Goal: Task Accomplishment & Management: Use online tool/utility

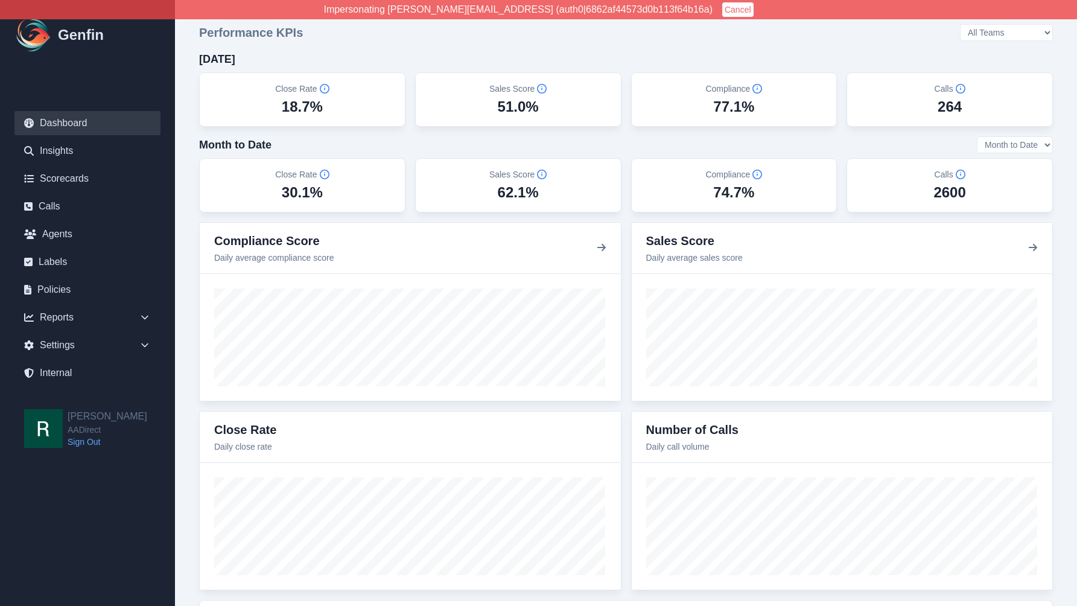
click at [1035, 31] on select "All Teams Hugo Jesse Support" at bounding box center [1006, 32] width 93 height 17
click at [993, 24] on select "All Teams Hugo Jesse Support" at bounding box center [1006, 32] width 93 height 17
click at [1034, 33] on select "All Teams Hugo Jesse Support" at bounding box center [1006, 32] width 93 height 17
click at [1032, 33] on select "All Teams Hugo Jesse Support" at bounding box center [1006, 32] width 93 height 17
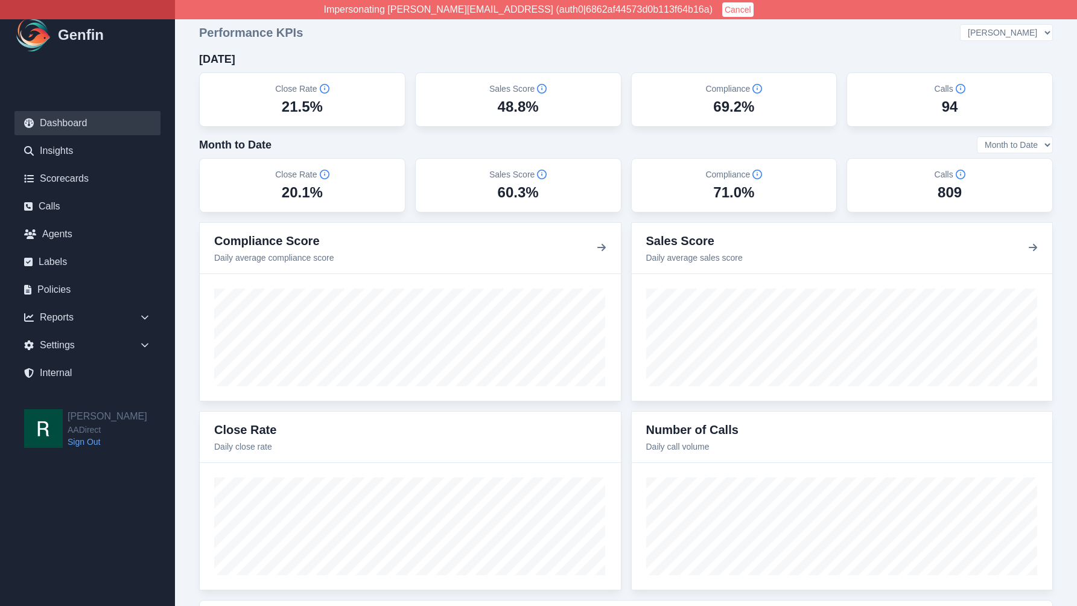
click at [993, 24] on select "All Teams Hugo Jesse Support" at bounding box center [1006, 32] width 93 height 17
click at [843, 101] on div "Close Rate 14.6% Sales Score 53.8% Compliance 89.3% Calls 90" at bounding box center [625, 99] width 853 height 54
click at [1019, 29] on select "All Teams Hugo Jesse Support" at bounding box center [1006, 32] width 93 height 17
click at [993, 24] on select "All Teams Hugo Jesse Support" at bounding box center [1006, 32] width 93 height 17
click at [1020, 30] on select "All Teams Hugo Jesse Support" at bounding box center [1006, 32] width 93 height 17
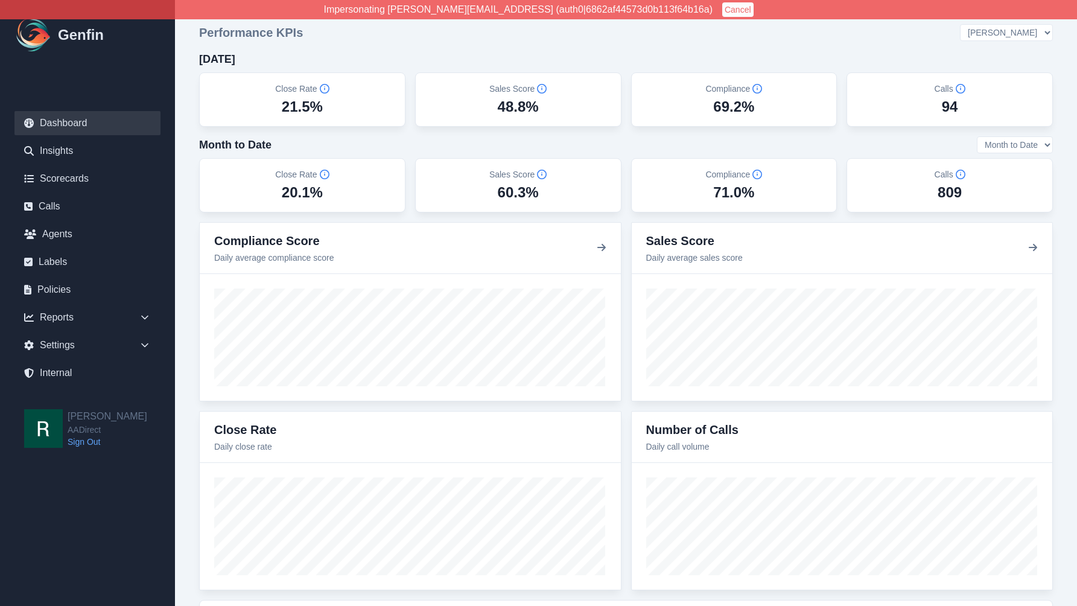
select select "3"
click at [993, 24] on select "All Teams Hugo Jesse Support" at bounding box center [1006, 32] width 93 height 17
drag, startPoint x: 223, startPoint y: 150, endPoint x: 281, endPoint y: 141, distance: 59.1
click at [291, 140] on div "Month to Date Month to Date Last 7 Days Last 30 Days" at bounding box center [625, 144] width 853 height 17
click at [258, 143] on h4 "Month to Date" at bounding box center [235, 144] width 72 height 17
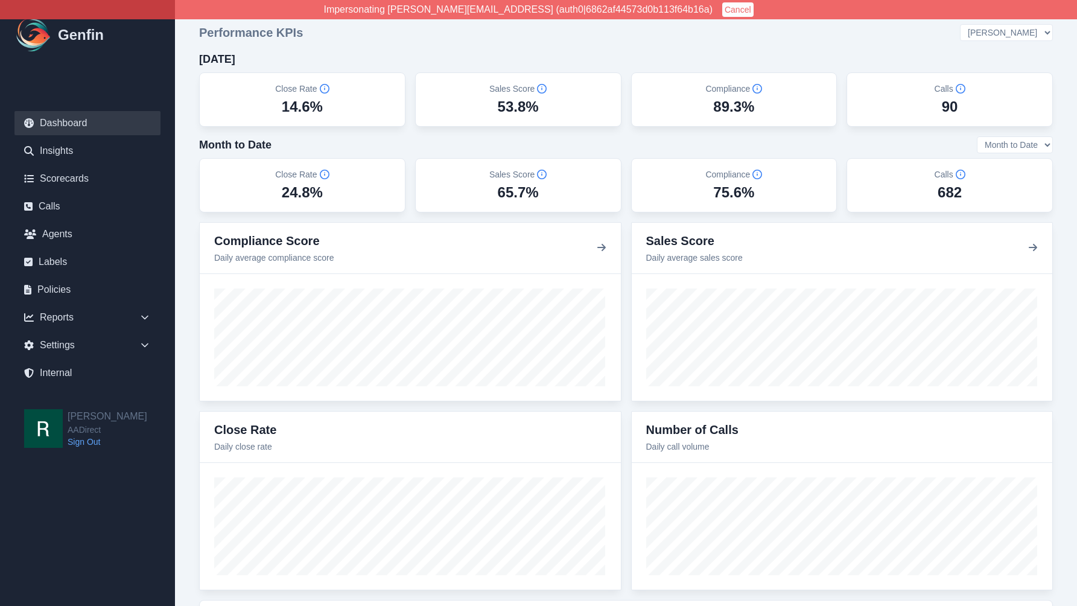
click at [1027, 144] on select "Month to Date Last 7 Days Last 30 Days" at bounding box center [1014, 144] width 76 height 17
click at [976, 136] on select "Month to Date Last 7 Days Last 30 Days" at bounding box center [1014, 144] width 76 height 17
click at [1015, 148] on select "Month to Date Last 7 Days Last 30 Days" at bounding box center [1014, 144] width 76 height 17
click at [976, 136] on select "Month to Date Last 7 Days Last 30 Days" at bounding box center [1014, 144] width 76 height 17
click at [1019, 145] on select "Month to Date Last 7 Days Last 30 Days" at bounding box center [1014, 144] width 76 height 17
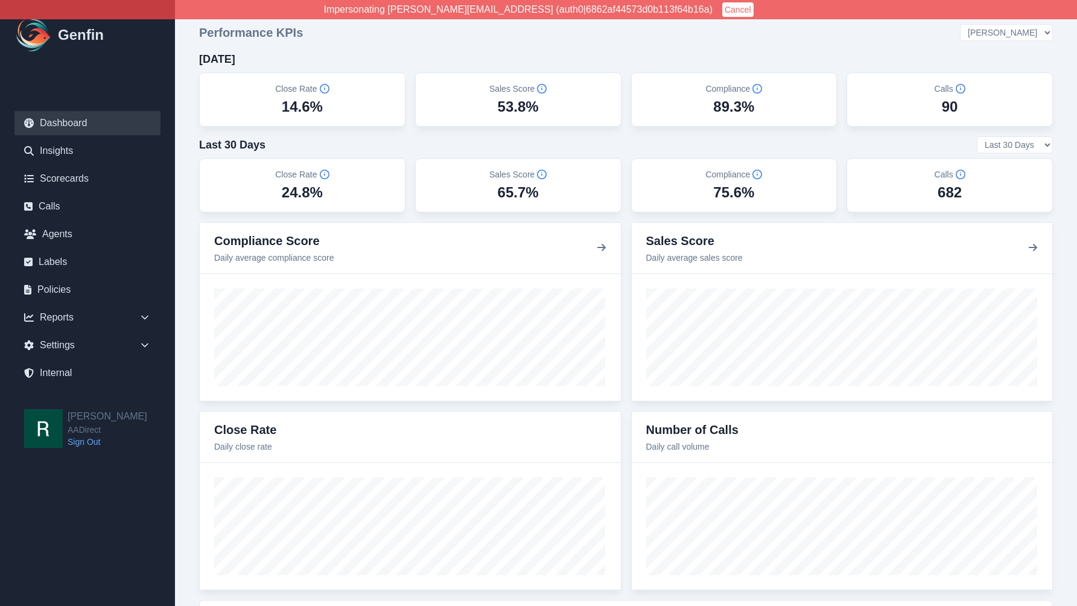
select select "mtd"
click at [976, 136] on select "Month to Date Last 7 Days Last 30 Days" at bounding box center [1014, 144] width 76 height 17
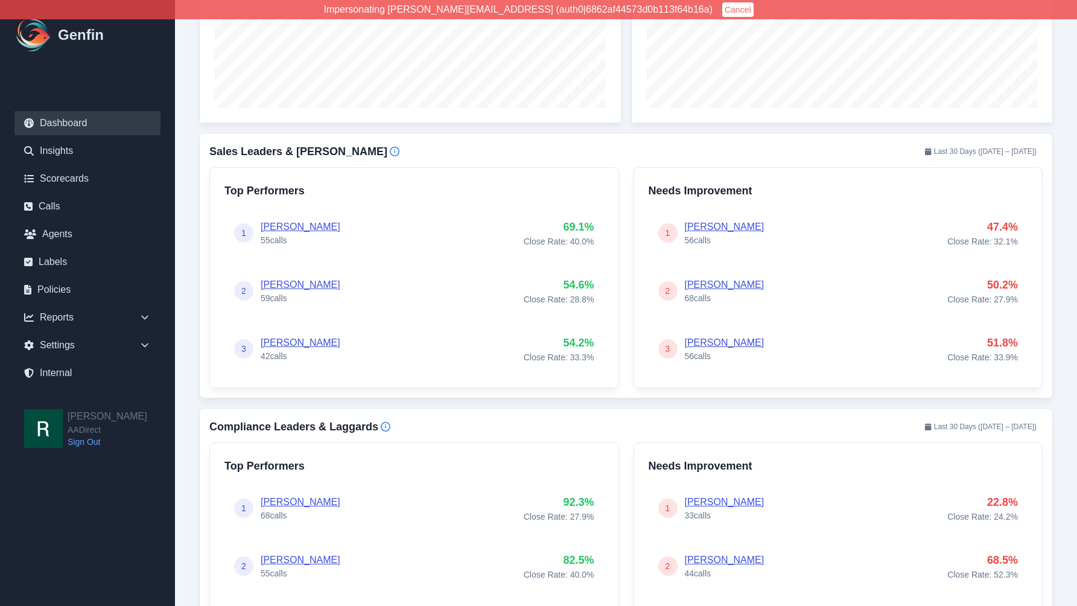
scroll to position [468, 0]
click at [285, 223] on link "Vanessa Salinas" at bounding box center [301, 225] width 80 height 10
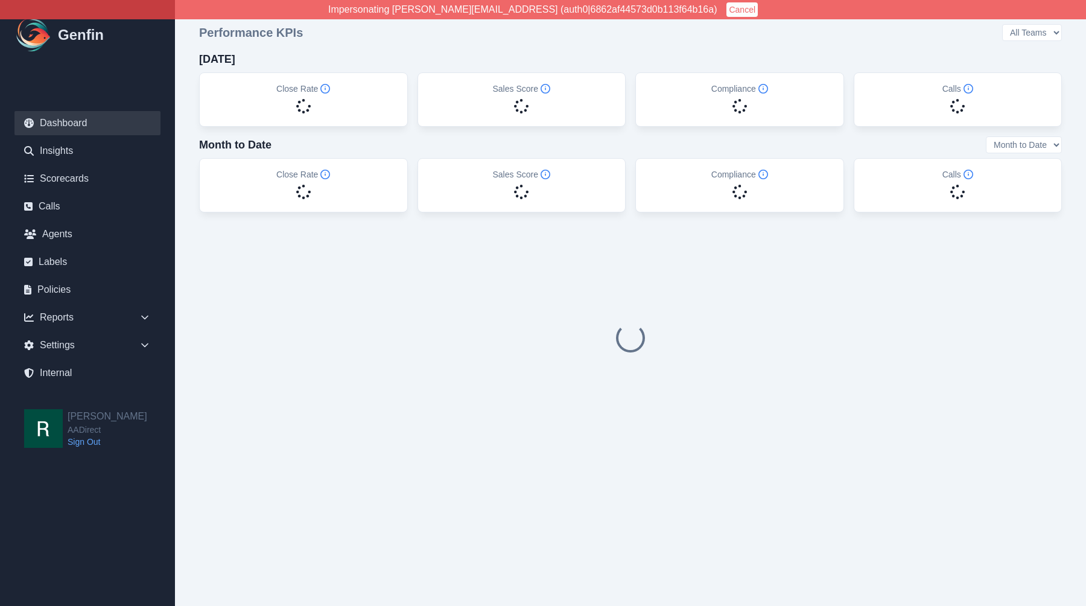
select select "3"
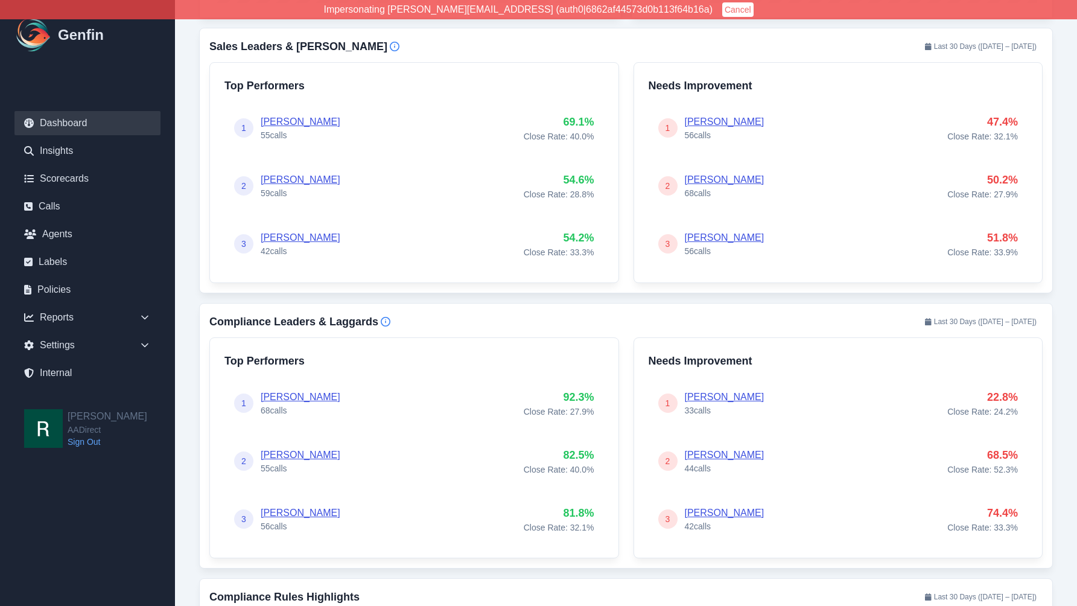
scroll to position [570, 0]
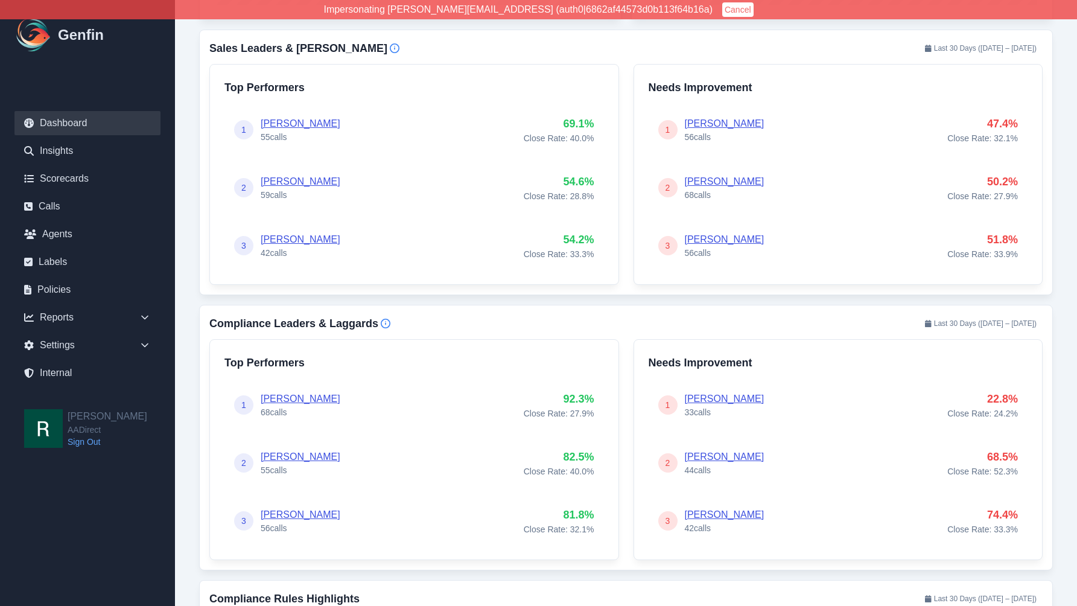
click at [298, 119] on link "Vanessa Salinas" at bounding box center [301, 123] width 80 height 10
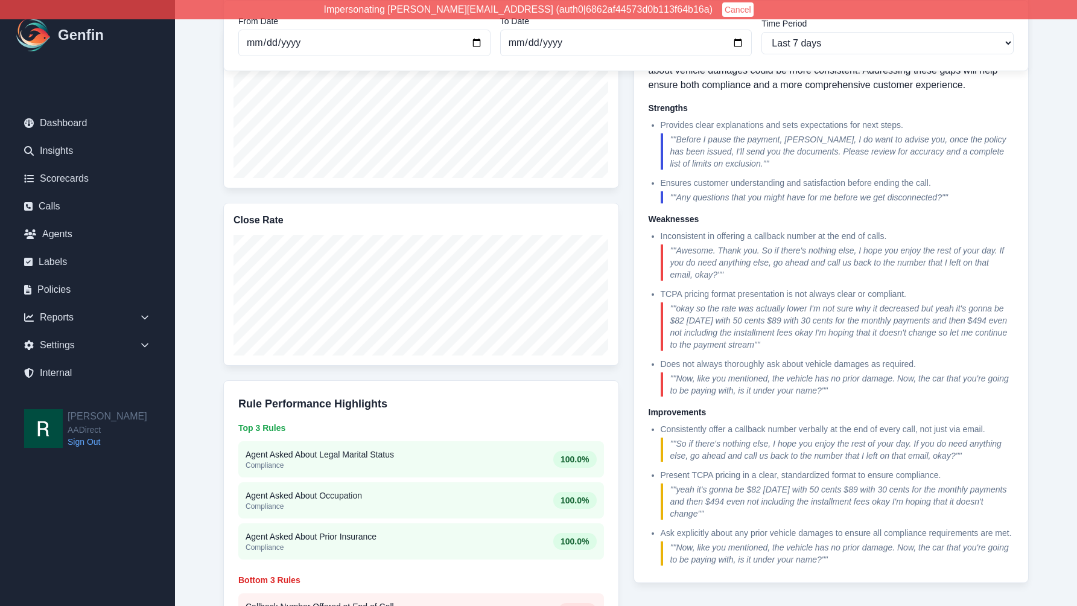
scroll to position [463, 0]
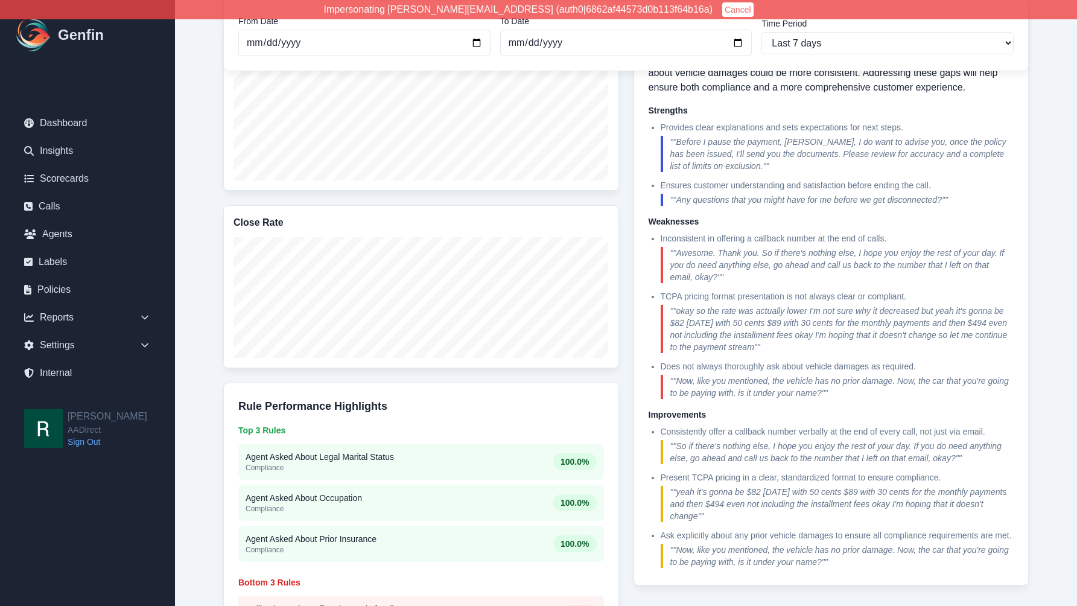
click at [1046, 224] on div "Reports / Agents / Vanessa Salinas Vanessa Salinas From Date 2025-09-16 To Date…" at bounding box center [626, 157] width 902 height 1240
click at [206, 104] on div "Reports / Agents / Vanessa Salinas Vanessa Salinas From Date 2025-09-16 To Date…" at bounding box center [625, 157] width 853 height 1192
click at [203, 112] on div "Reports / Agents / Vanessa Salinas Vanessa Salinas From Date 2025-09-16 To Date…" at bounding box center [625, 157] width 853 height 1192
click at [203, 262] on div "Reports / Agents / Vanessa Salinas Vanessa Salinas From Date 2025-09-16 To Date…" at bounding box center [625, 157] width 853 height 1192
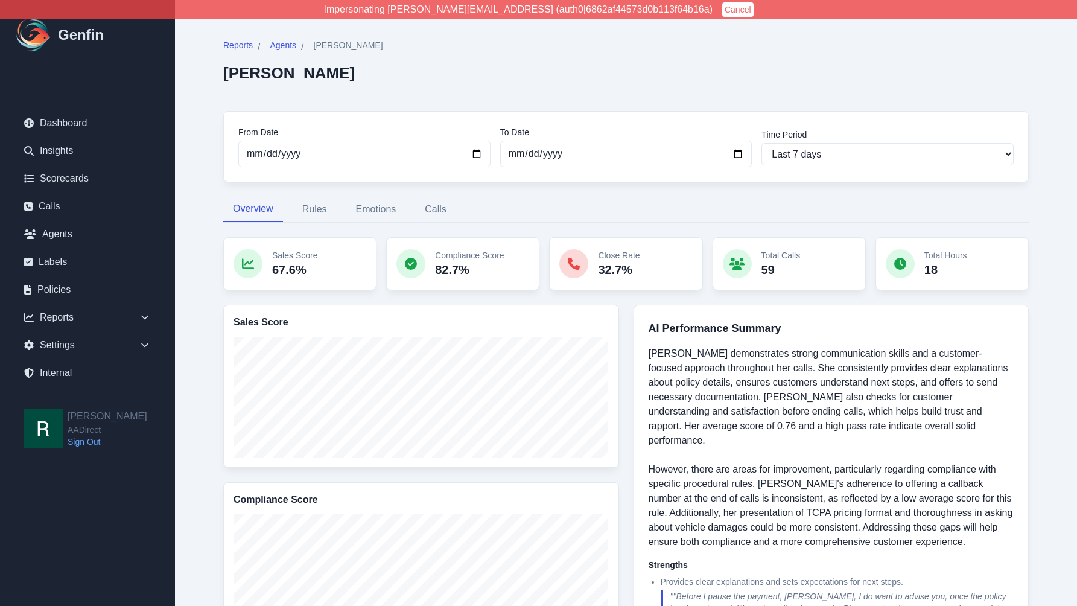
scroll to position [13, 0]
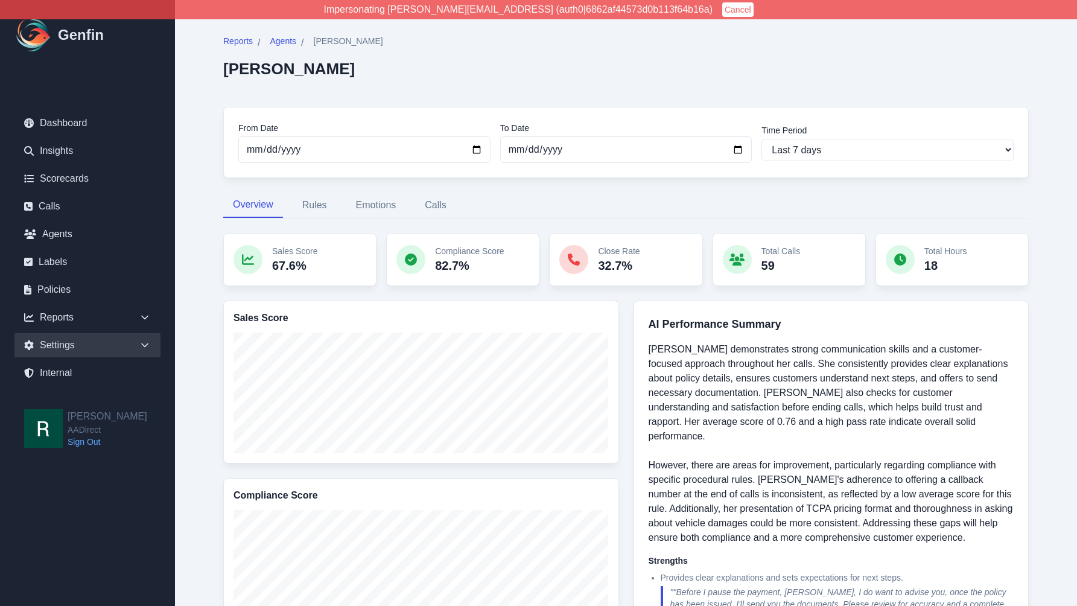
click at [144, 346] on icon at bounding box center [144, 345] width 7 height 4
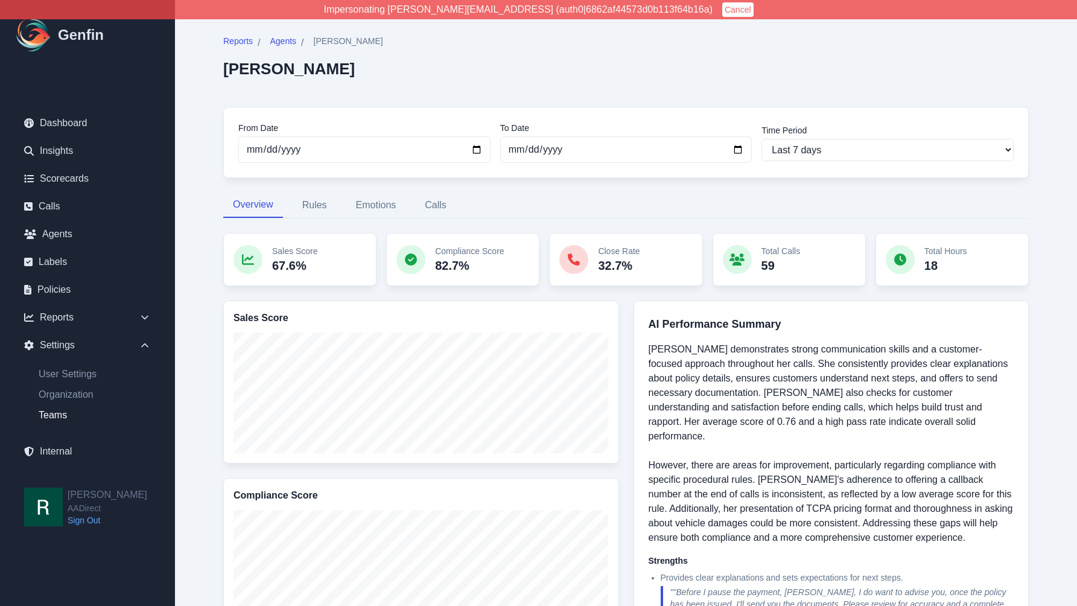
click at [52, 418] on link "Teams" at bounding box center [94, 415] width 131 height 14
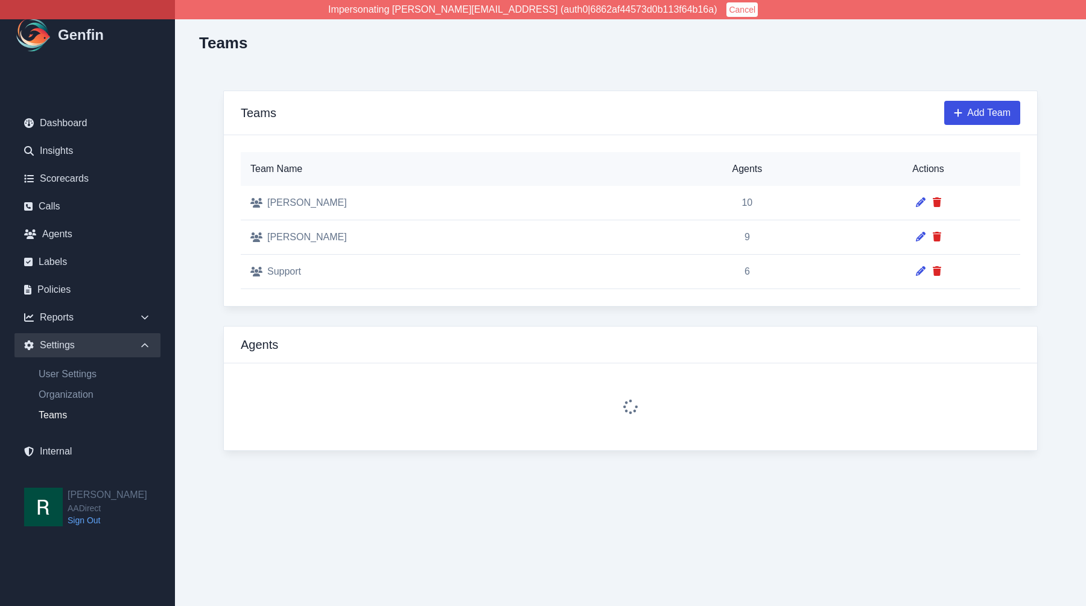
select select "2"
select select "4"
select select "2"
select select "3"
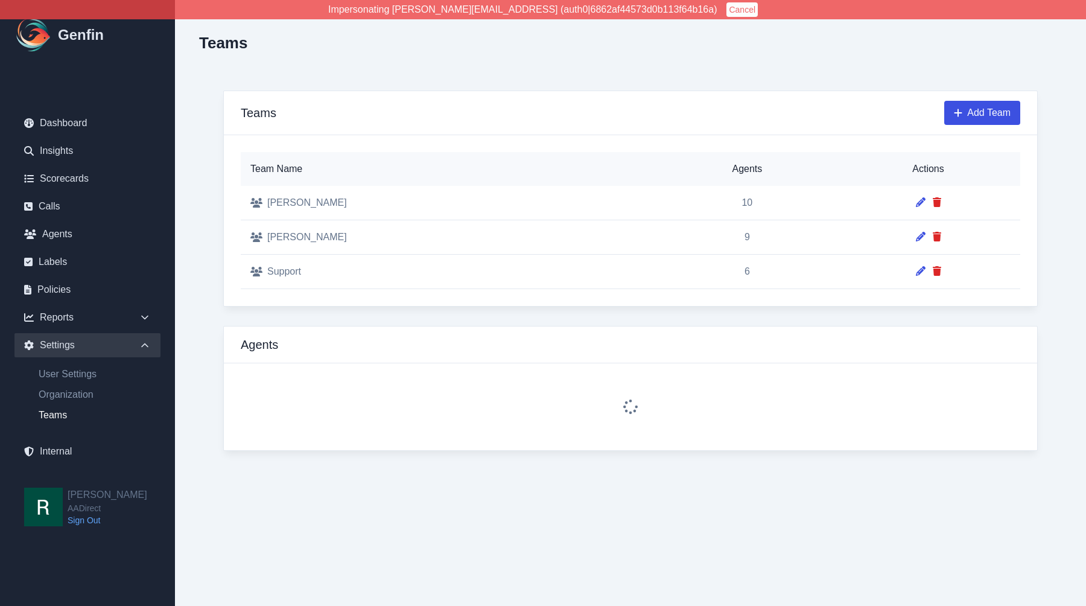
select select "4"
select select "2"
select select "3"
select select "4"
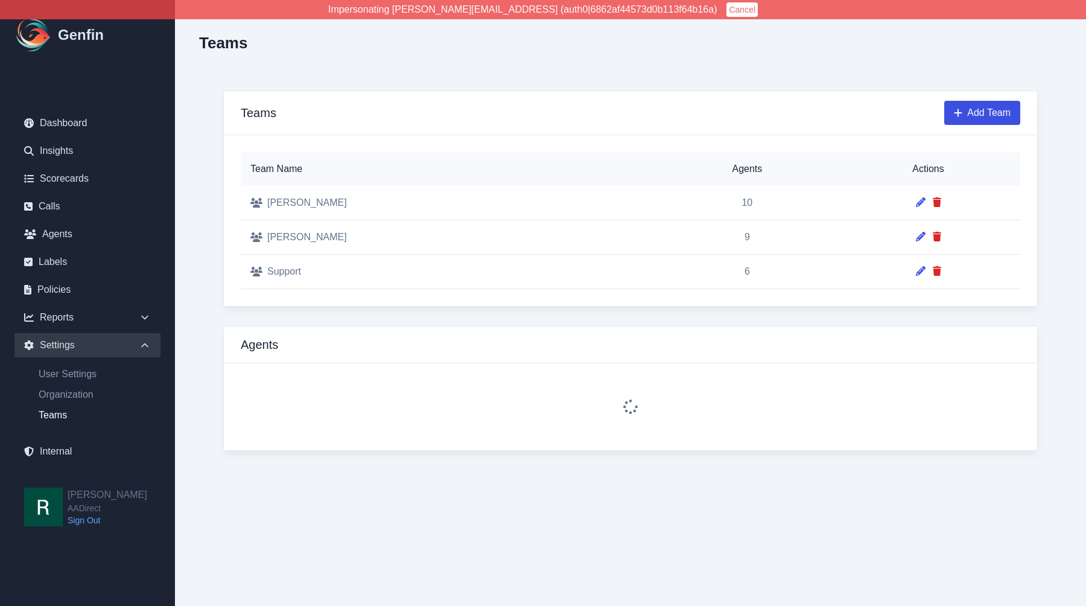
select select "4"
select select "3"
select select "4"
select select "3"
select select "2"
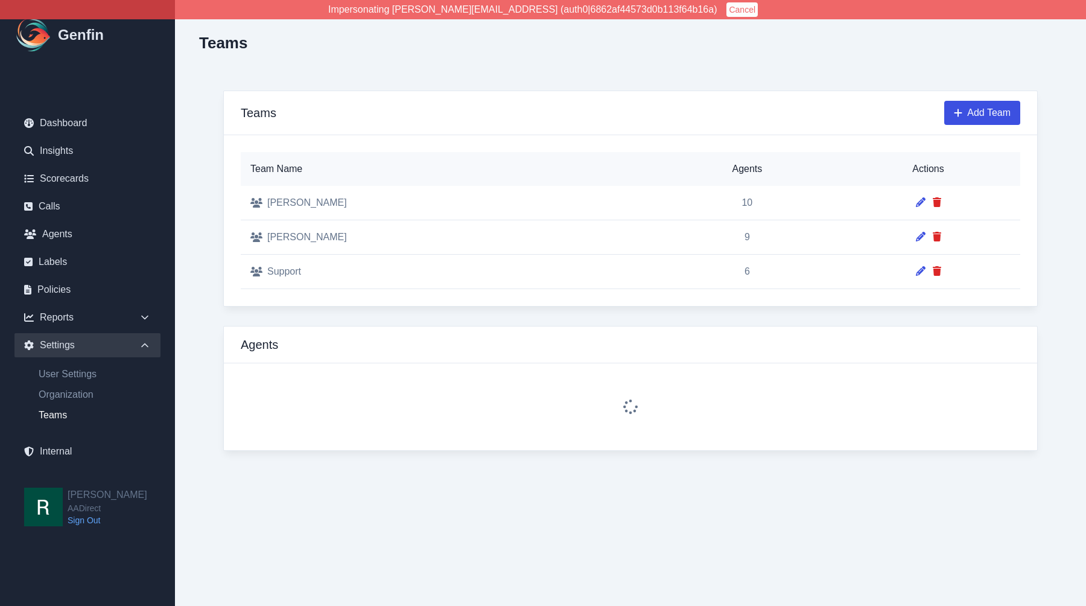
select select "3"
select select "2"
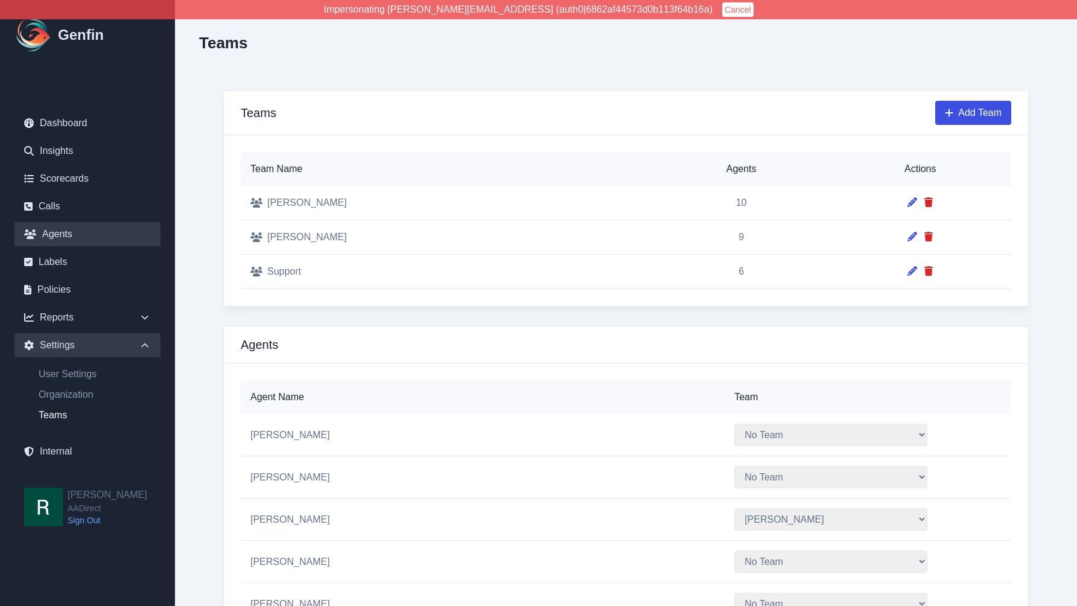
click at [66, 230] on link "Agents" at bounding box center [87, 234] width 146 height 24
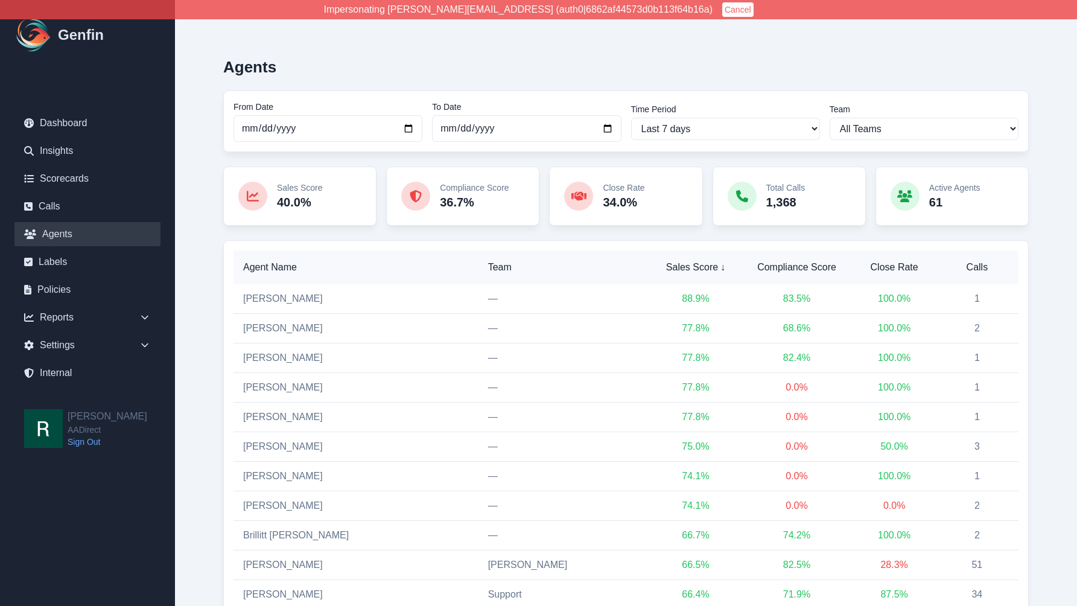
click at [277, 297] on link "Gabriel Hernandez" at bounding box center [283, 298] width 80 height 10
click at [74, 151] on link "Insights" at bounding box center [87, 151] width 146 height 24
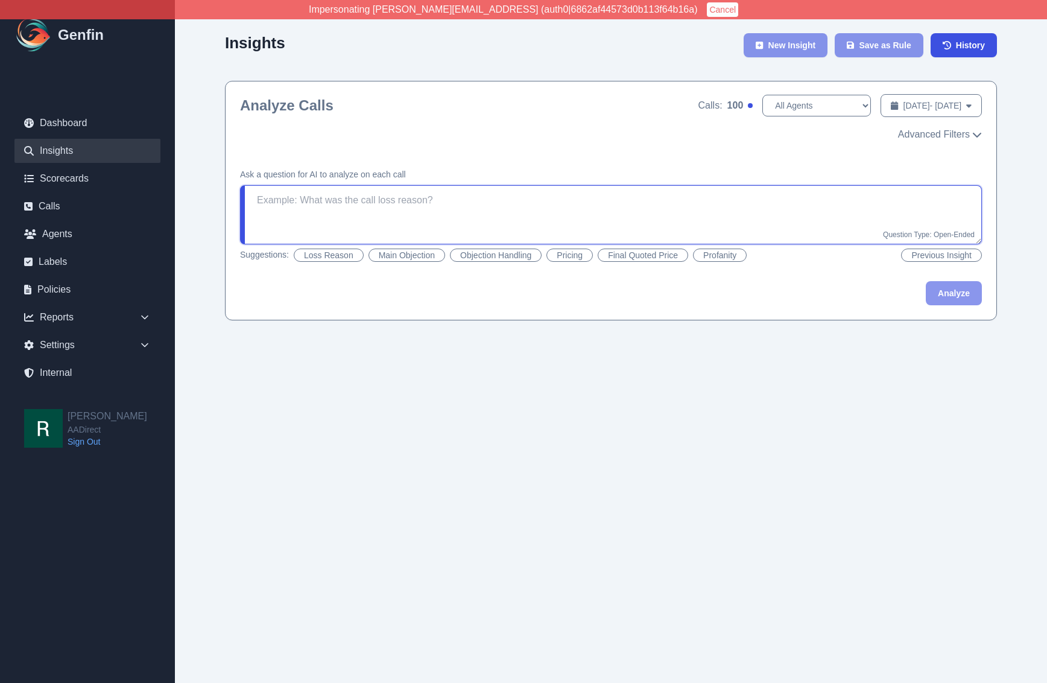
click at [428, 199] on textarea at bounding box center [611, 214] width 742 height 59
click at [425, 203] on textarea at bounding box center [611, 214] width 742 height 59
type textarea "W"
click at [307, 198] on textarea "Was" at bounding box center [611, 214] width 742 height 59
type textarea "Was this customer in Ohio or Oklahoma"
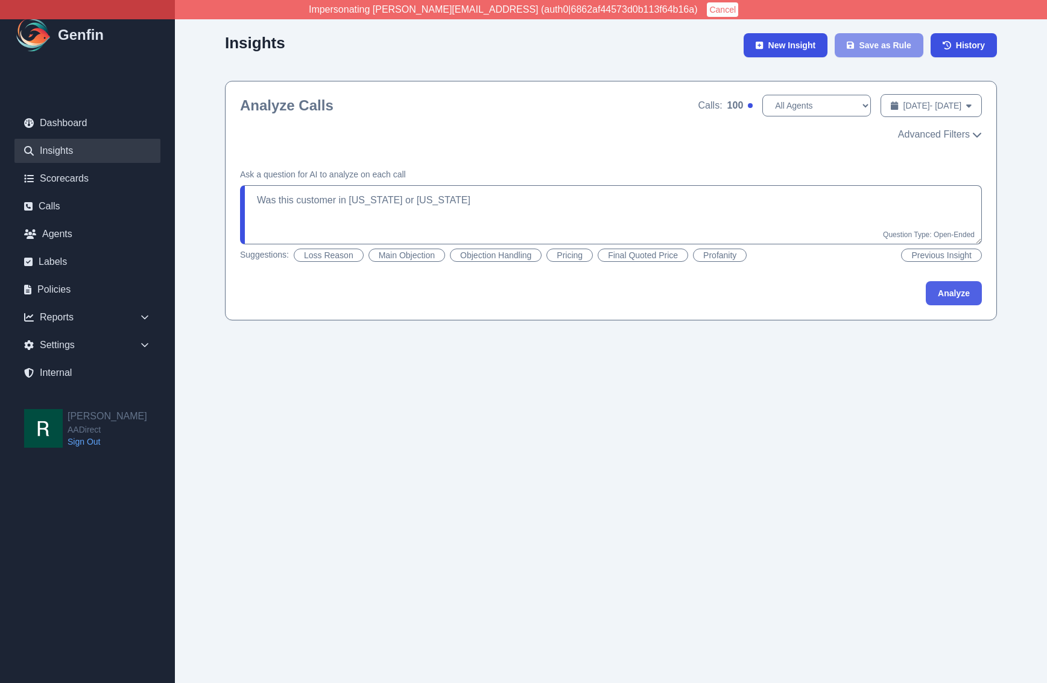
click at [955, 300] on button "Analyze" at bounding box center [954, 293] width 56 height 24
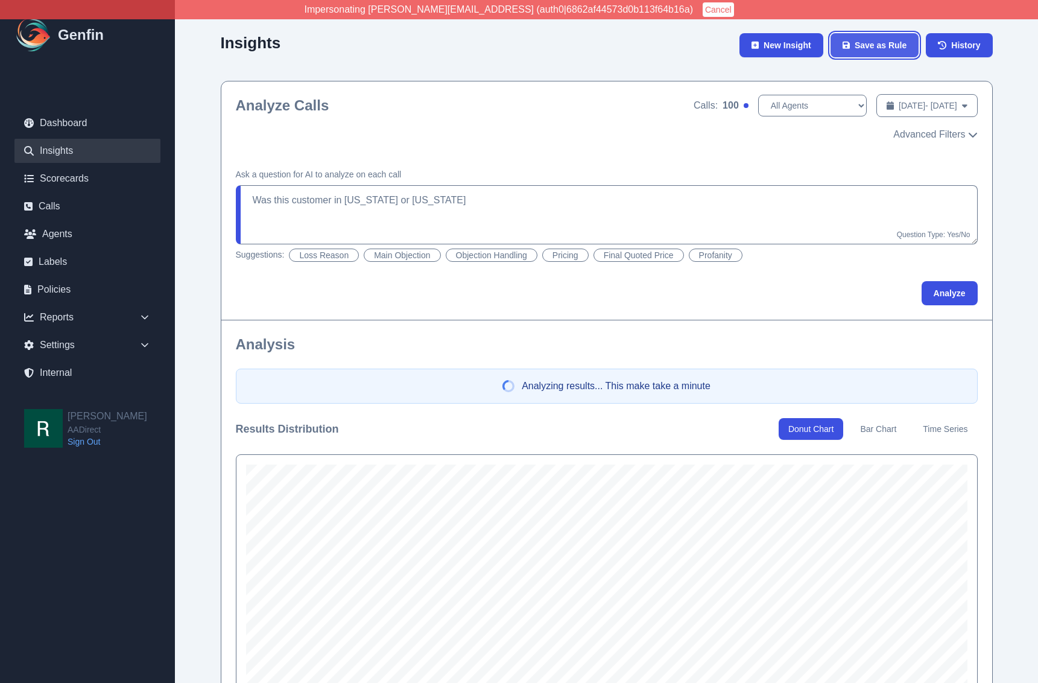
click at [882, 46] on span "Save as Rule" at bounding box center [881, 45] width 52 height 12
click at [877, 45] on span "Save as Rule" at bounding box center [881, 45] width 52 height 12
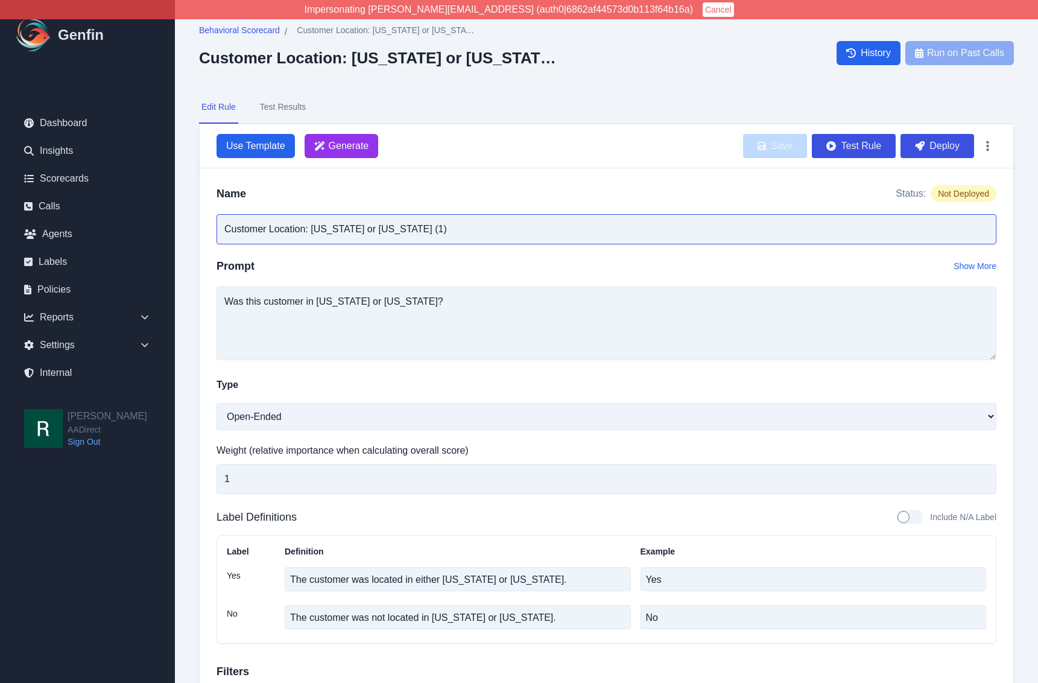
click at [520, 235] on input "Customer Location: Ohio or Oklahoma (1)" at bounding box center [607, 229] width 780 height 30
click at [454, 303] on textarea "Was this customer in Ohio or Oklahoma?" at bounding box center [607, 323] width 780 height 74
click at [470, 239] on input "Customer Location: Ohio or Oklahoma (1)" at bounding box center [607, 229] width 780 height 30
type input "Customer Location: Ohio or Oklahoma"
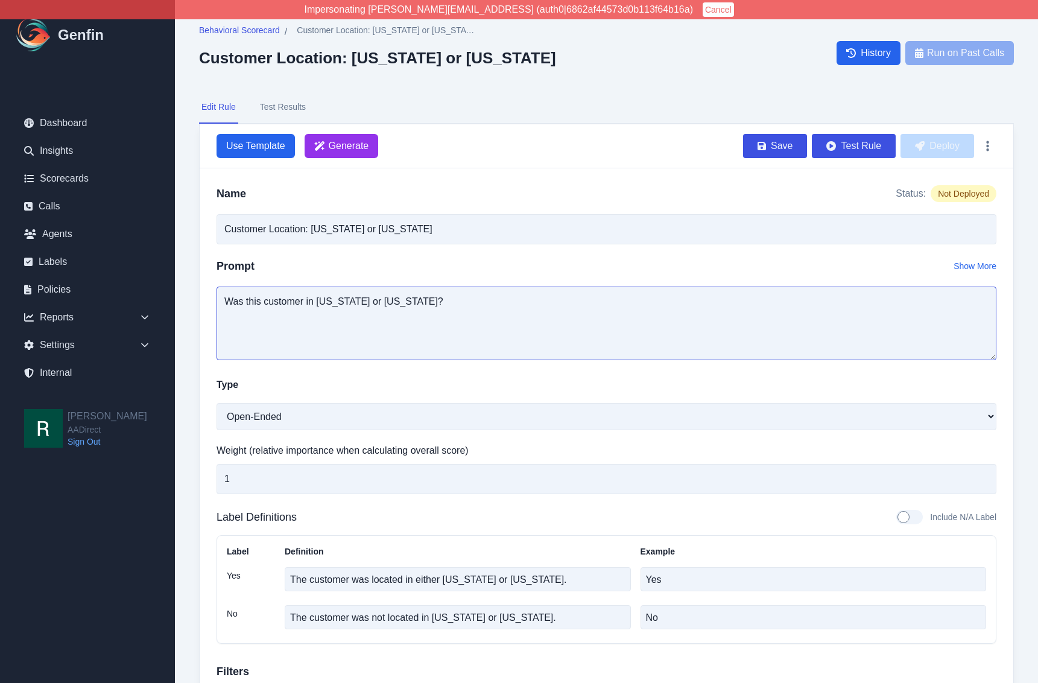
drag, startPoint x: 460, startPoint y: 305, endPoint x: 454, endPoint y: 308, distance: 6.5
click at [460, 305] on textarea "Was this customer in Ohio or Oklahoma?" at bounding box center [607, 323] width 780 height 74
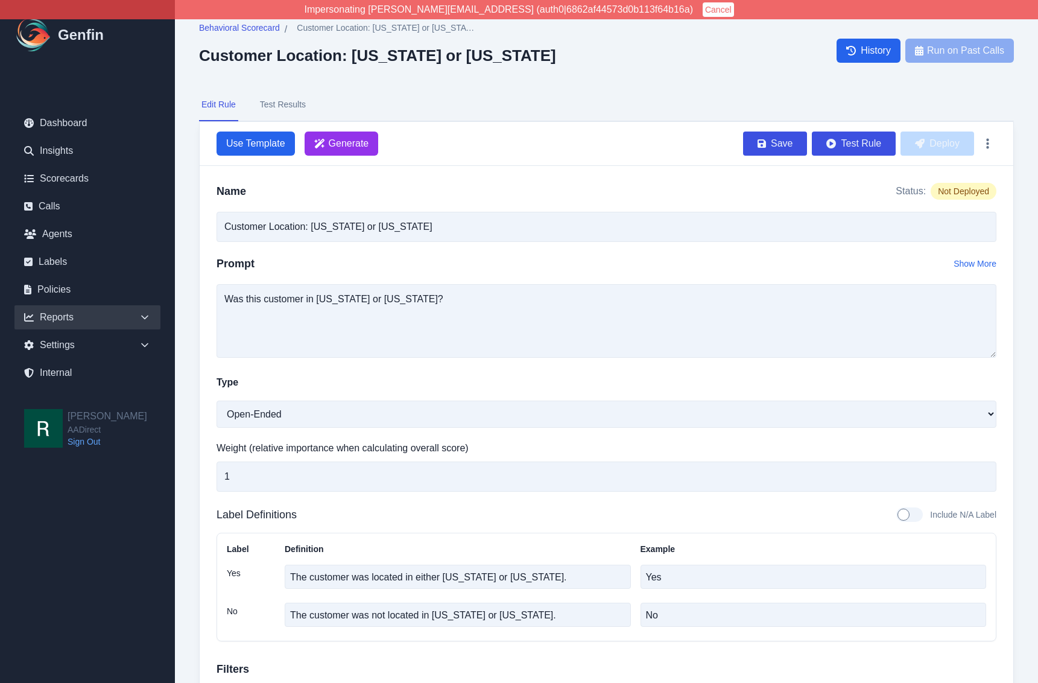
click at [150, 314] on icon at bounding box center [145, 317] width 12 height 12
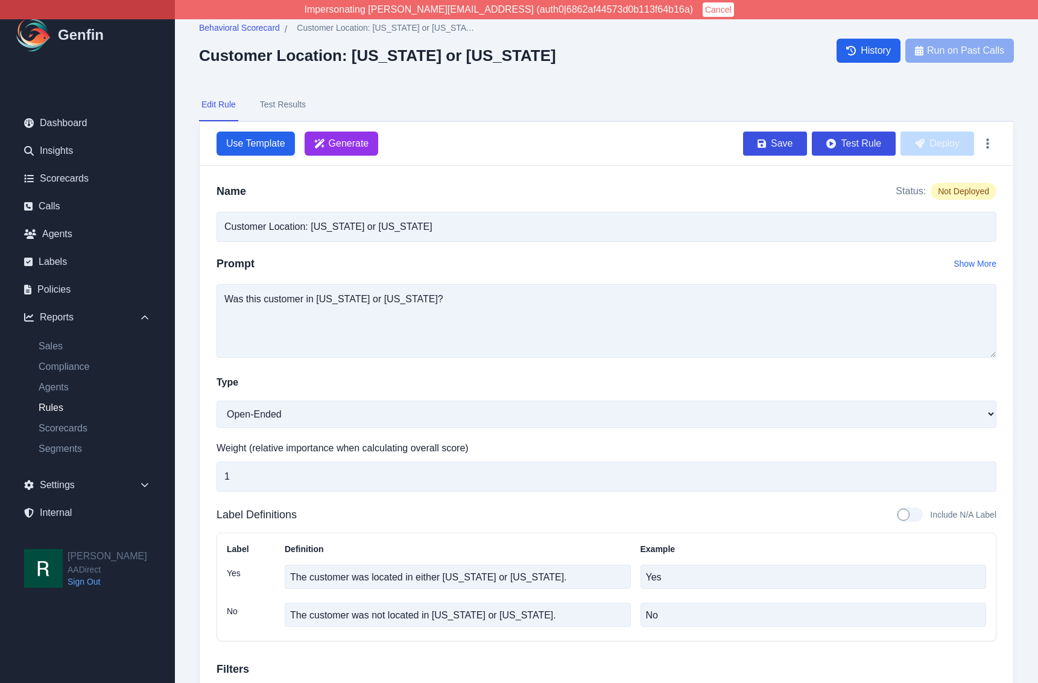
click at [52, 407] on link "Rules" at bounding box center [94, 407] width 131 height 14
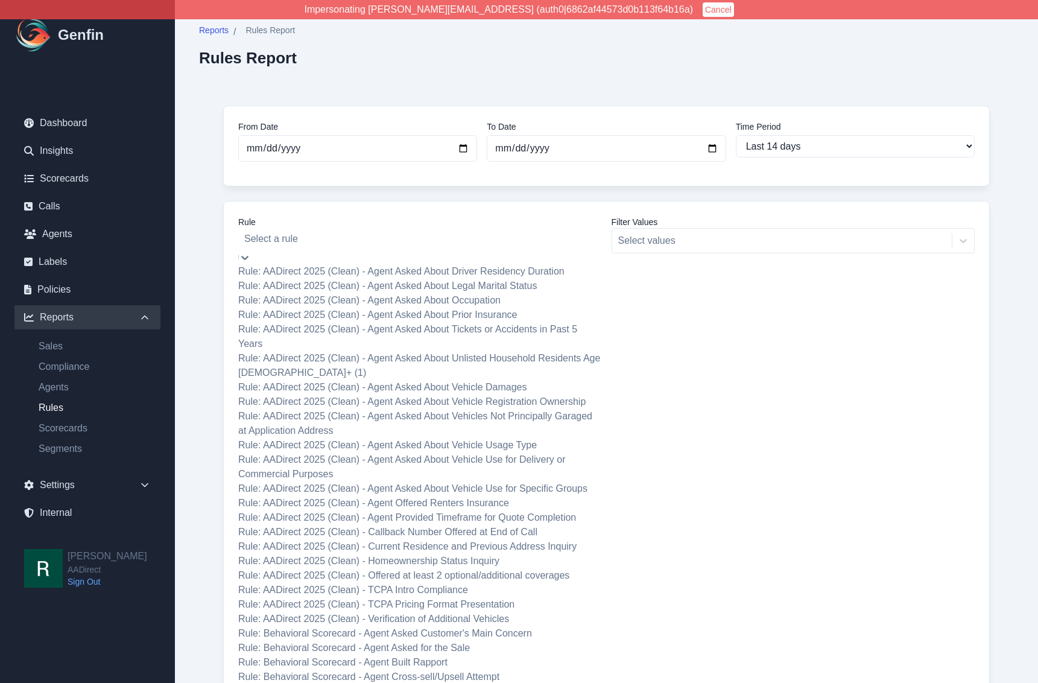
click at [455, 239] on div at bounding box center [420, 238] width 352 height 17
click at [438, 308] on div "Rule: AADirect 2025 (Clean) - Agent Asked About Occupation" at bounding box center [420, 300] width 364 height 14
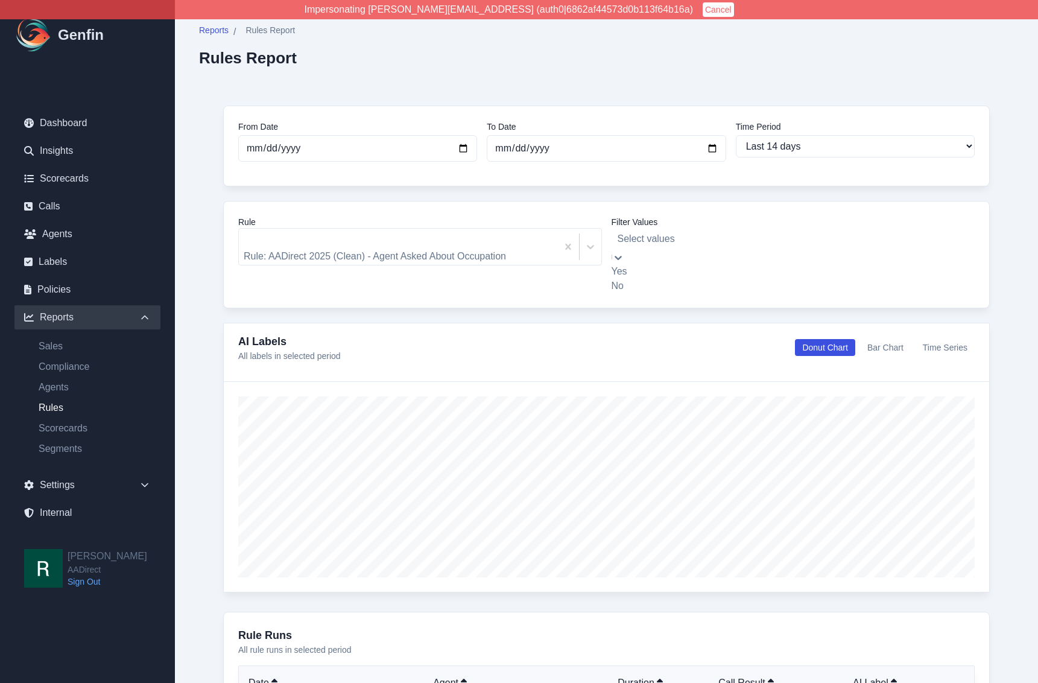
click at [717, 236] on div at bounding box center [794, 238] width 352 height 17
click at [719, 236] on div at bounding box center [794, 238] width 352 height 17
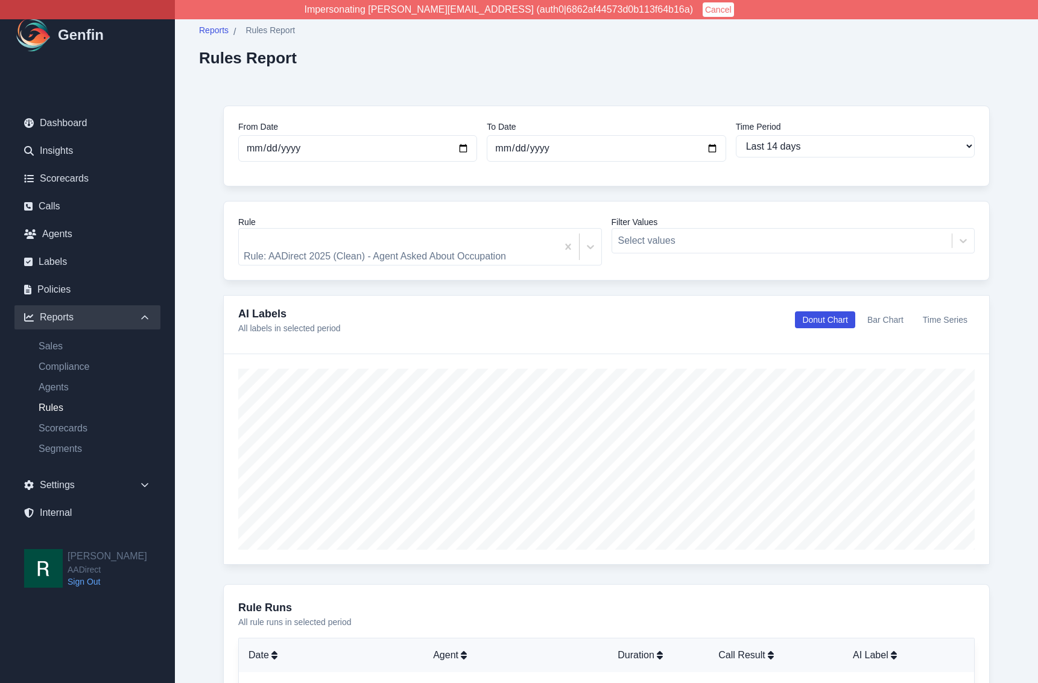
click at [946, 311] on button "Time Series" at bounding box center [945, 319] width 59 height 17
click at [861, 146] on select "Last 7 days Last 14 days Last 30 days Last 90 days Last 180 days Last 365 days …" at bounding box center [855, 146] width 239 height 22
select select "30"
click at [736, 135] on select "Last 7 days Last 14 days Last 30 days Last 90 days Last 180 days Last 365 days …" at bounding box center [855, 146] width 239 height 22
type input "2025-08-31"
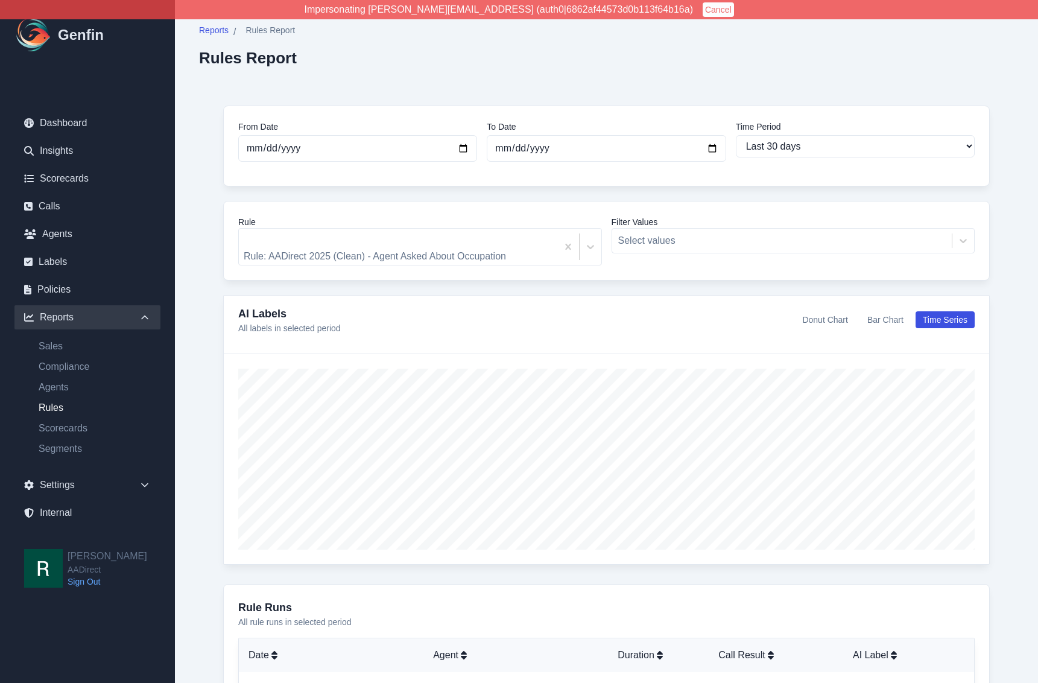
click at [209, 357] on div "From Date 2025-08-31 To Date 2025-09-30 Time Period Last 7 days Last 14 days La…" at bounding box center [606, 635] width 815 height 1108
click at [200, 375] on div "From Date 2025-08-31 To Date 2025-09-30 Time Period Last 7 days Last 14 days La…" at bounding box center [606, 635] width 815 height 1108
click at [209, 377] on div "From Date 2025-08-31 To Date 2025-09-30 Time Period Last 7 days Last 14 days La…" at bounding box center [606, 635] width 815 height 1108
click at [213, 134] on div "From Date 2025-08-31 To Date 2025-09-30 Time Period Last 7 days Last 14 days La…" at bounding box center [606, 635] width 815 height 1108
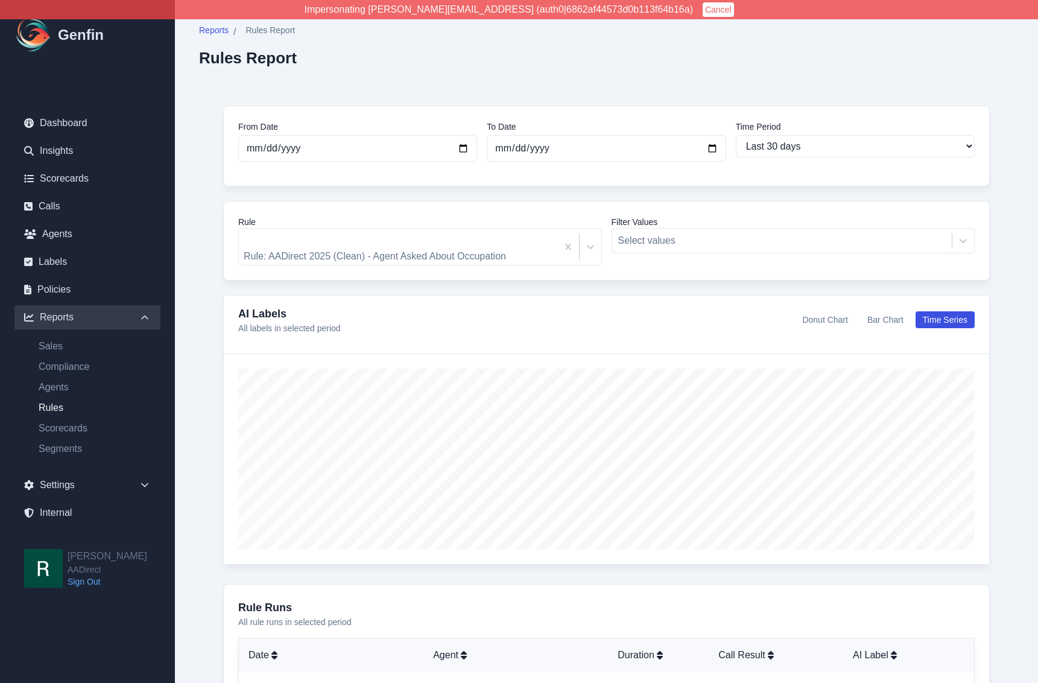
click at [206, 103] on div "From Date 2025-08-31 To Date 2025-09-30 Time Period Last 7 days Last 14 days La…" at bounding box center [606, 635] width 815 height 1108
click at [206, 113] on div "From Date 2025-08-31 To Date 2025-09-30 Time Period Last 7 days Last 14 days La…" at bounding box center [606, 635] width 815 height 1108
click at [207, 119] on div "From Date 2025-08-31 To Date 2025-09-30 Time Period Last 7 days Last 14 days La…" at bounding box center [606, 635] width 815 height 1108
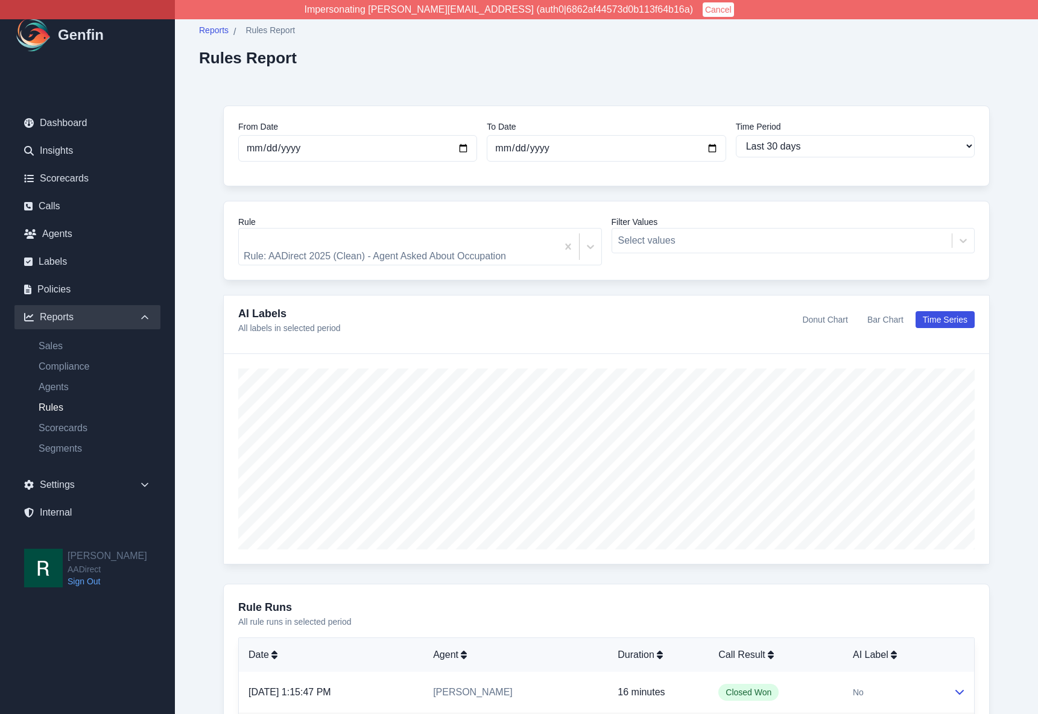
click at [597, 75] on div "Reports / Rules Report Rules Report From Date 2025-08-31 To Date 2025-09-30 Tim…" at bounding box center [606, 606] width 863 height 1213
click at [211, 301] on div "From Date 2025-08-31 To Date 2025-09-30 Time Period Last 7 days Last 14 days La…" at bounding box center [606, 635] width 815 height 1108
click at [72, 178] on link "Scorecards" at bounding box center [87, 178] width 146 height 24
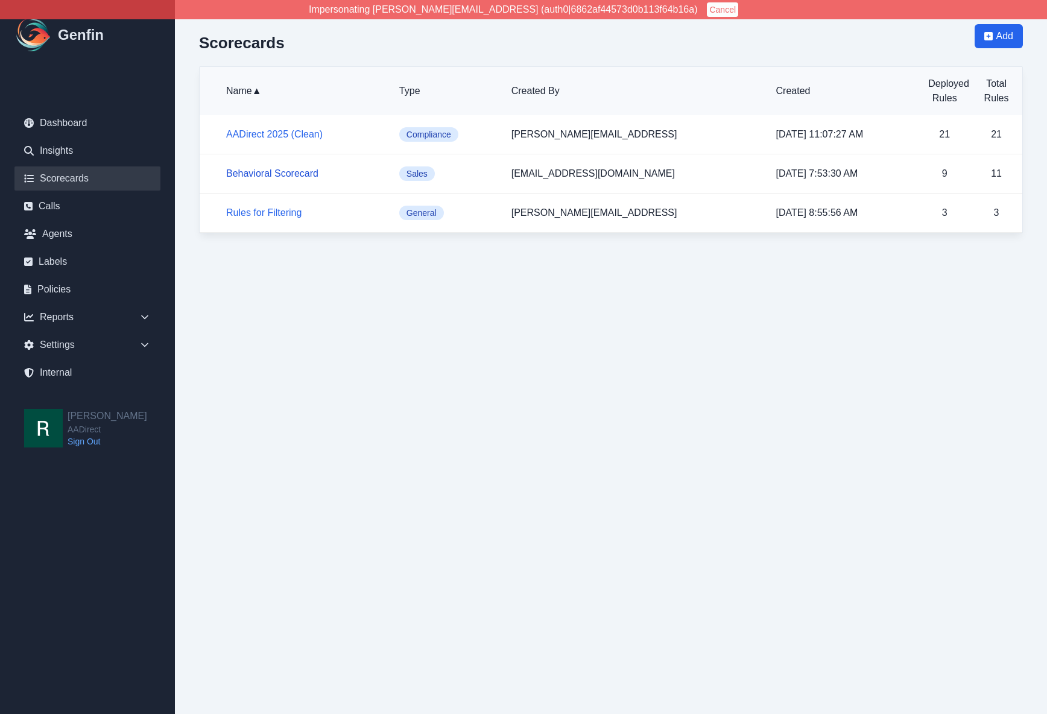
click at [276, 171] on link "Behavioral Scorecard" at bounding box center [272, 173] width 92 height 10
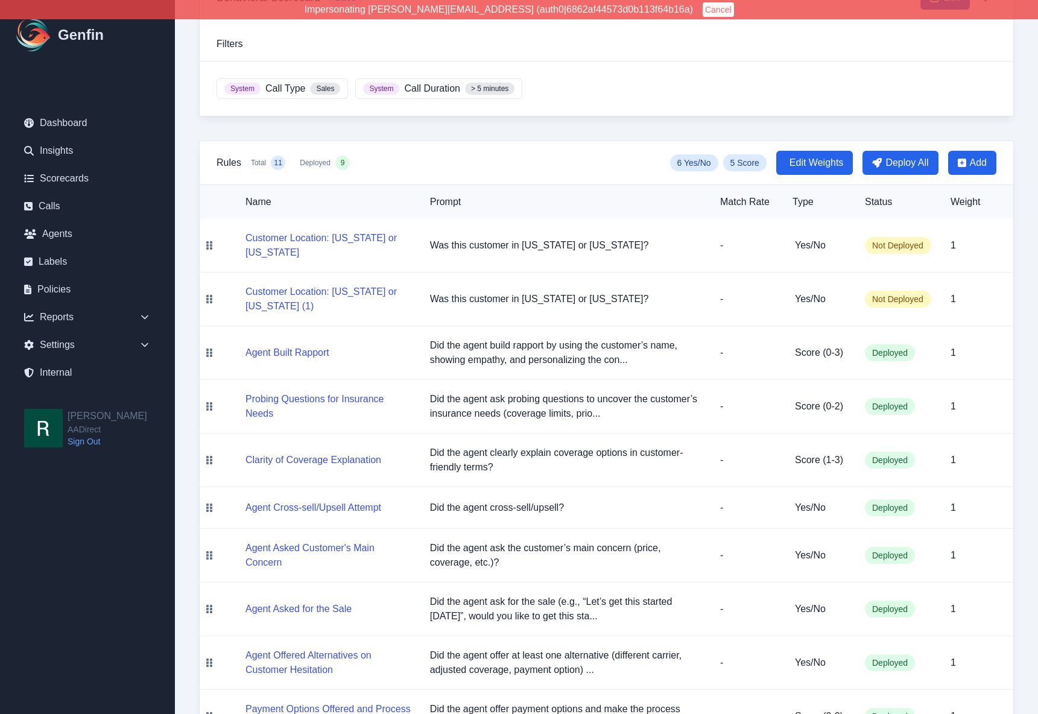
scroll to position [87, 0]
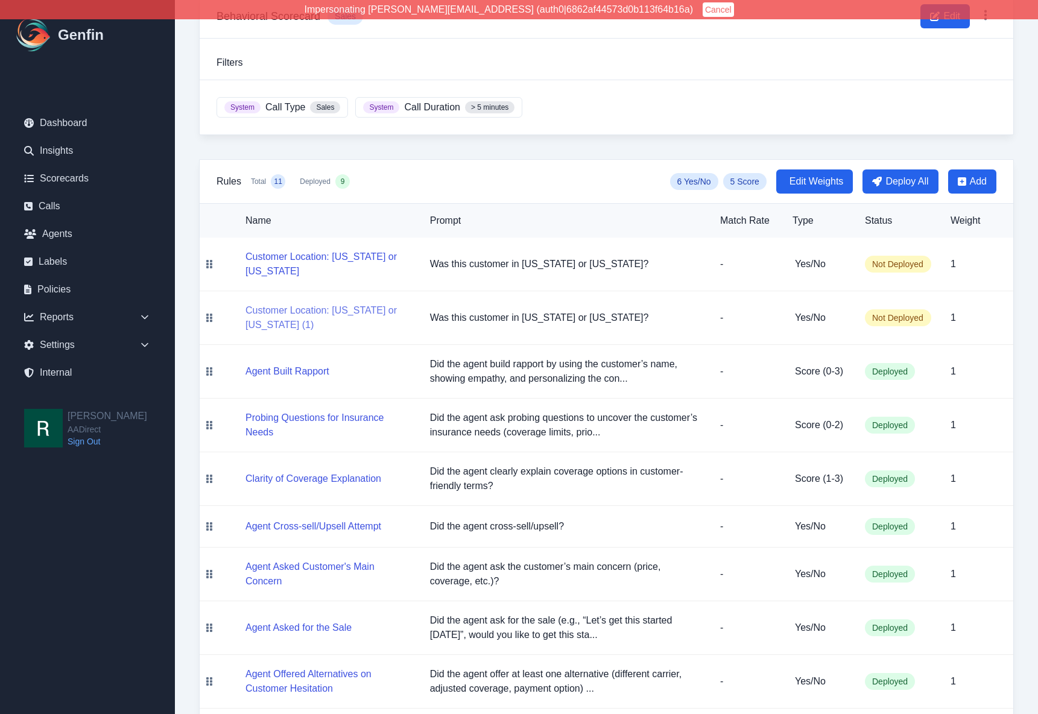
click at [299, 312] on button "Customer Location: Ohio or Oklahoma (1)" at bounding box center [327, 317] width 165 height 29
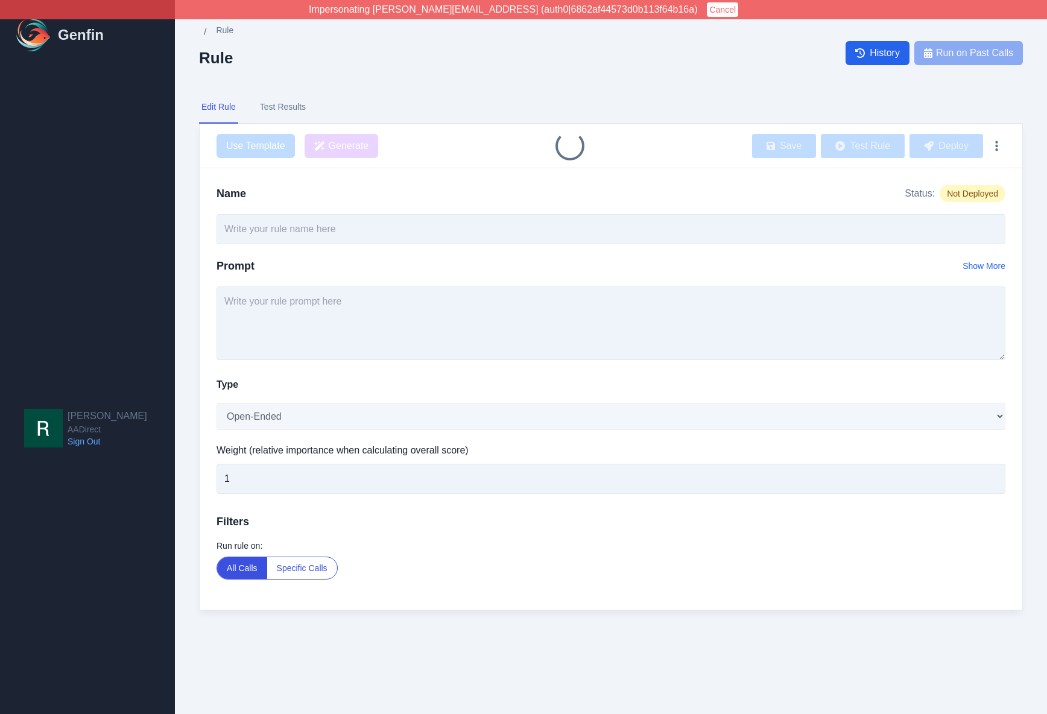
type input "Customer Location: Ohio or Oklahoma (1)"
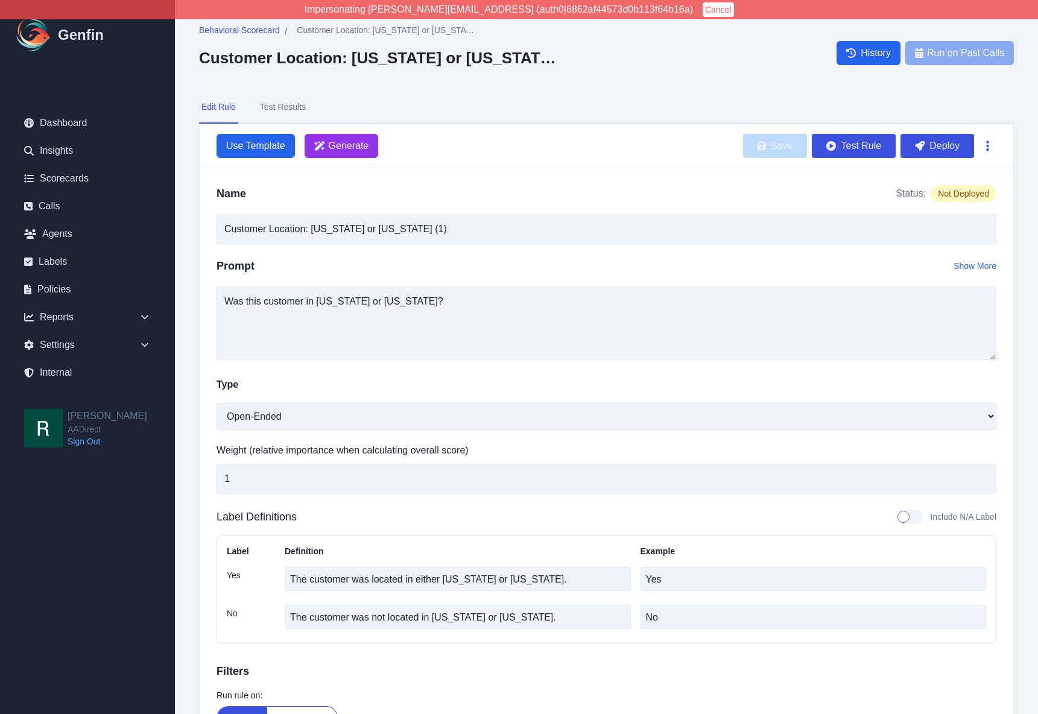
click at [990, 147] on button "button" at bounding box center [987, 146] width 17 height 22
click at [949, 177] on button "Delete" at bounding box center [948, 175] width 97 height 22
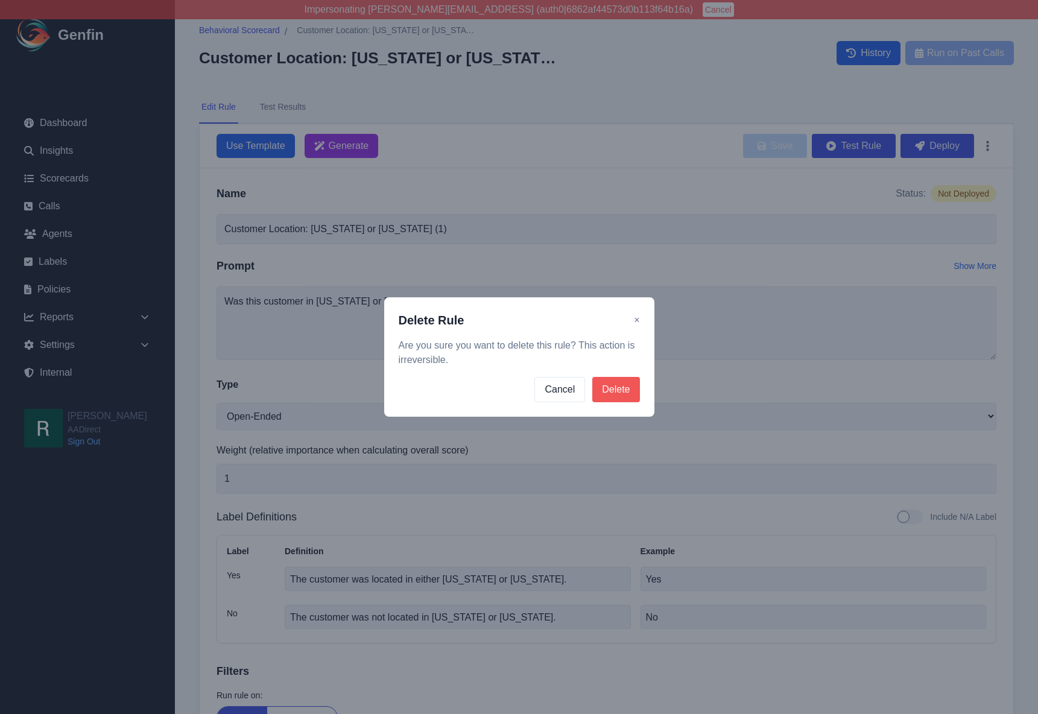
click at [614, 390] on button "Delete" at bounding box center [615, 389] width 47 height 25
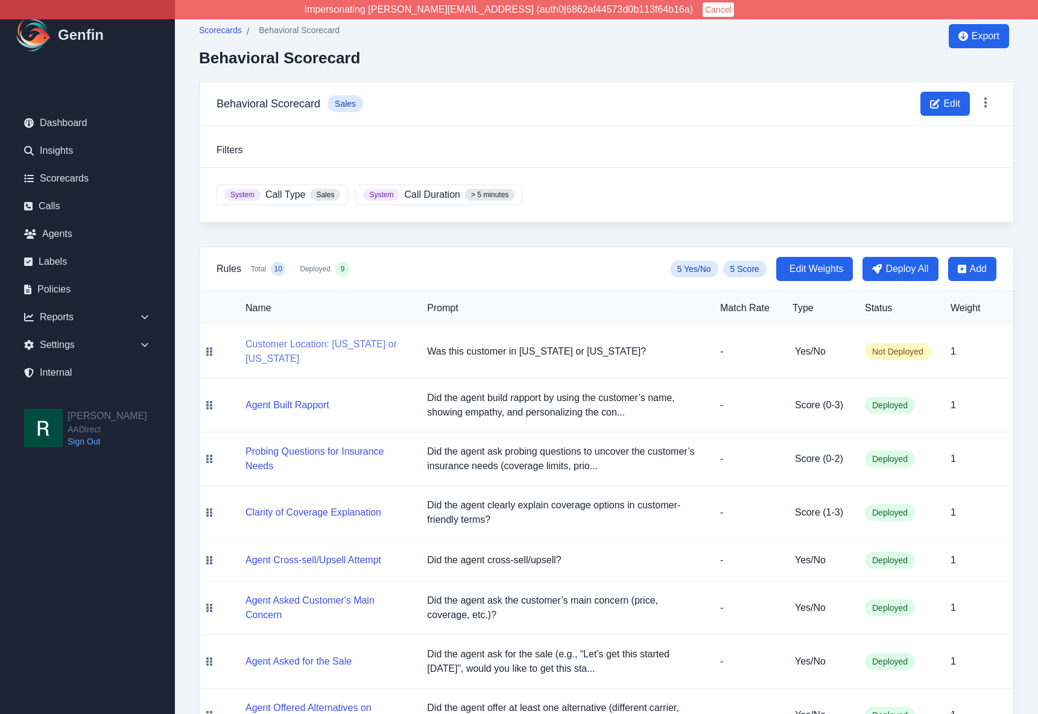
click at [273, 344] on button "Customer Location: Ohio or Oklahoma" at bounding box center [326, 351] width 162 height 29
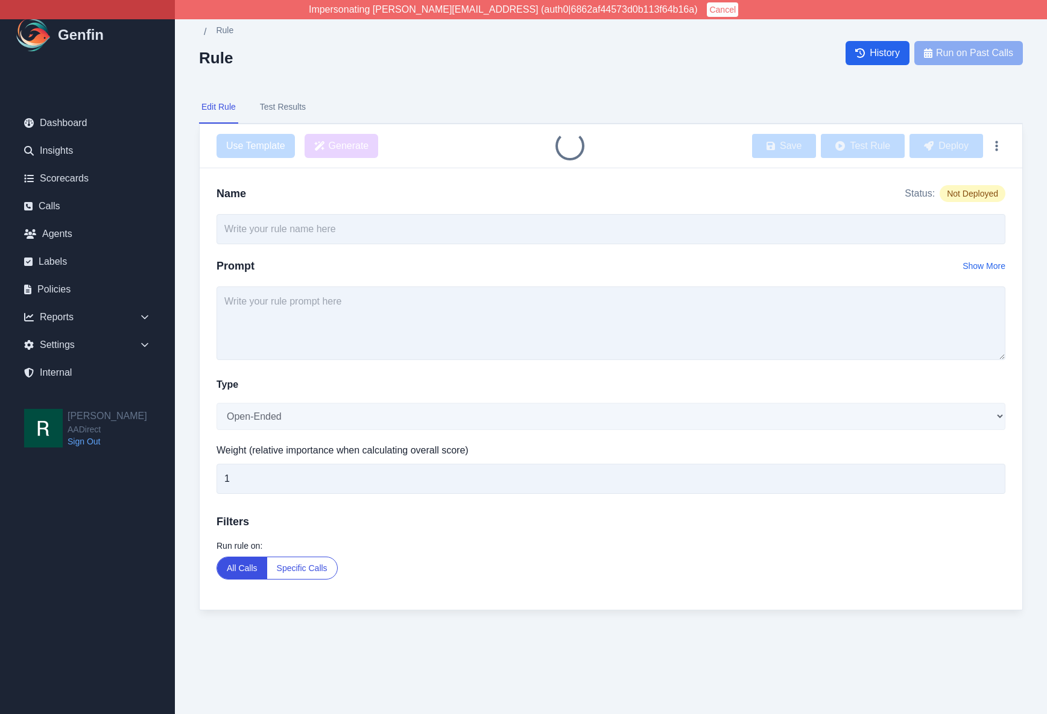
type input "Customer Location: Ohio or Oklahoma"
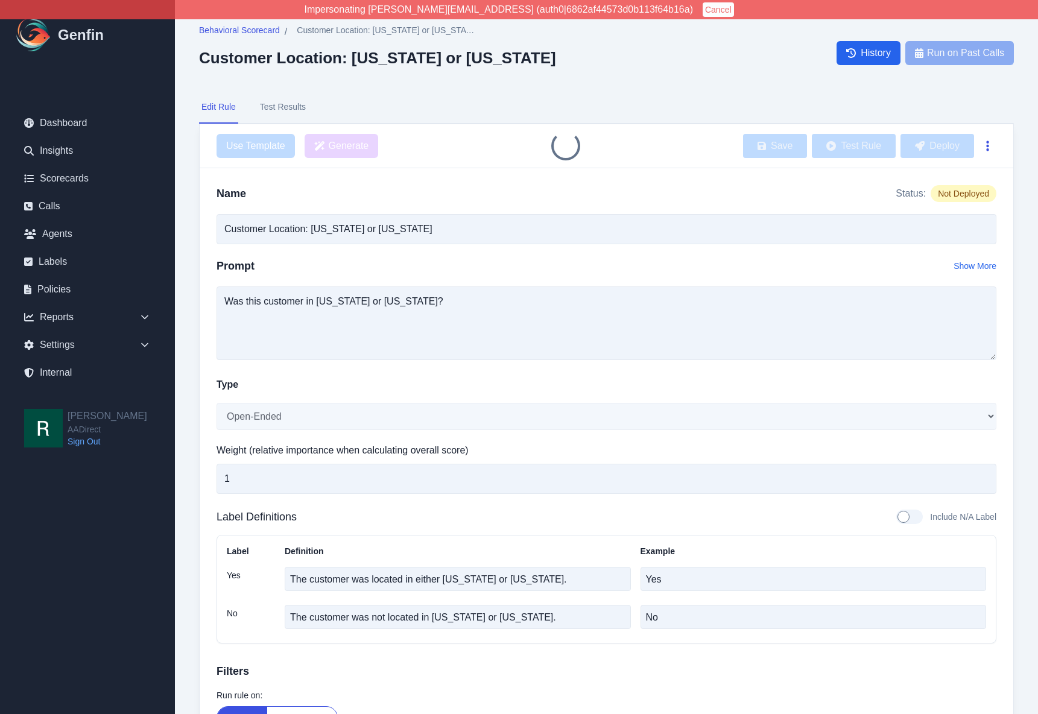
click at [993, 145] on button "button" at bounding box center [987, 146] width 17 height 22
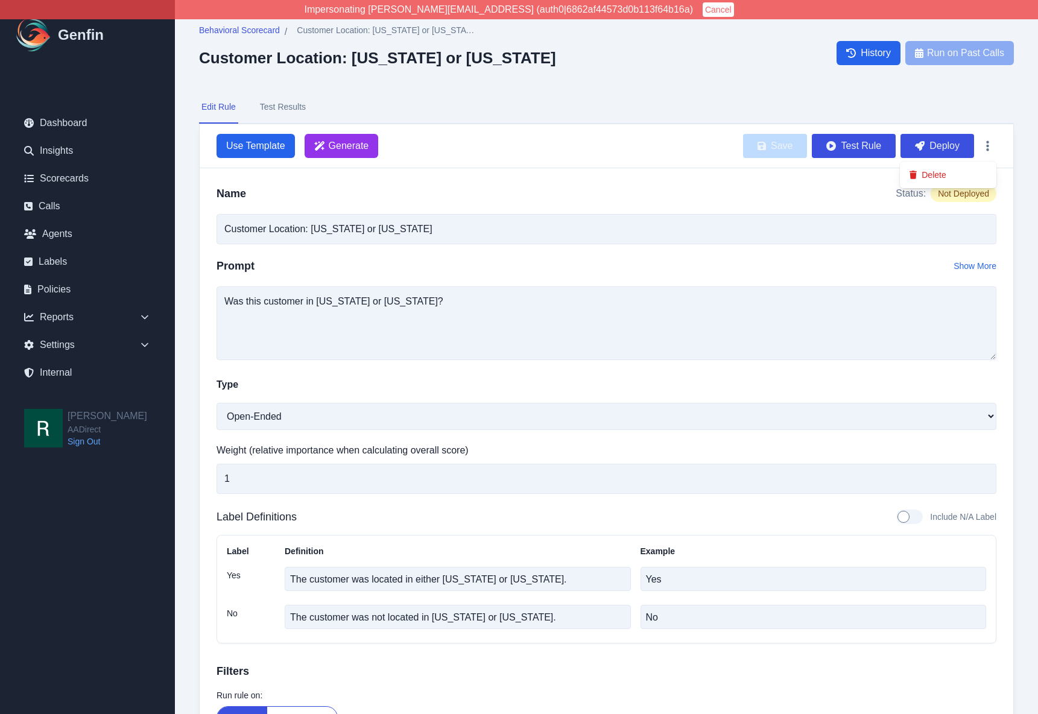
click at [954, 162] on div "Delete" at bounding box center [948, 175] width 97 height 27
click at [954, 168] on button "Delete" at bounding box center [948, 175] width 97 height 22
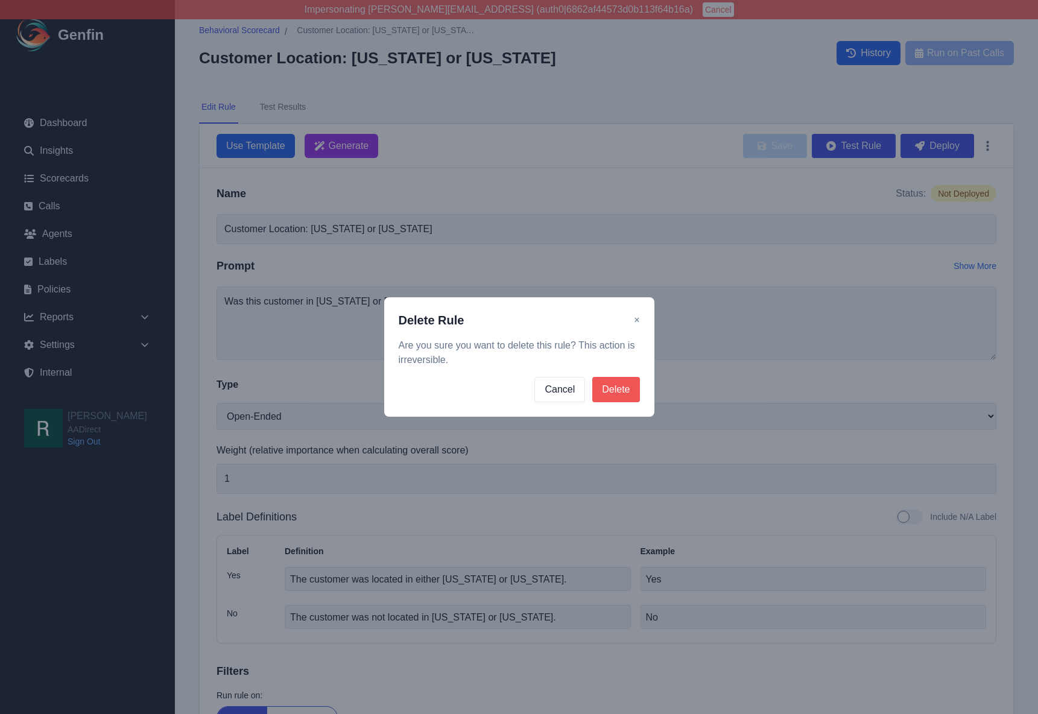
click at [625, 387] on button "Delete" at bounding box center [615, 389] width 47 height 25
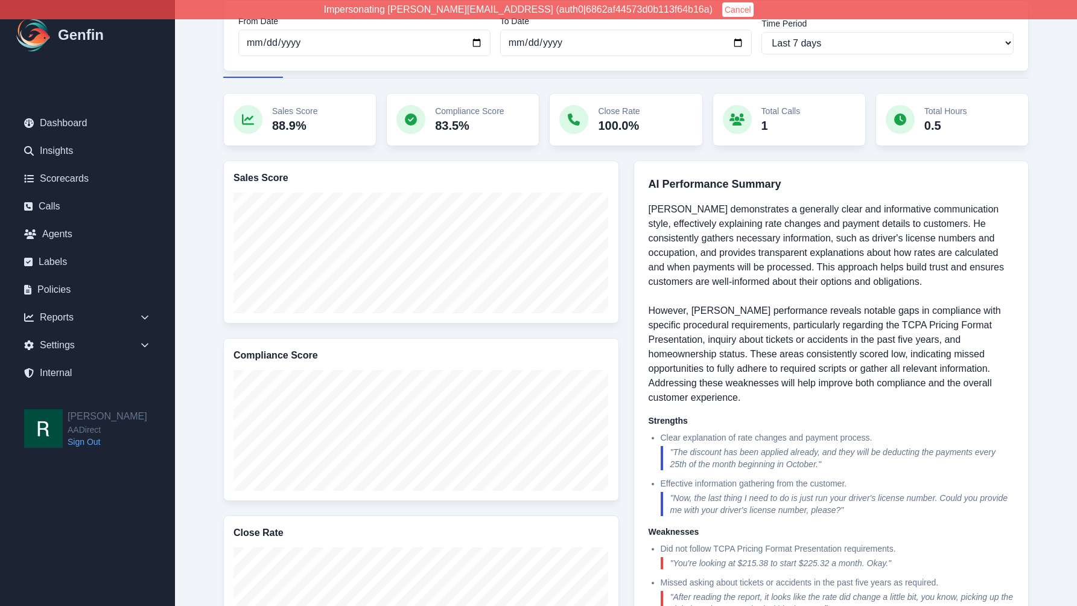
scroll to position [148, 0]
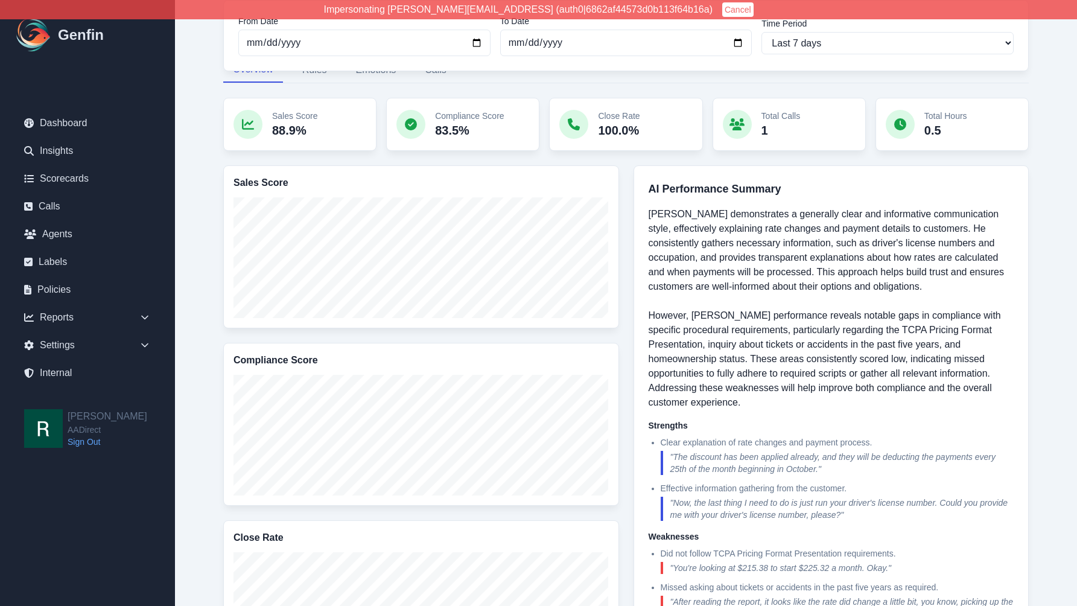
click at [192, 265] on div "Reports / Agents / [PERSON_NAME] [PERSON_NAME] From Date [DATE] To Date [DATE] …" at bounding box center [626, 472] width 902 height 1240
click at [207, 256] on div "Reports / Agents / Gabriel Hernandez Gabriel Hernandez From Date 2025-09-16 To …" at bounding box center [625, 472] width 853 height 1192
click at [209, 277] on div "Reports / Agents / Gabriel Hernandez Gabriel Hernandez From Date 2025-09-16 To …" at bounding box center [625, 472] width 853 height 1192
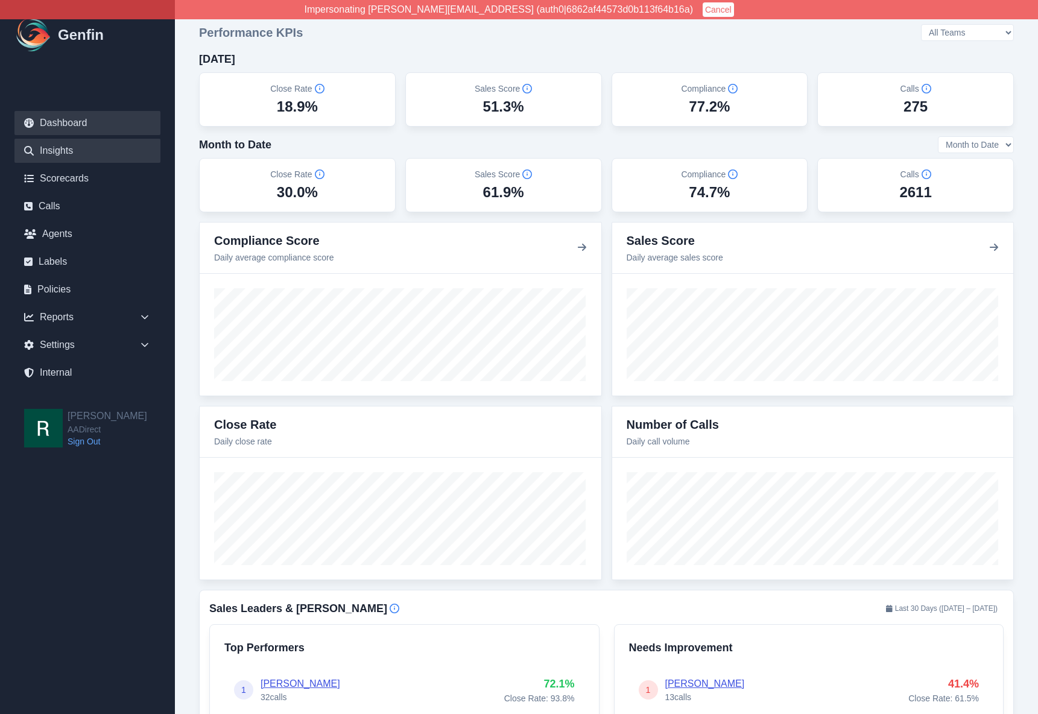
click at [78, 150] on link "Insights" at bounding box center [87, 151] width 146 height 24
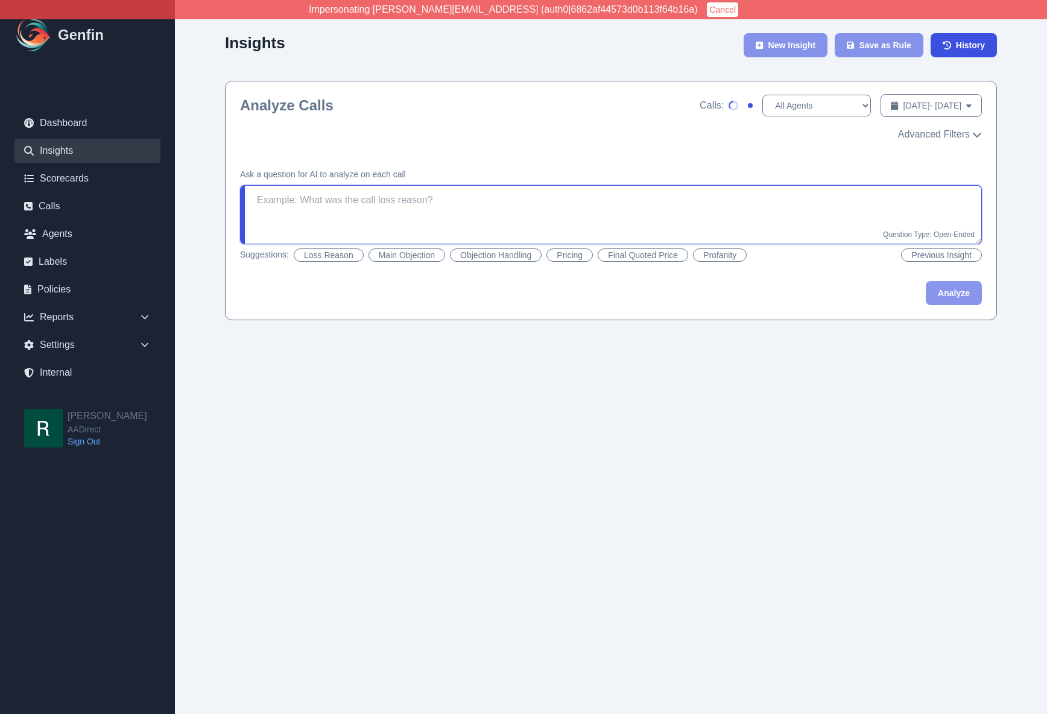
click at [331, 201] on textarea at bounding box center [611, 214] width 742 height 59
type textarea "Was Dairy"
drag, startPoint x: 199, startPoint y: 416, endPoint x: 214, endPoint y: 428, distance: 18.5
click at [199, 344] on html "Impersonating shane+aadirect@genfin.ai (auth0|6862af44573d0b113f64b16a) Cancel …" at bounding box center [523, 172] width 1047 height 344
click at [835, 168] on h4 "Ask a question for AI to analyze on each call" at bounding box center [611, 174] width 742 height 12
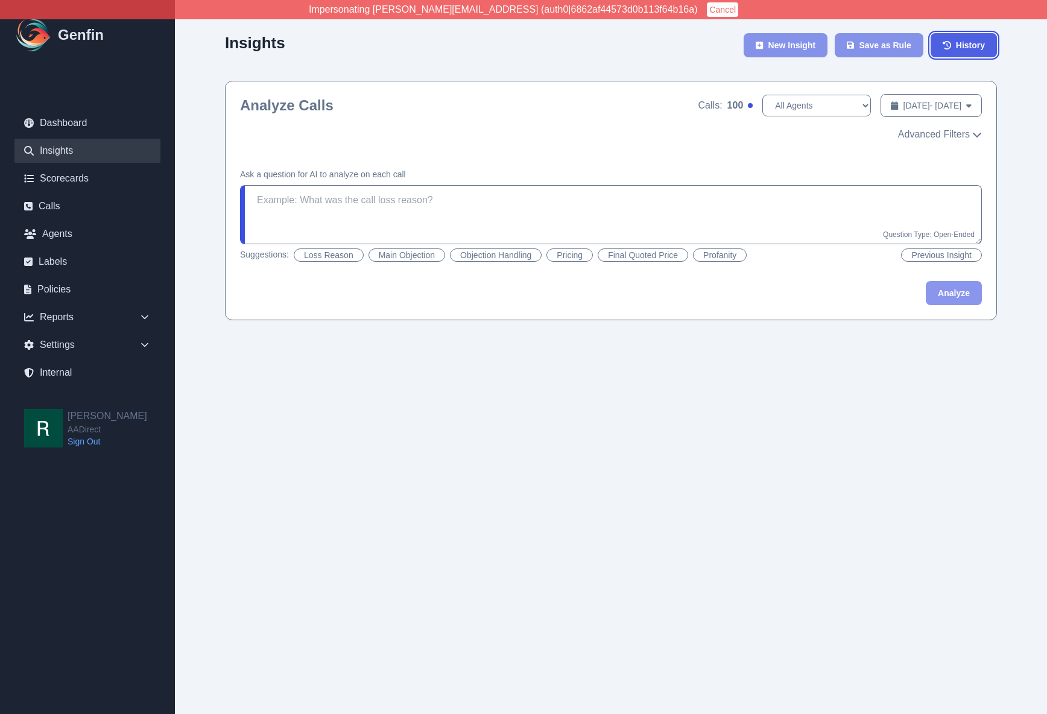
click at [956, 50] on span "History" at bounding box center [970, 45] width 29 height 12
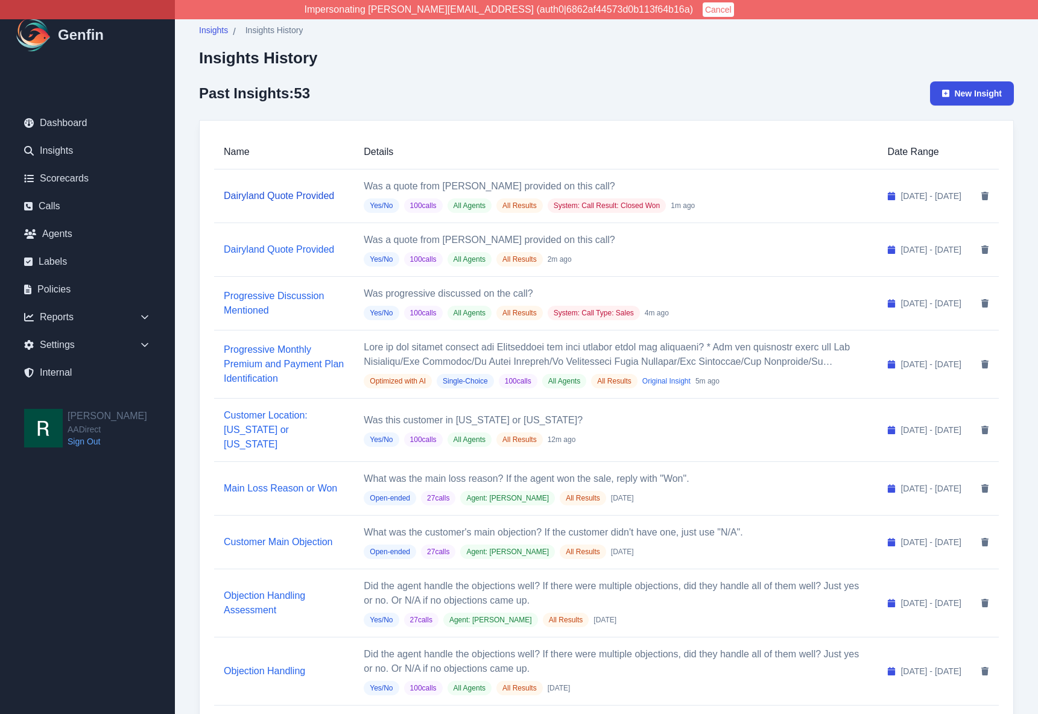
click at [263, 191] on link "Dairyland Quote Provided" at bounding box center [279, 196] width 110 height 10
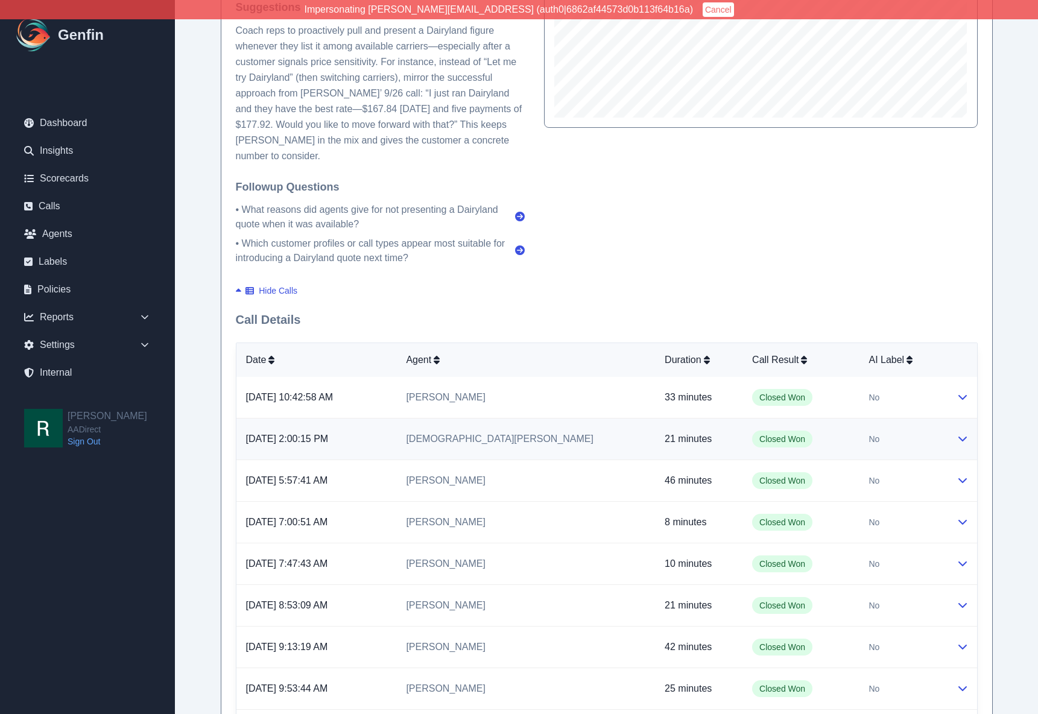
scroll to position [490, 0]
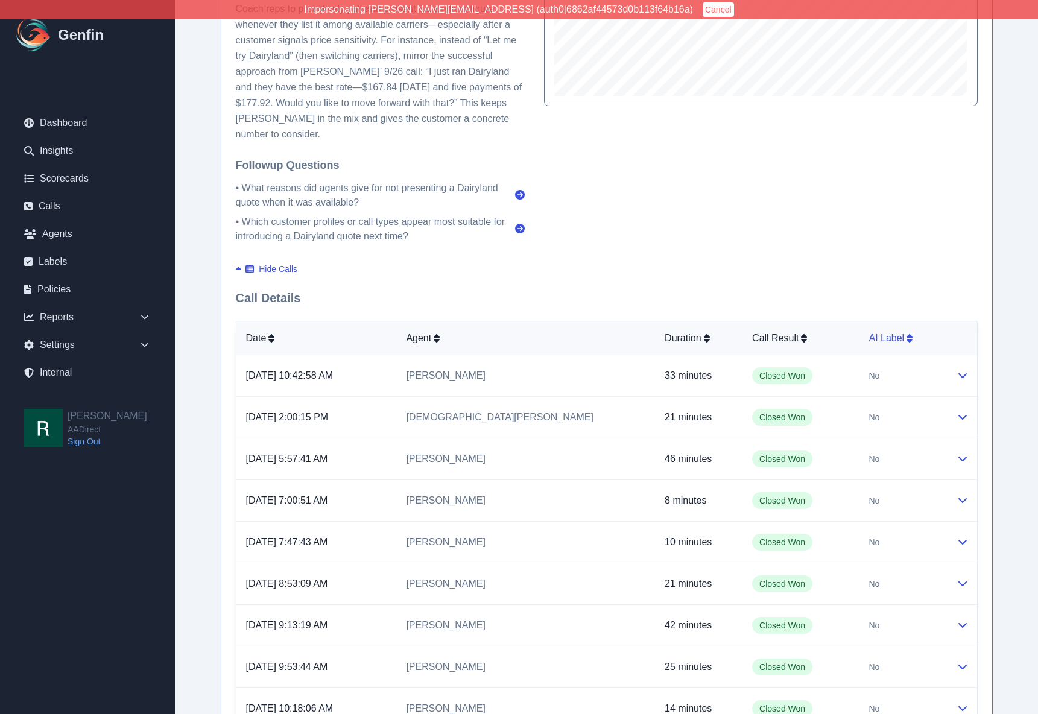
click at [885, 337] on div "AI Label" at bounding box center [903, 338] width 68 height 14
click at [881, 338] on div "AI Label" at bounding box center [903, 338] width 68 height 14
click at [819, 375] on td "Closed Won" at bounding box center [800, 376] width 116 height 42
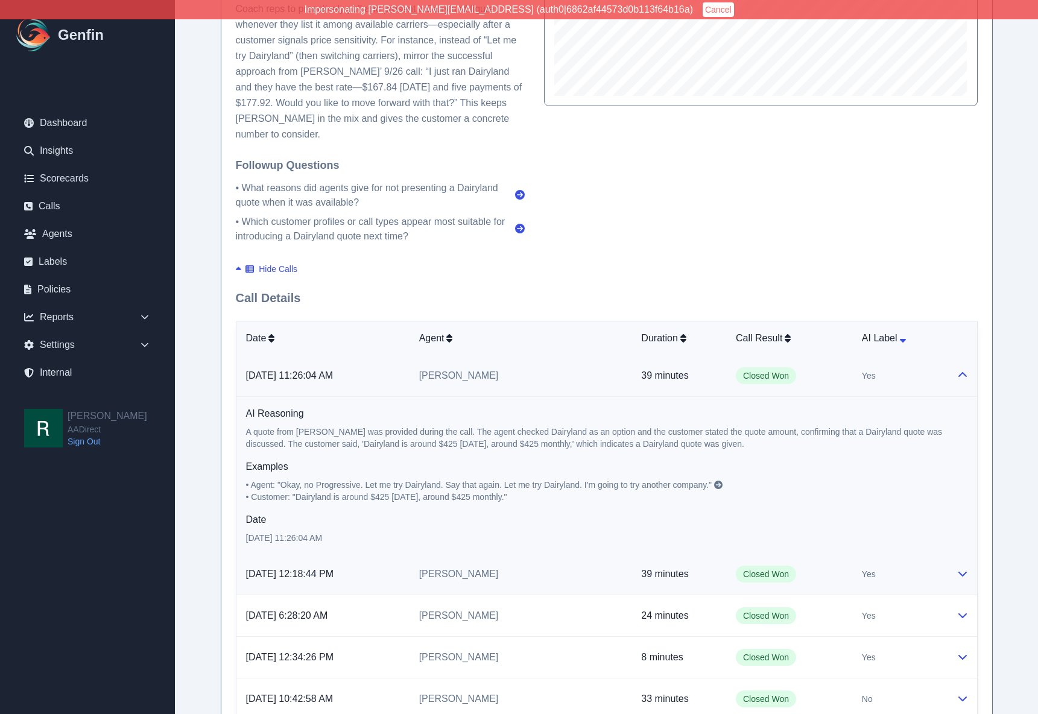
click at [809, 576] on td "Closed Won" at bounding box center [789, 575] width 126 height 42
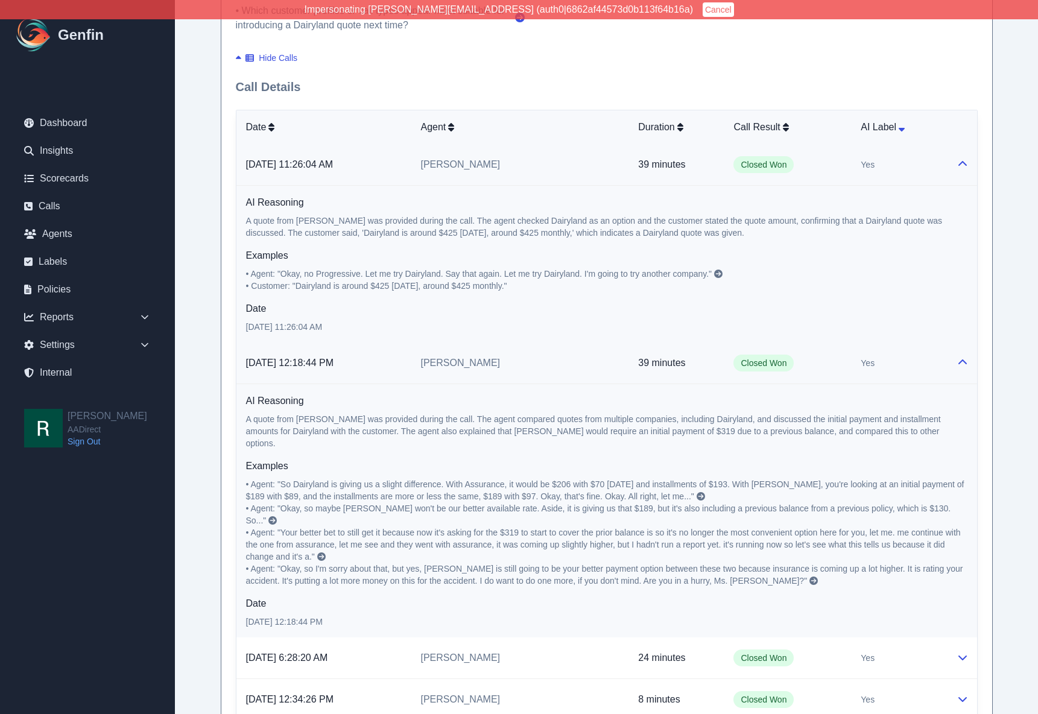
scroll to position [784, 0]
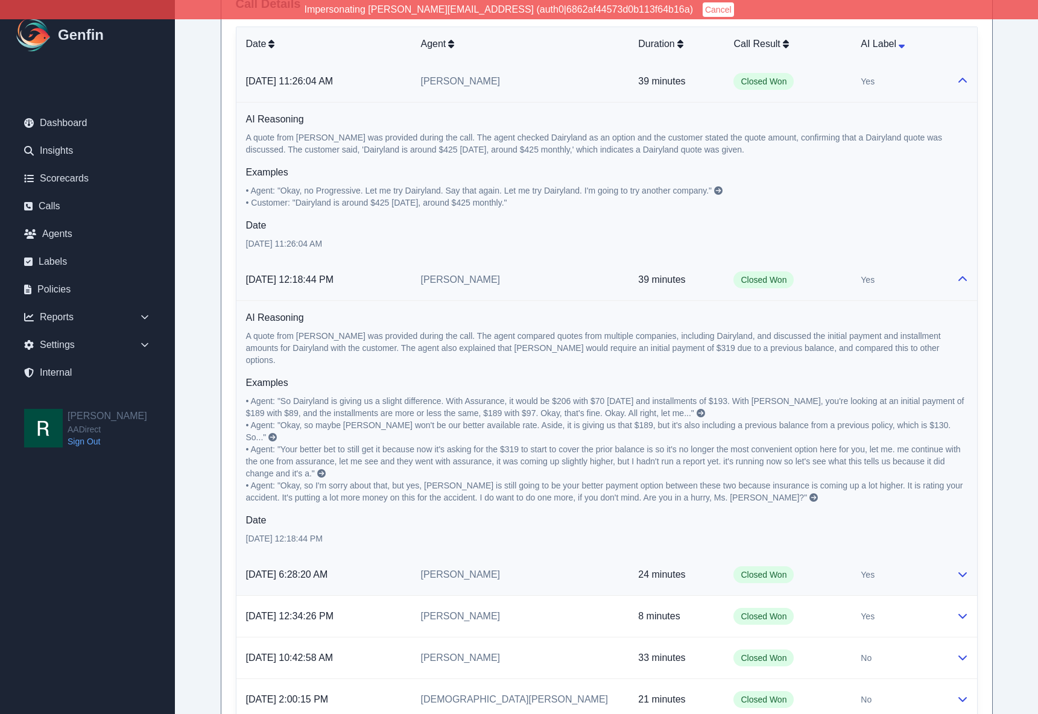
click at [702, 554] on td "24 minutes" at bounding box center [675, 575] width 95 height 42
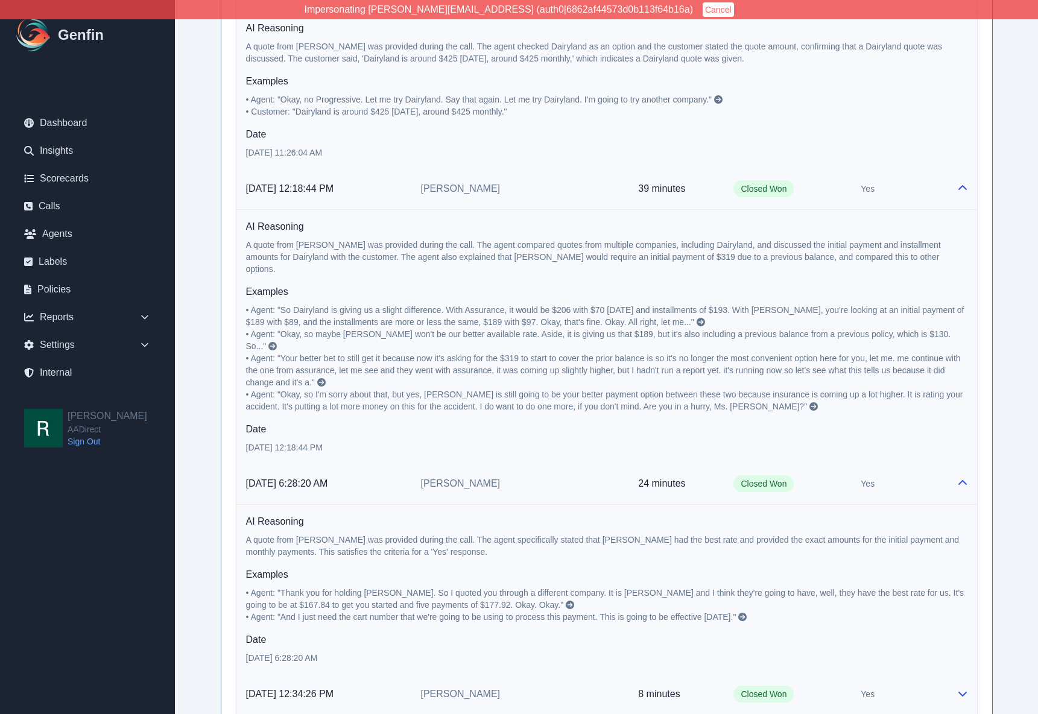
scroll to position [954, 0]
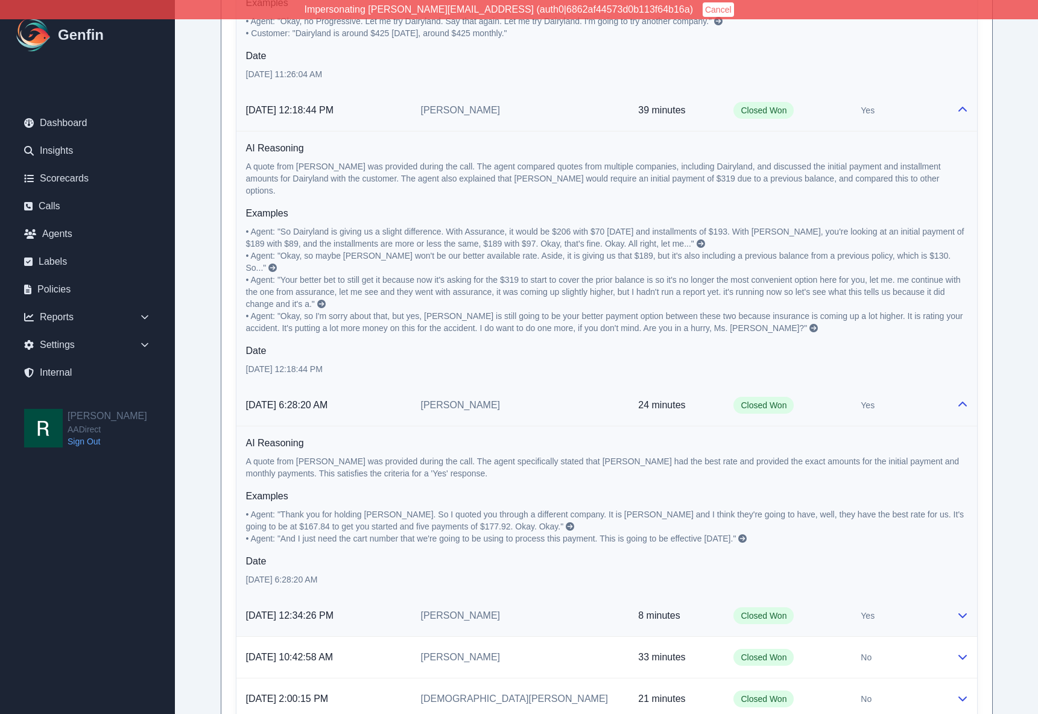
click at [568, 595] on td "[PERSON_NAME]" at bounding box center [520, 616] width 218 height 42
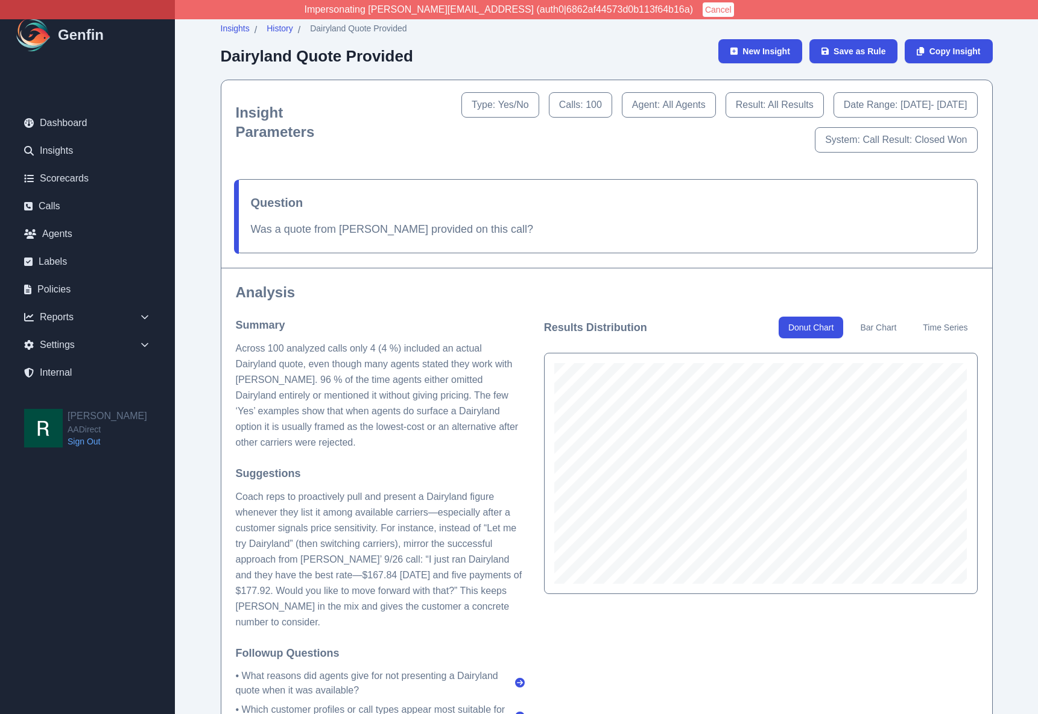
scroll to position [0, 0]
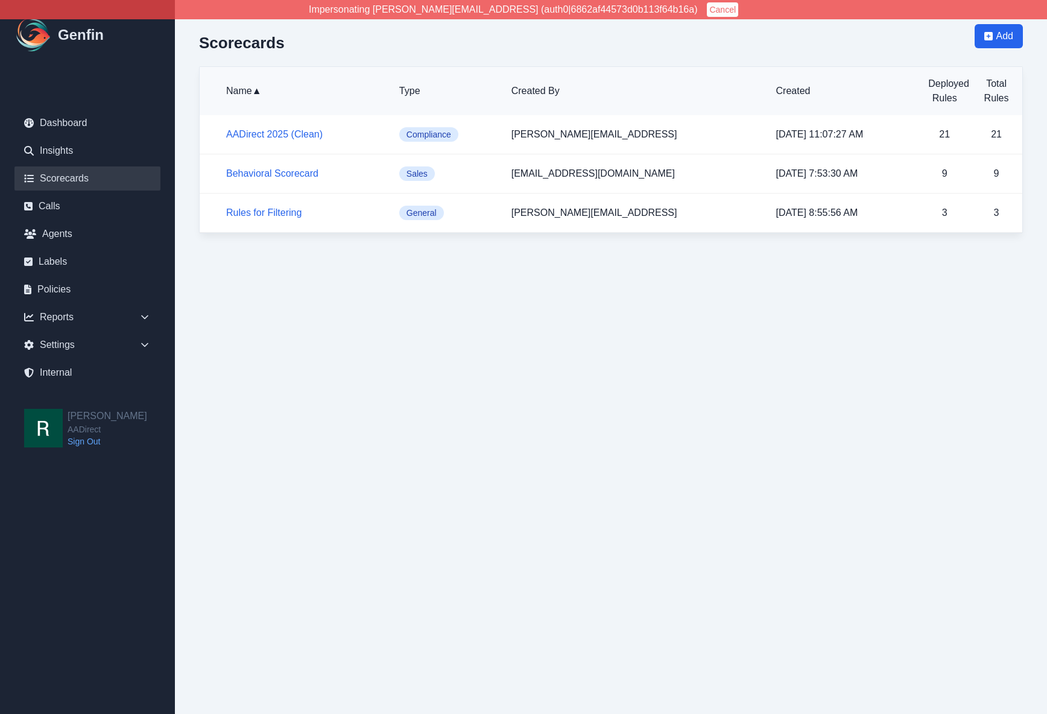
click at [320, 258] on html "Impersonating shane+aadirect@genfin.ai (auth0|6862af44573d0b113f64b16a) Cancel …" at bounding box center [523, 129] width 1047 height 258
click at [1001, 34] on span "Add" at bounding box center [1004, 36] width 17 height 14
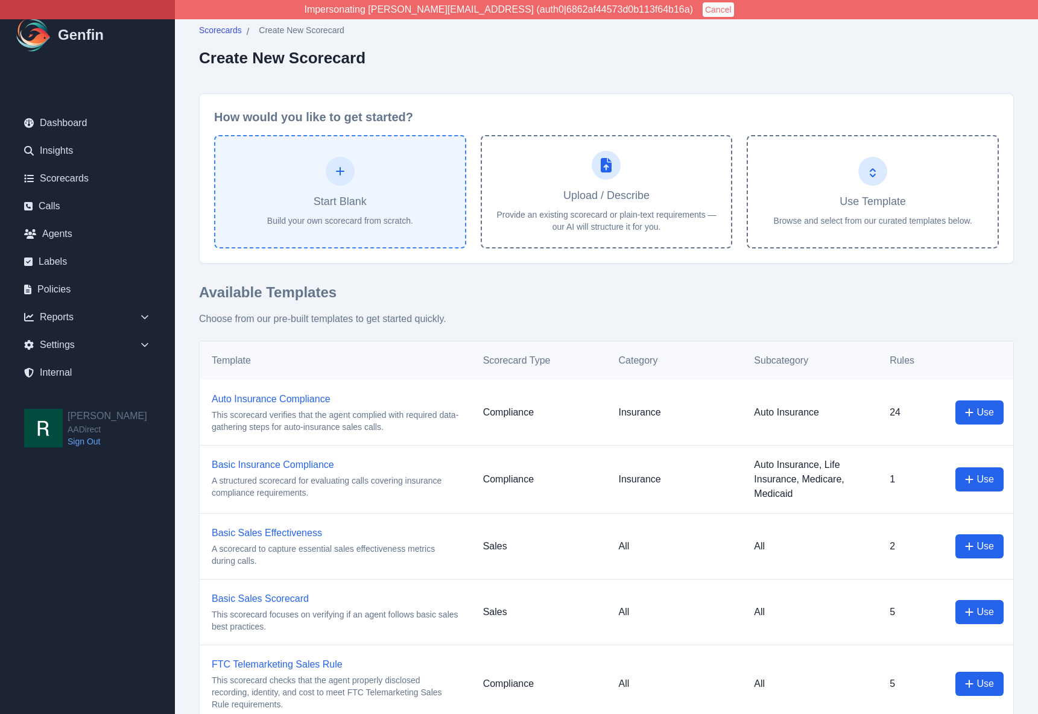
click at [351, 172] on div at bounding box center [340, 171] width 29 height 29
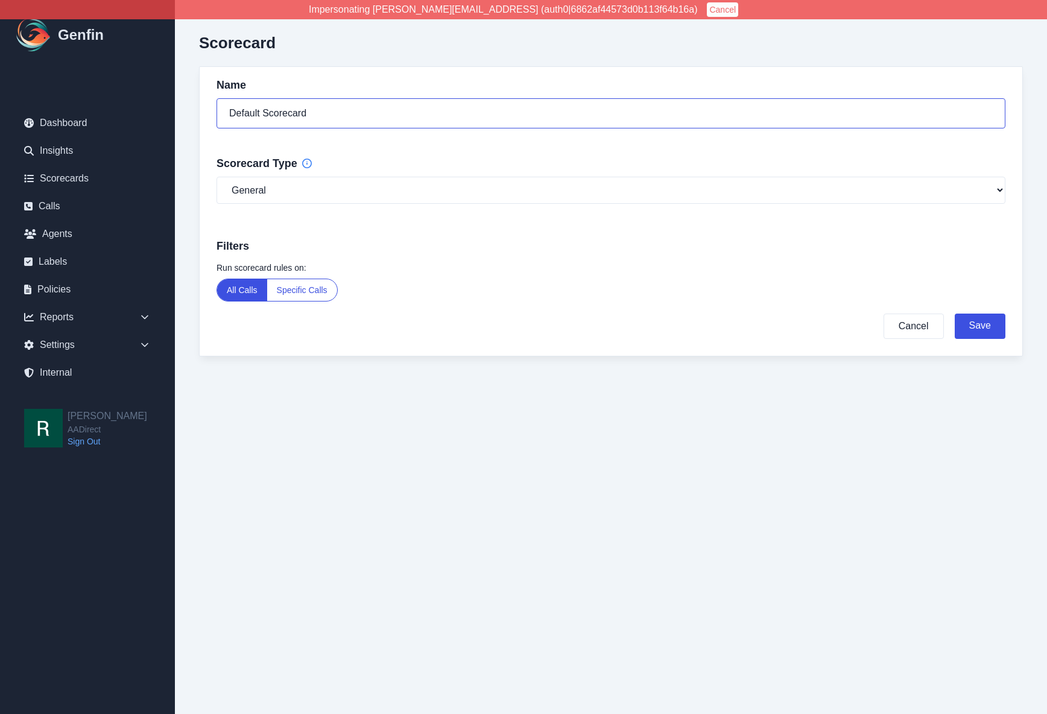
click at [323, 118] on input "Default Scorecard" at bounding box center [611, 113] width 789 height 30
type input "D"
type input "Exploration"
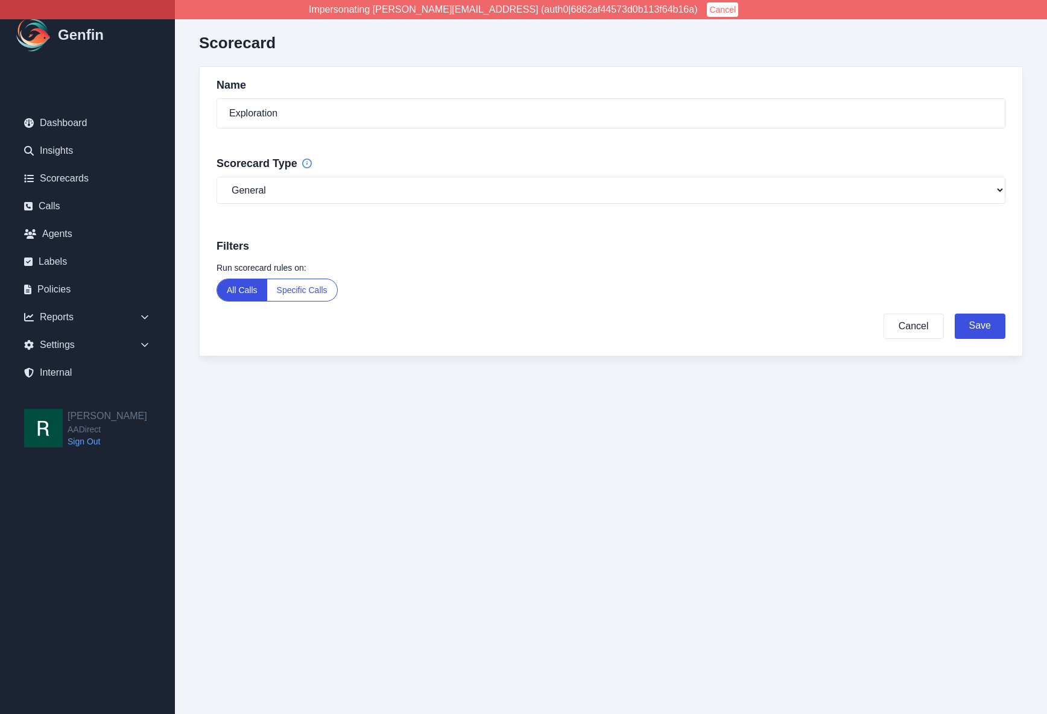
click at [341, 394] on div "Scorecard Name Exploration Scorecard Type General Compliance Sales Filters Run …" at bounding box center [611, 202] width 872 height 405
click at [318, 115] on input "Exploration" at bounding box center [611, 113] width 789 height 30
click at [307, 112] on input "Exploration" at bounding box center [611, 113] width 789 height 30
type input "Analyzer Explorations"
click at [978, 324] on button "Save" at bounding box center [980, 326] width 51 height 25
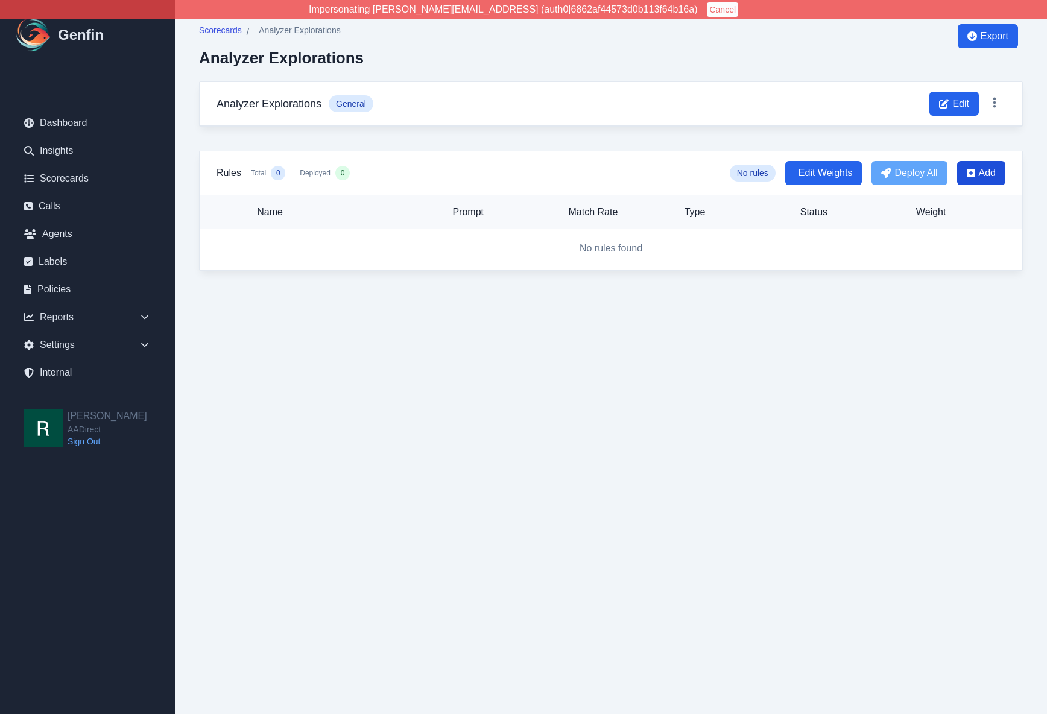
click at [993, 173] on span "Add" at bounding box center [987, 173] width 17 height 14
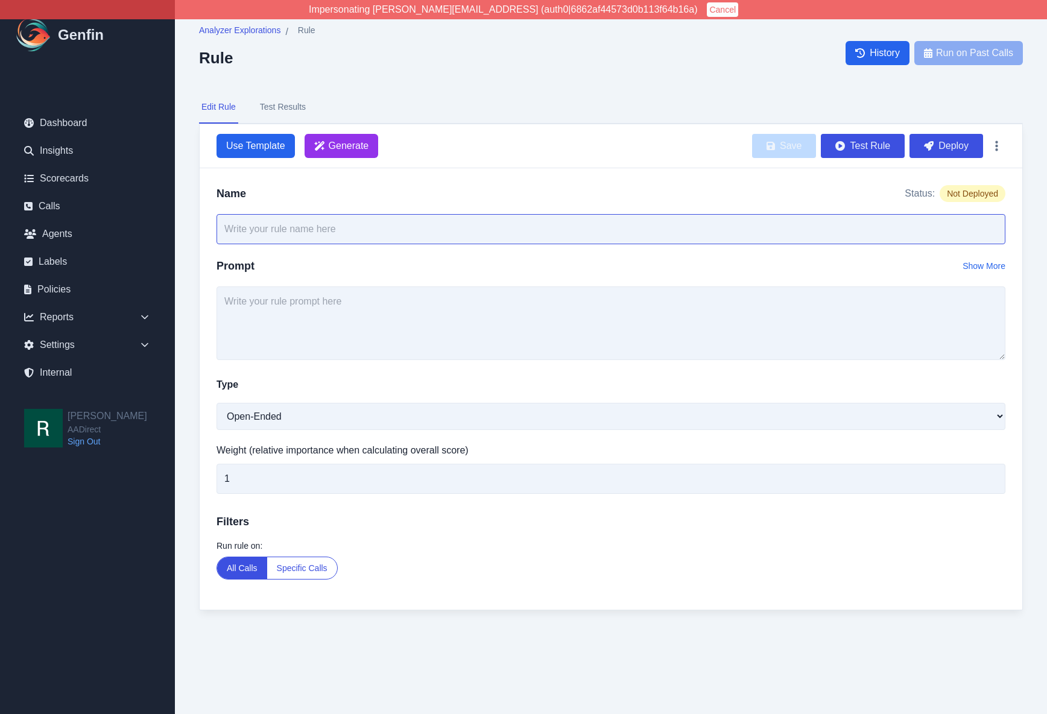
click at [300, 230] on input "text" at bounding box center [611, 229] width 789 height 30
click at [282, 231] on input "text" at bounding box center [611, 229] width 789 height 30
type input "Dairyland"
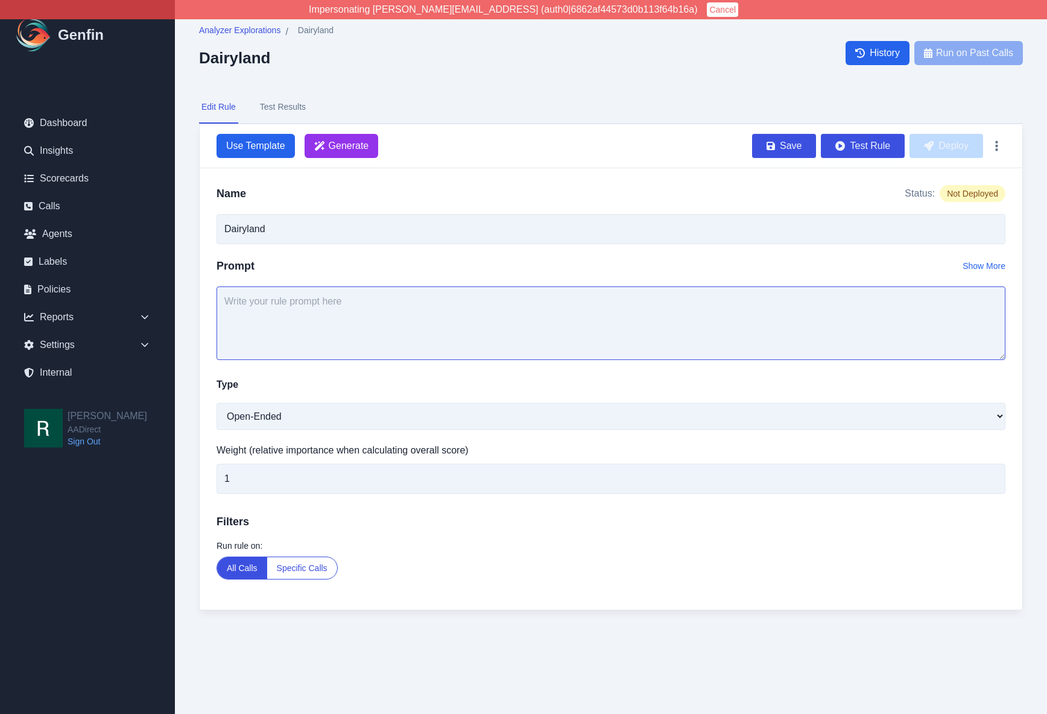
click at [347, 318] on textarea at bounding box center [611, 323] width 789 height 74
type textarea "Was a quote from [PERSON_NAME] discussed on the call?"
click at [352, 420] on select "Open-Ended Score Yes/No Single-Choice Number" at bounding box center [611, 416] width 789 height 27
select select "Yes/No"
click at [217, 403] on select "Open-Ended Score Yes/No Single-Choice Number" at bounding box center [611, 416] width 789 height 27
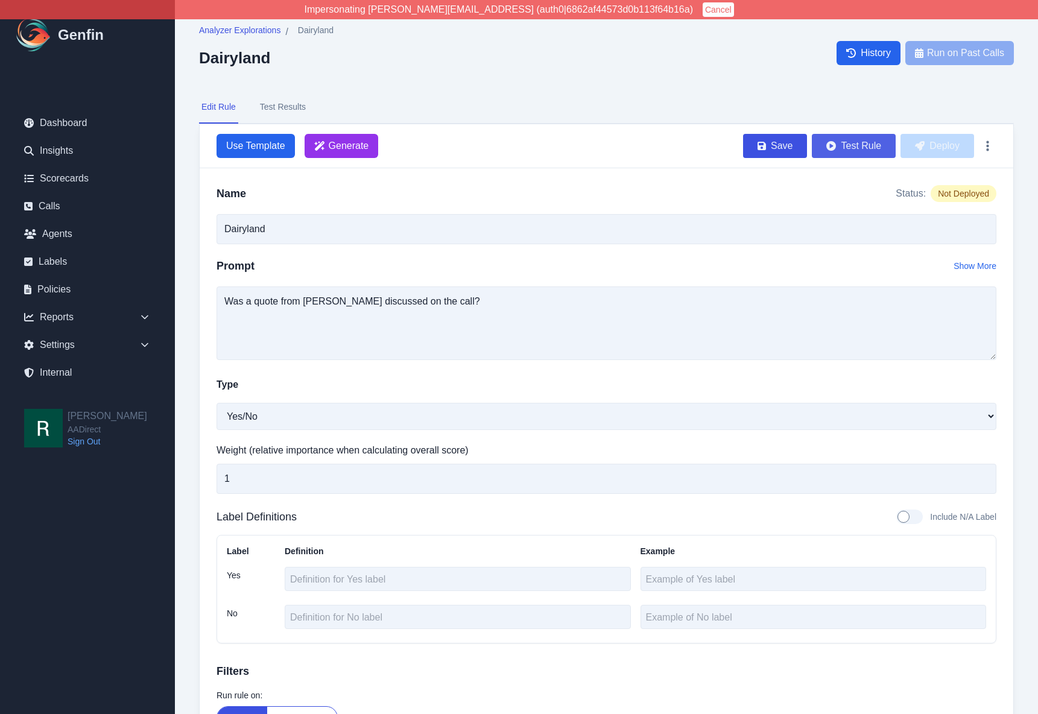
click at [861, 145] on button "Test Rule" at bounding box center [854, 146] width 84 height 24
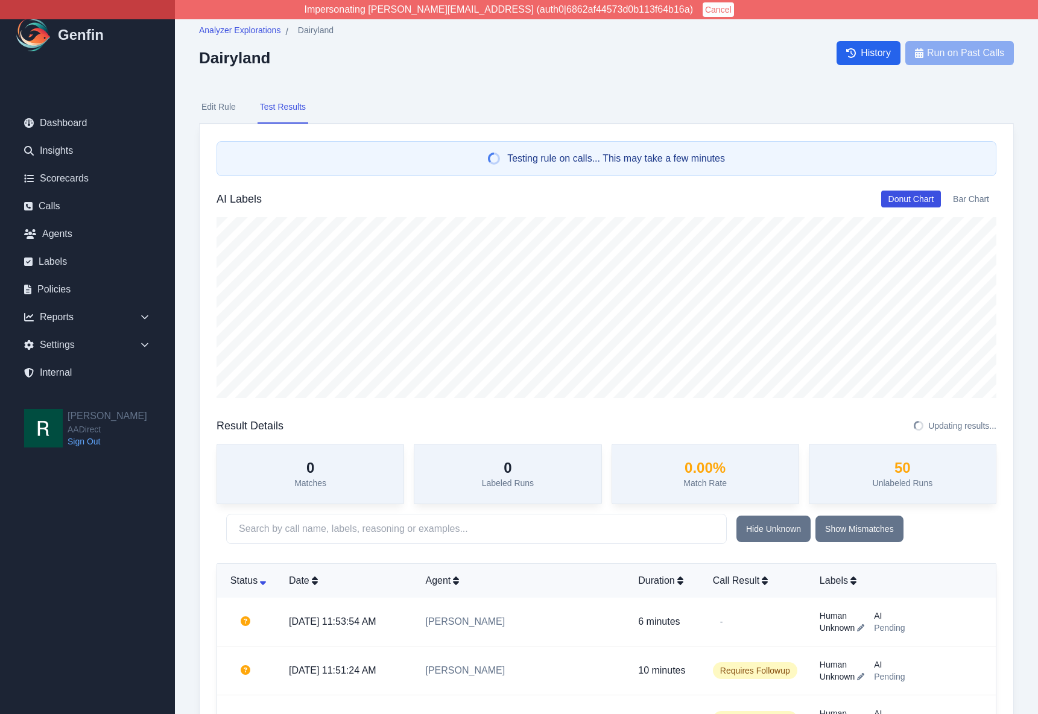
click at [217, 103] on button "Edit Rule" at bounding box center [218, 107] width 39 height 33
select select "Yes/No"
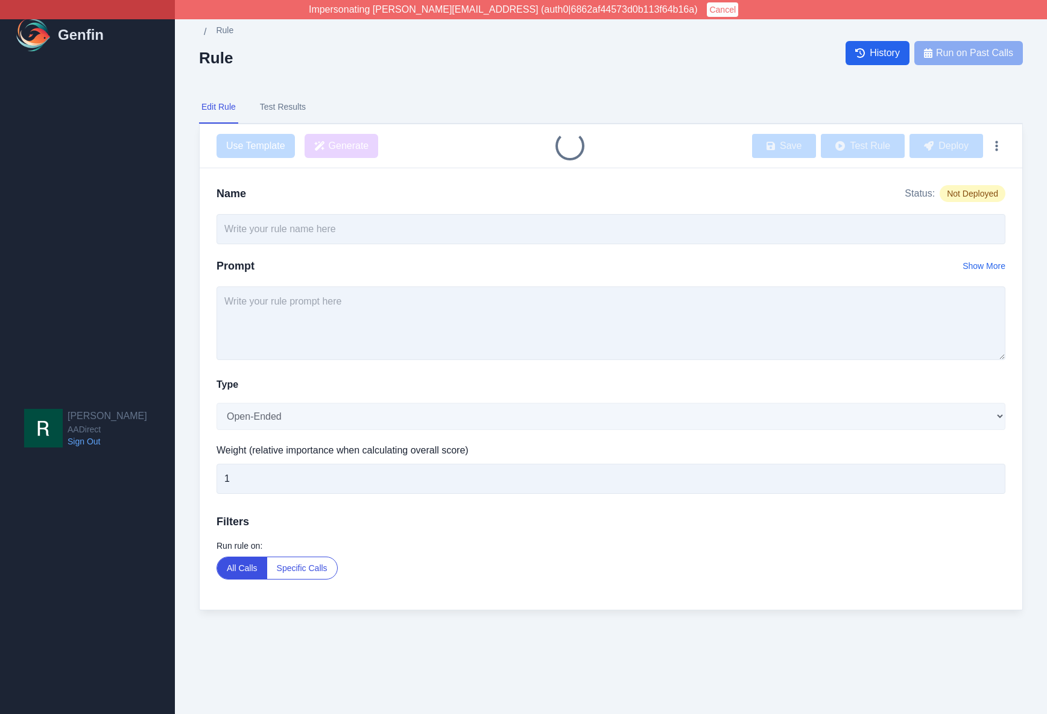
type input "Dairyland"
select select "Yes/No"
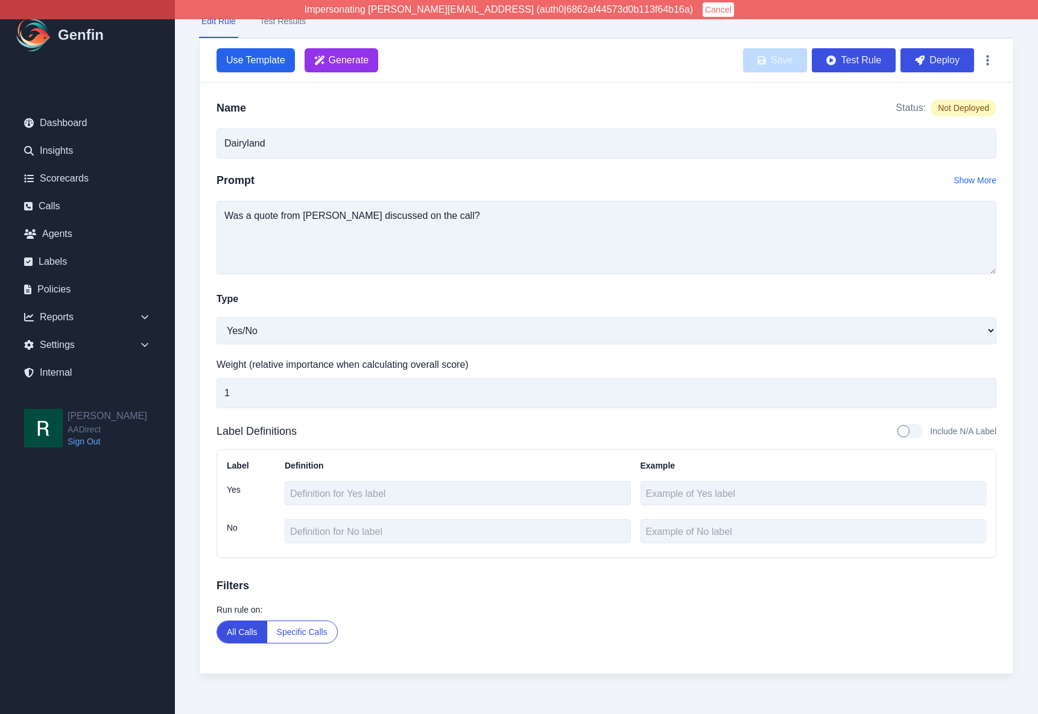
scroll to position [95, 0]
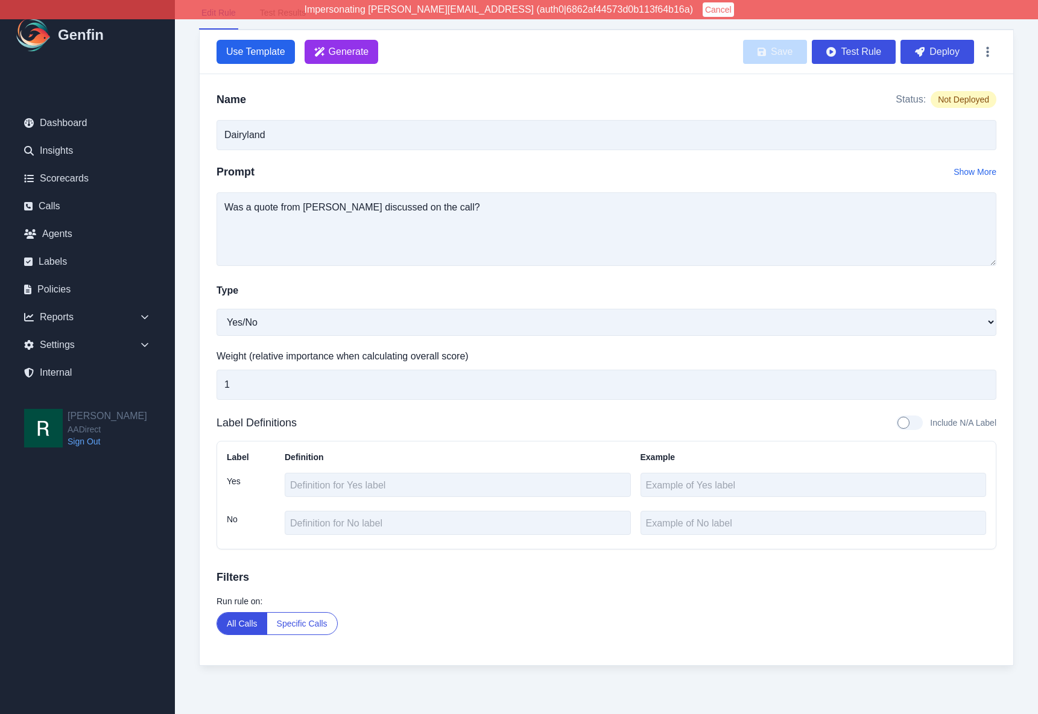
click at [309, 619] on button "Specific Calls" at bounding box center [302, 624] width 70 height 22
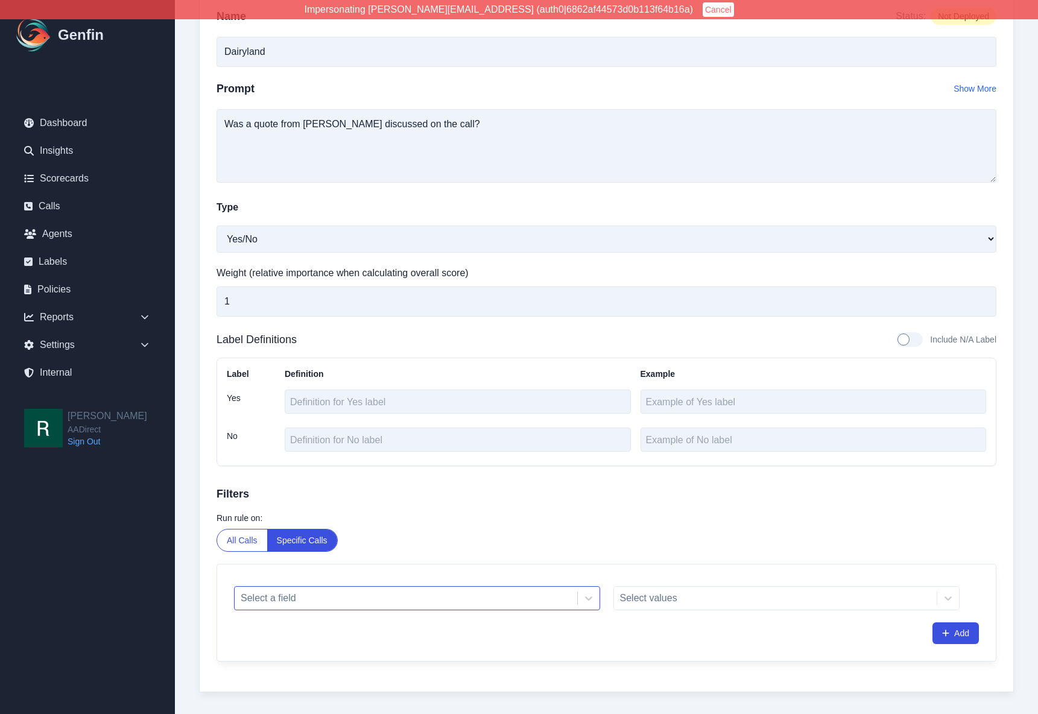
scroll to position [204, 0]
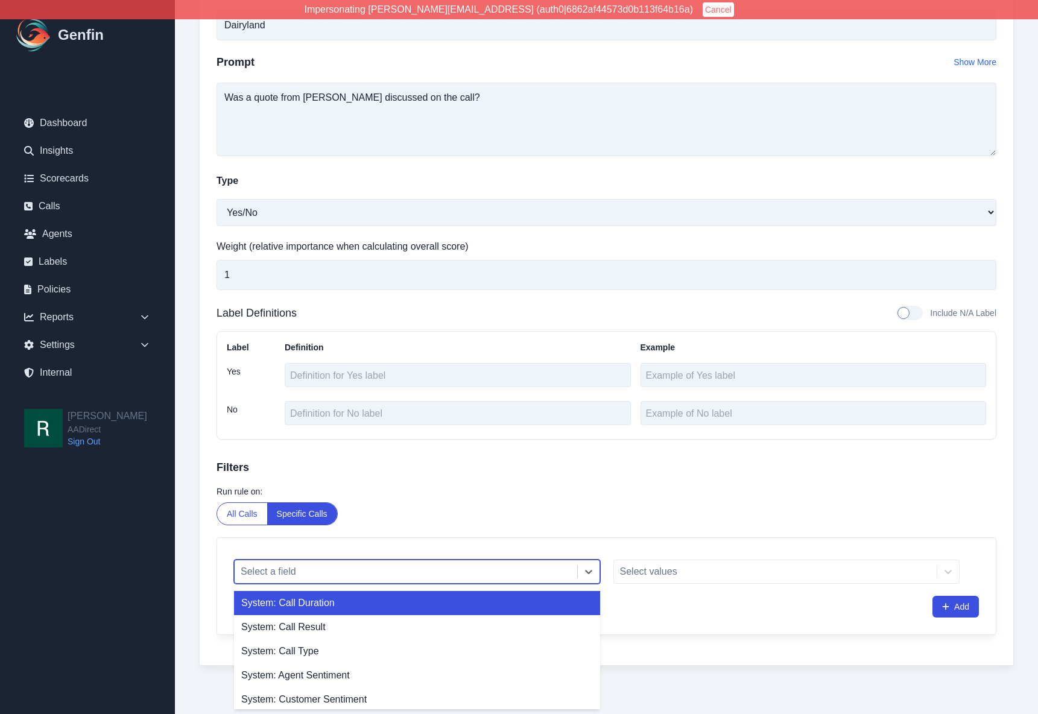
click at [361, 572] on div at bounding box center [406, 571] width 331 height 17
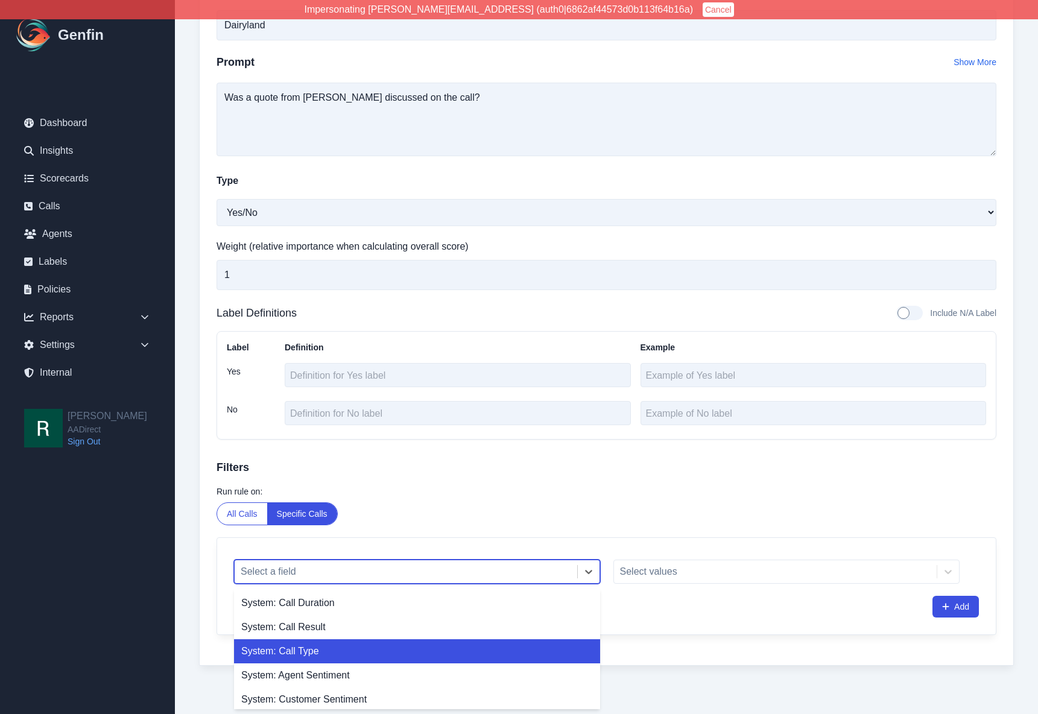
click at [329, 652] on div "System: Call Type" at bounding box center [417, 651] width 366 height 24
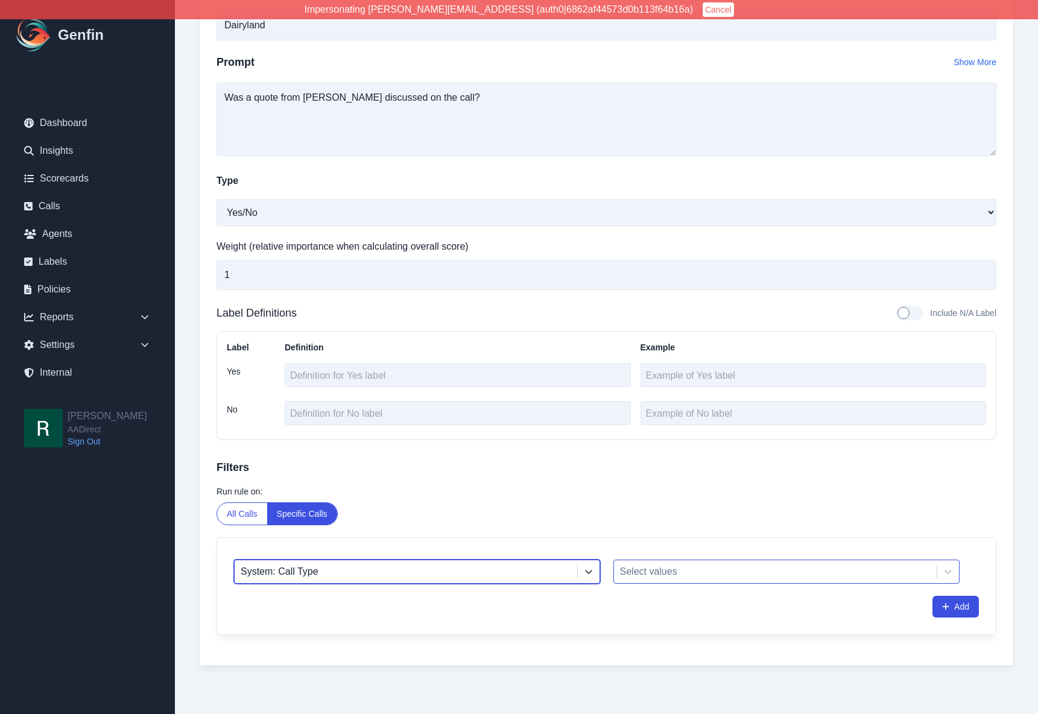
click at [699, 578] on div at bounding box center [775, 571] width 311 height 17
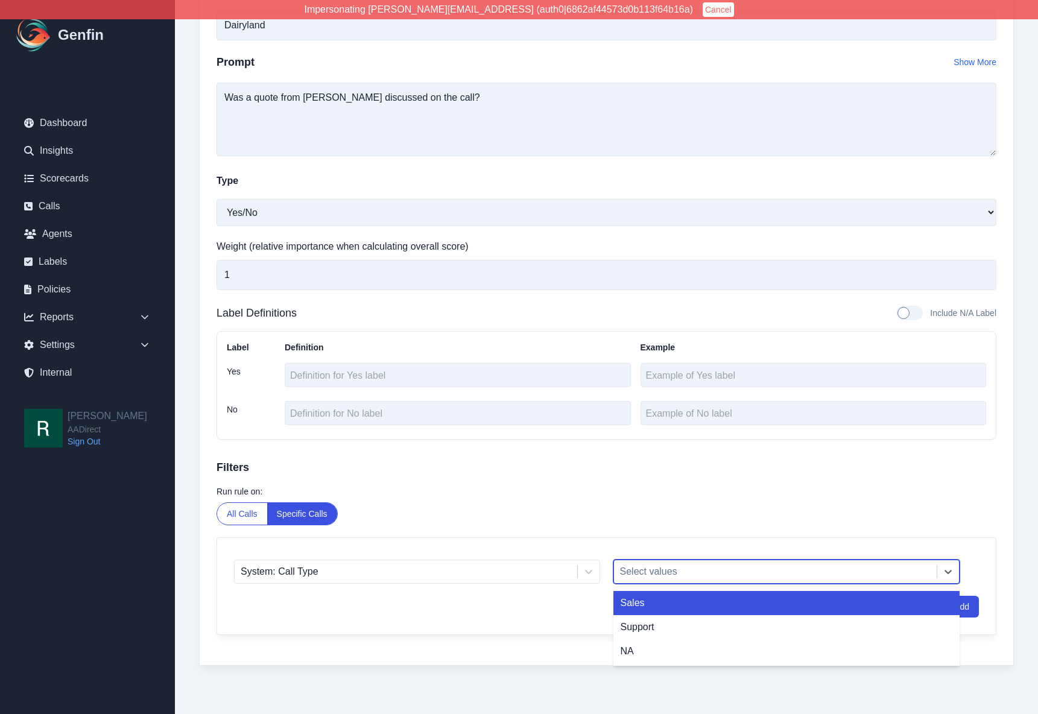
click at [669, 601] on div "Sales" at bounding box center [786, 603] width 347 height 24
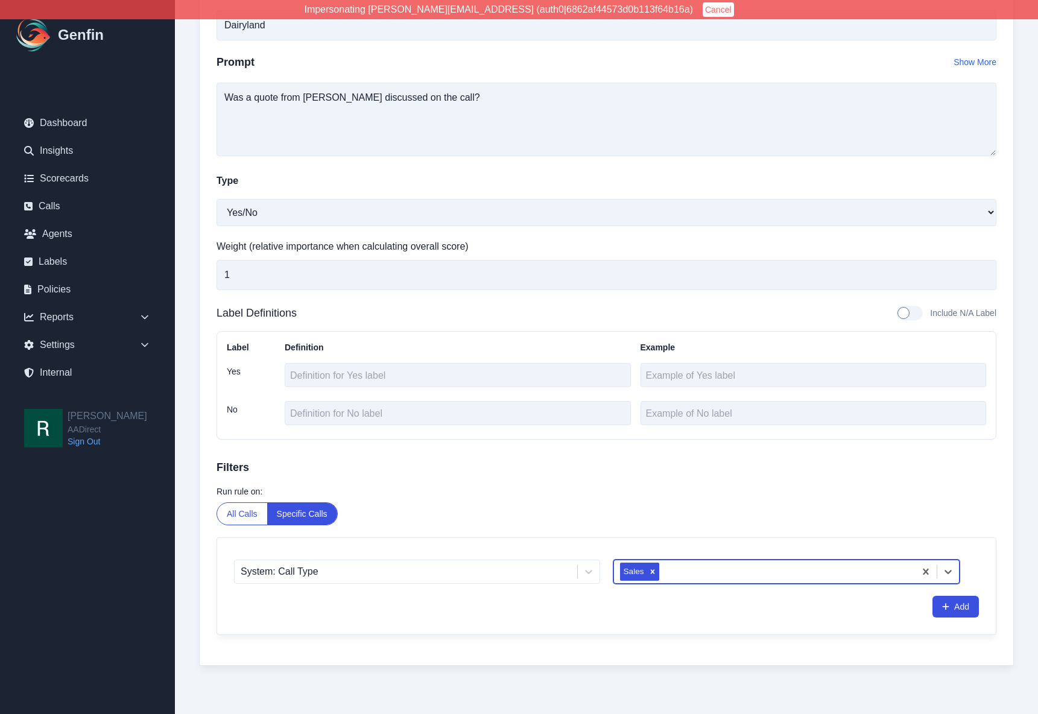
click at [517, 622] on div "System: Call Type option Sales, selected. Sales Add" at bounding box center [606, 586] width 779 height 97
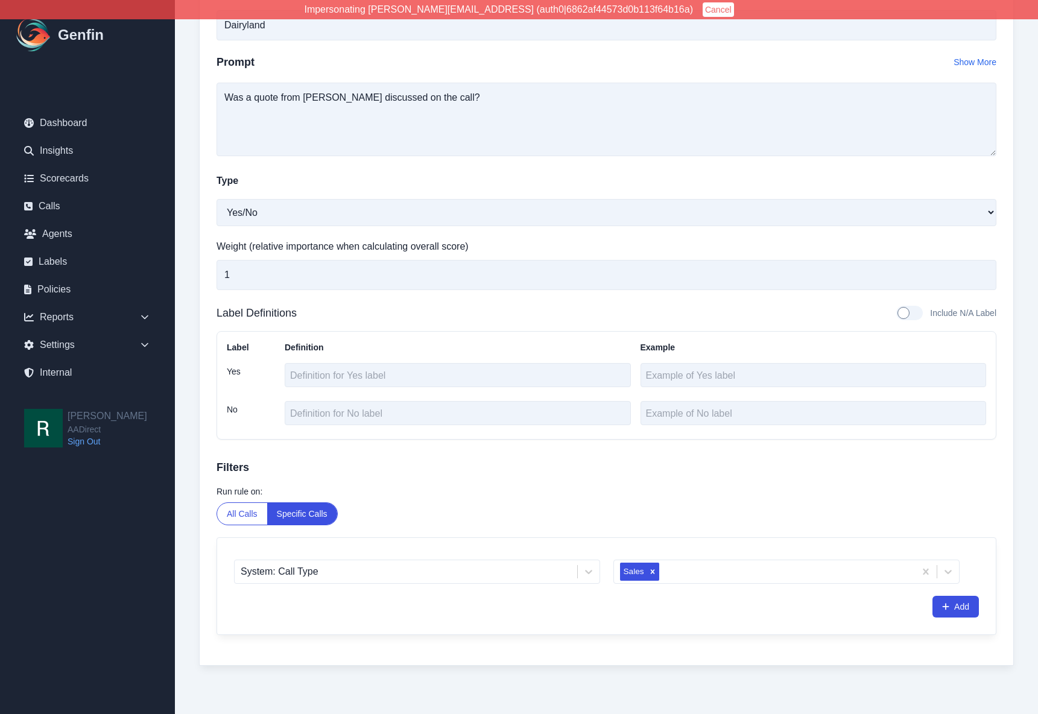
click at [592, 502] on div "Run rule on: All Calls Specific Calls" at bounding box center [607, 506] width 780 height 40
click at [188, 489] on div "Analyzer Explorations / Dairyland Dairyland History Run on Past Calls Edit Rule…" at bounding box center [606, 255] width 863 height 918
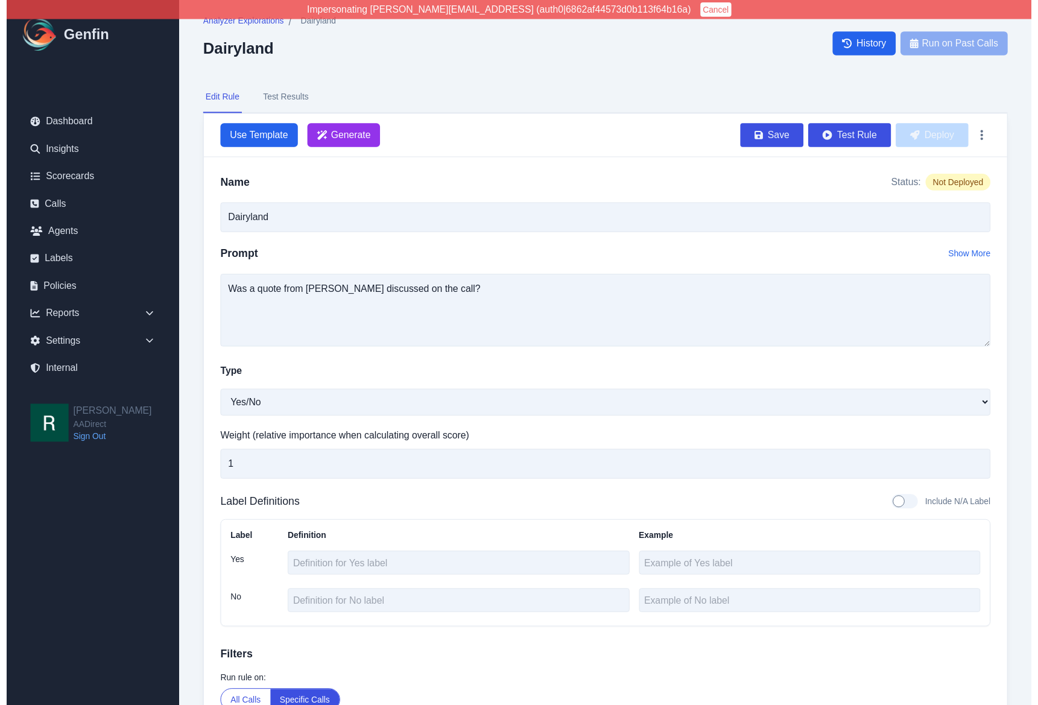
scroll to position [0, 0]
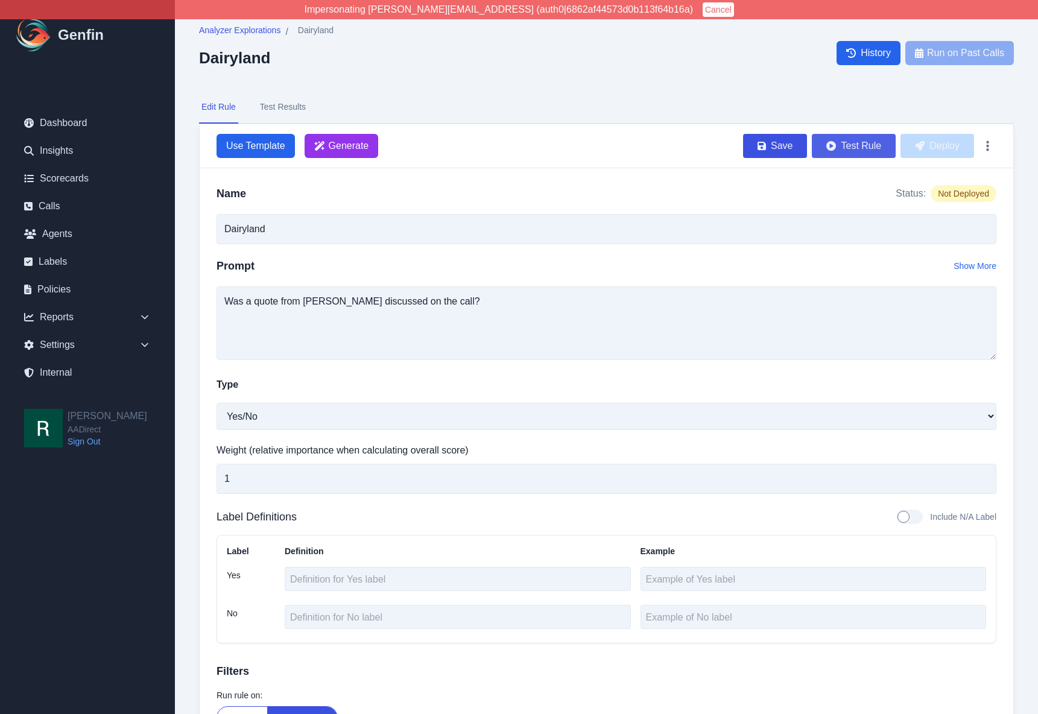
click at [865, 144] on button "Test Rule" at bounding box center [854, 146] width 84 height 24
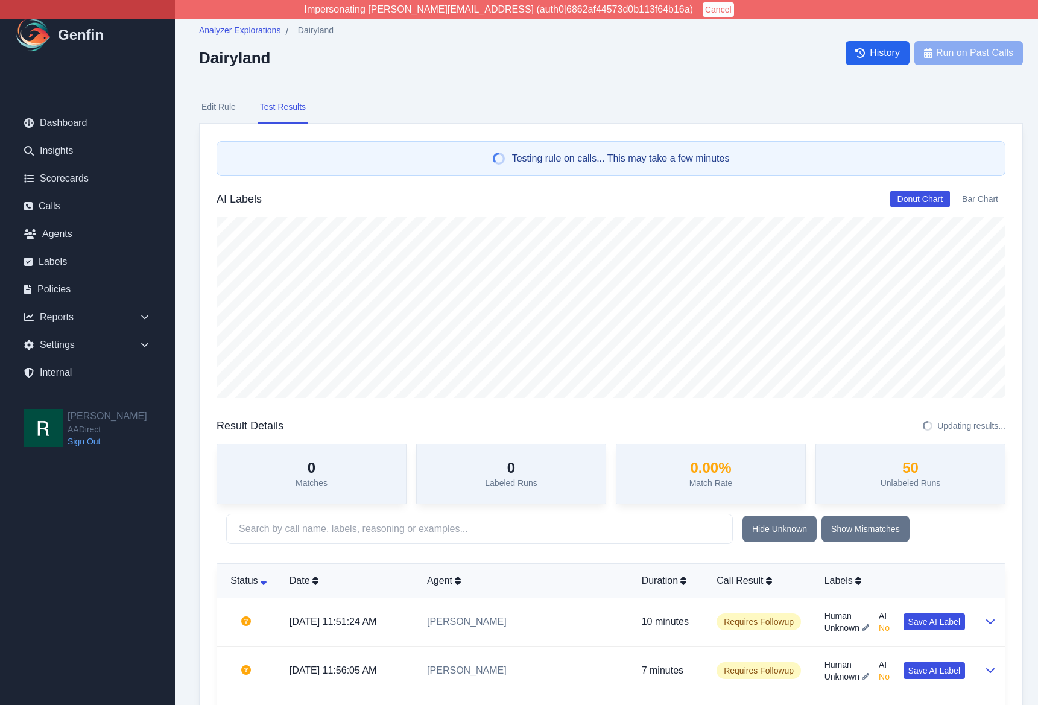
click at [214, 104] on button "Edit Rule" at bounding box center [218, 107] width 39 height 33
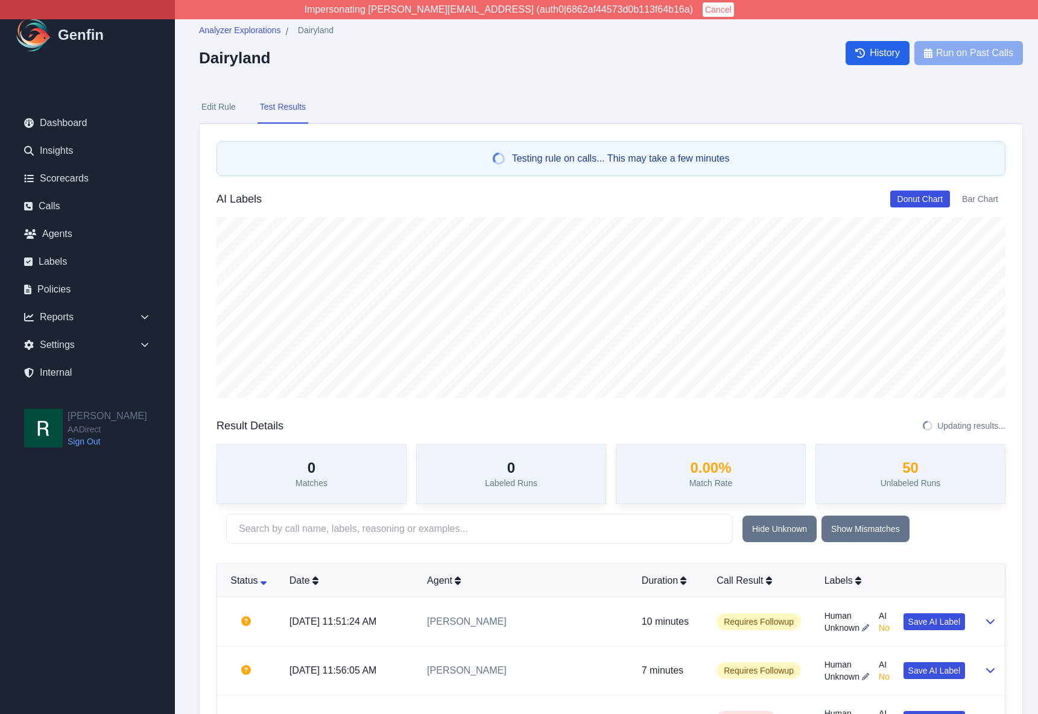
select select "Yes/No"
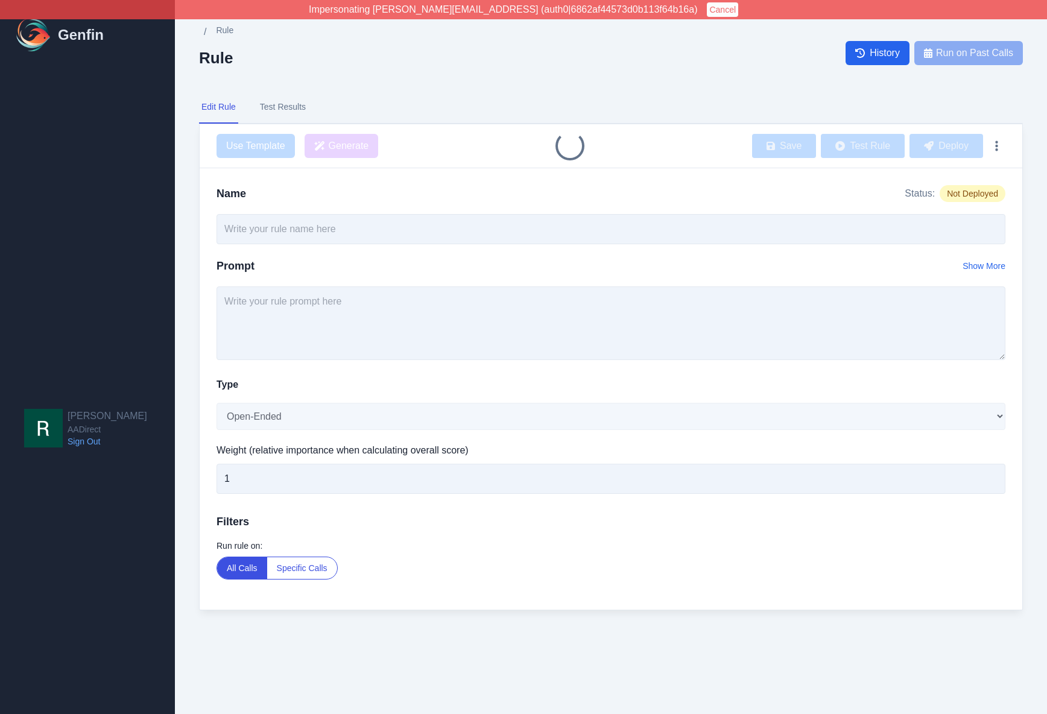
type input "Dairyland"
select select "Yes/No"
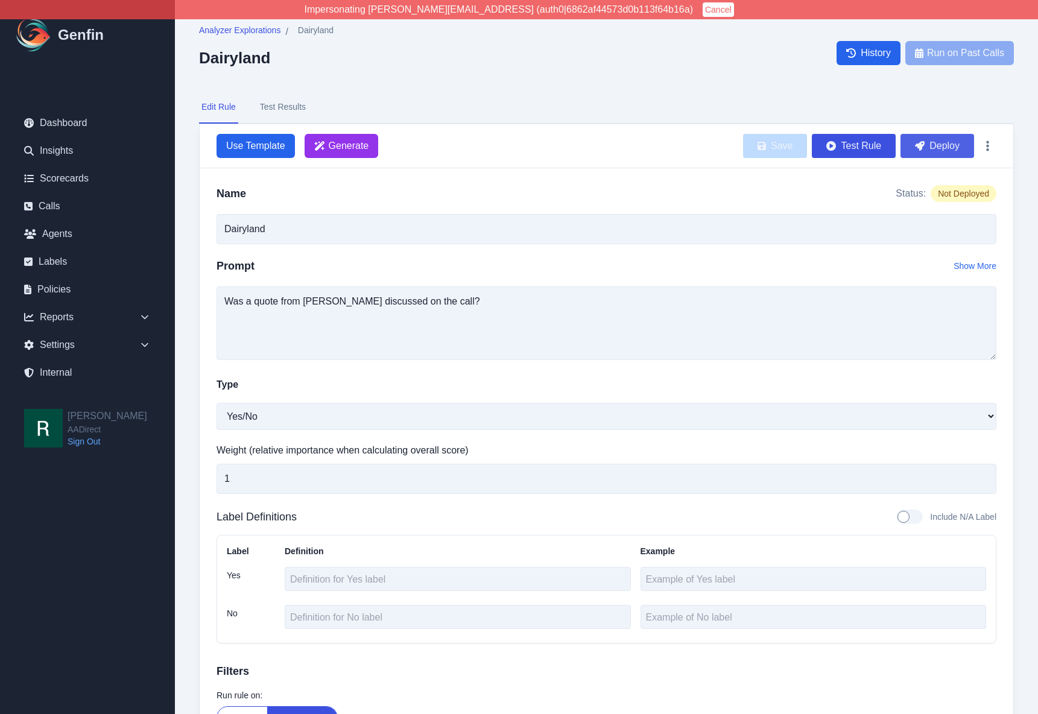
click at [948, 145] on button "Deploy" at bounding box center [937, 146] width 74 height 24
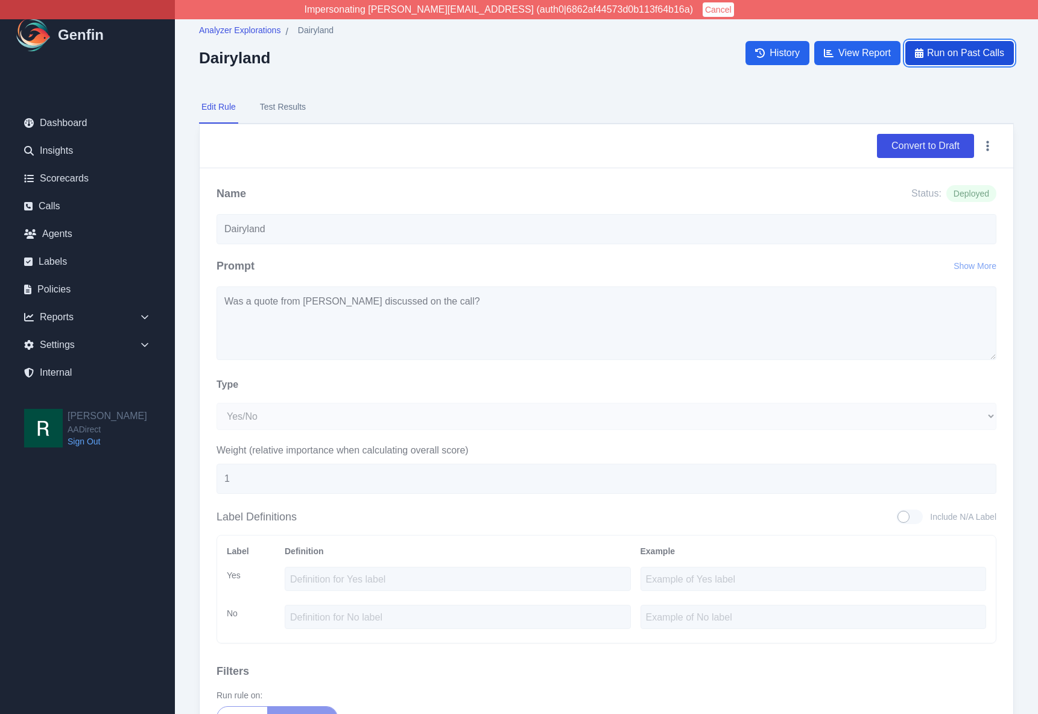
click at [969, 55] on span "Run on Past Calls" at bounding box center [965, 53] width 77 height 14
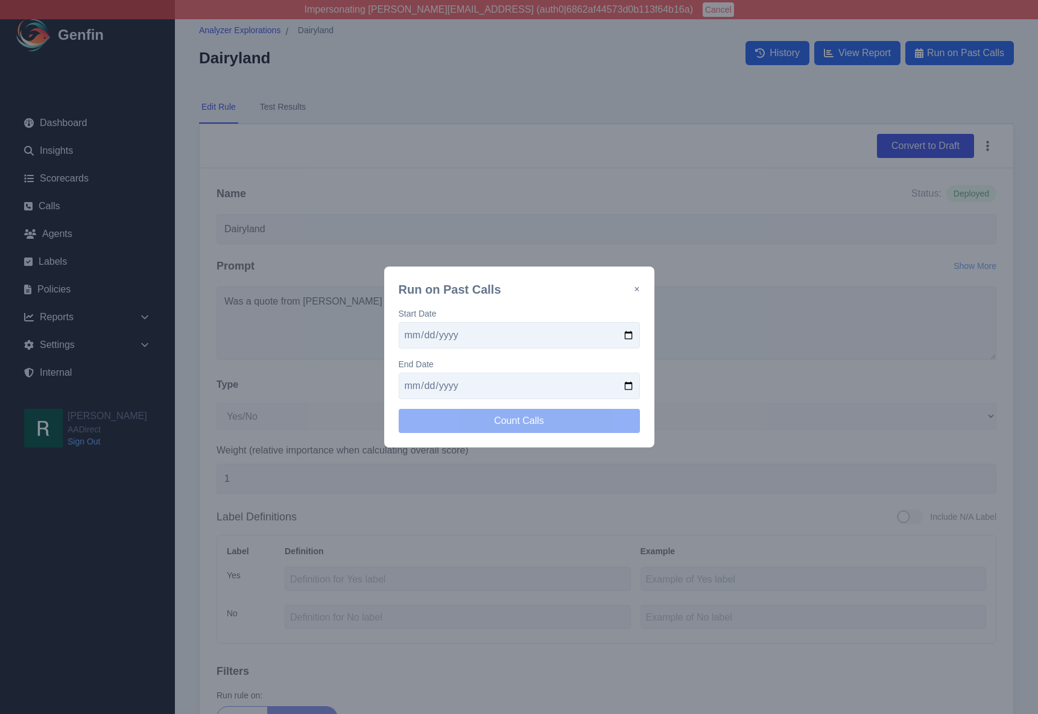
click at [629, 334] on input "date" at bounding box center [519, 335] width 241 height 27
type input "[DATE]"
click at [635, 382] on input "date" at bounding box center [519, 386] width 241 height 27
click at [629, 382] on input "date" at bounding box center [519, 386] width 241 height 27
type input "[DATE]"
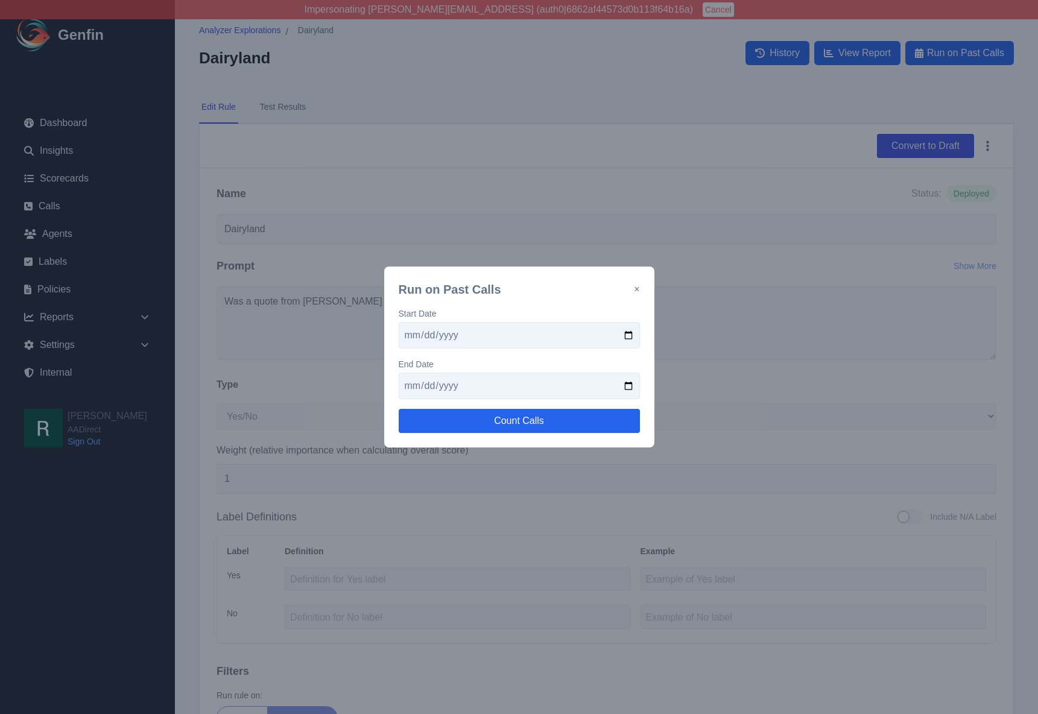
click at [528, 405] on div "Start Date 2025-09-15 End Date 2025-09-30 Count Calls" at bounding box center [519, 370] width 241 height 125
click at [536, 420] on button "Count Calls" at bounding box center [519, 421] width 241 height 24
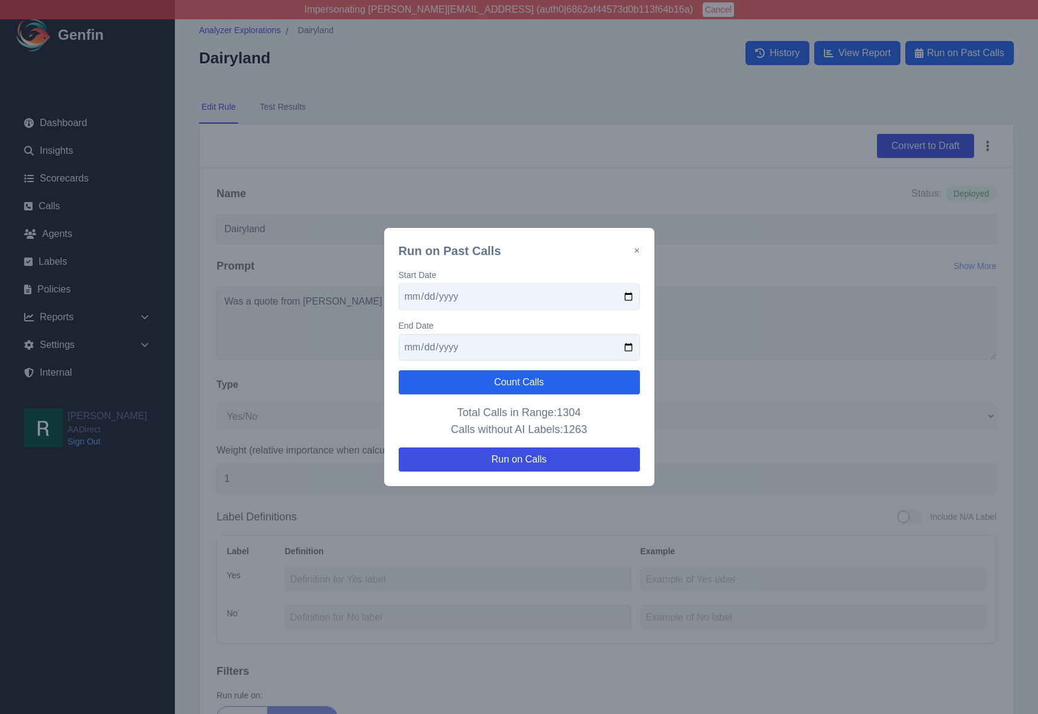
click at [637, 248] on button "×" at bounding box center [636, 251] width 5 height 14
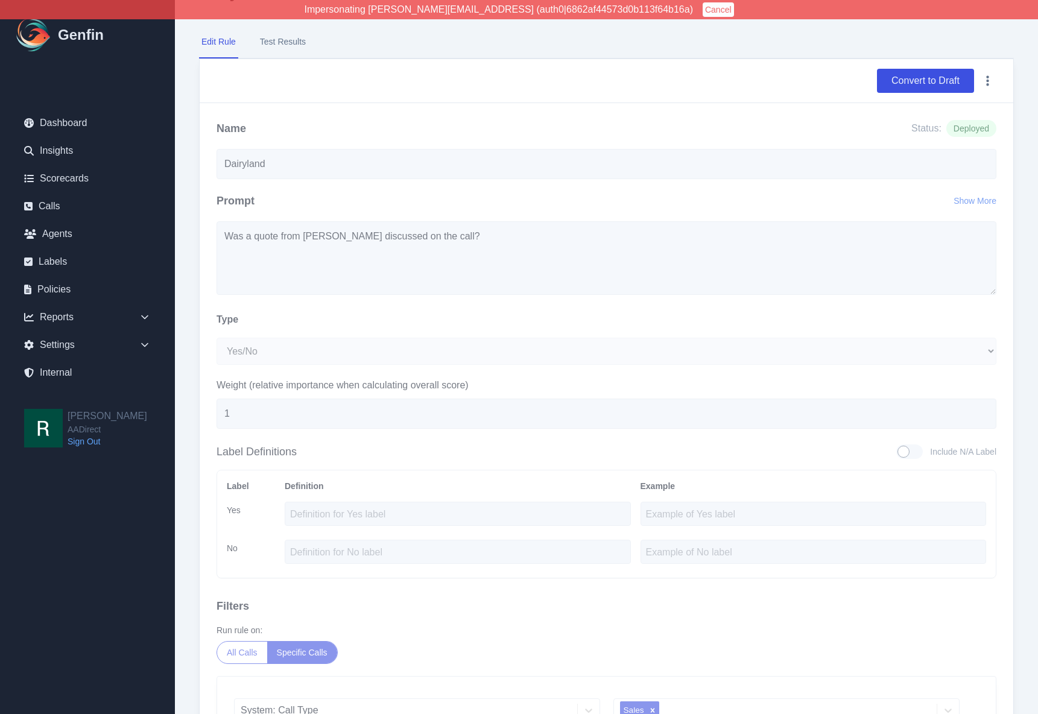
scroll to position [204, 0]
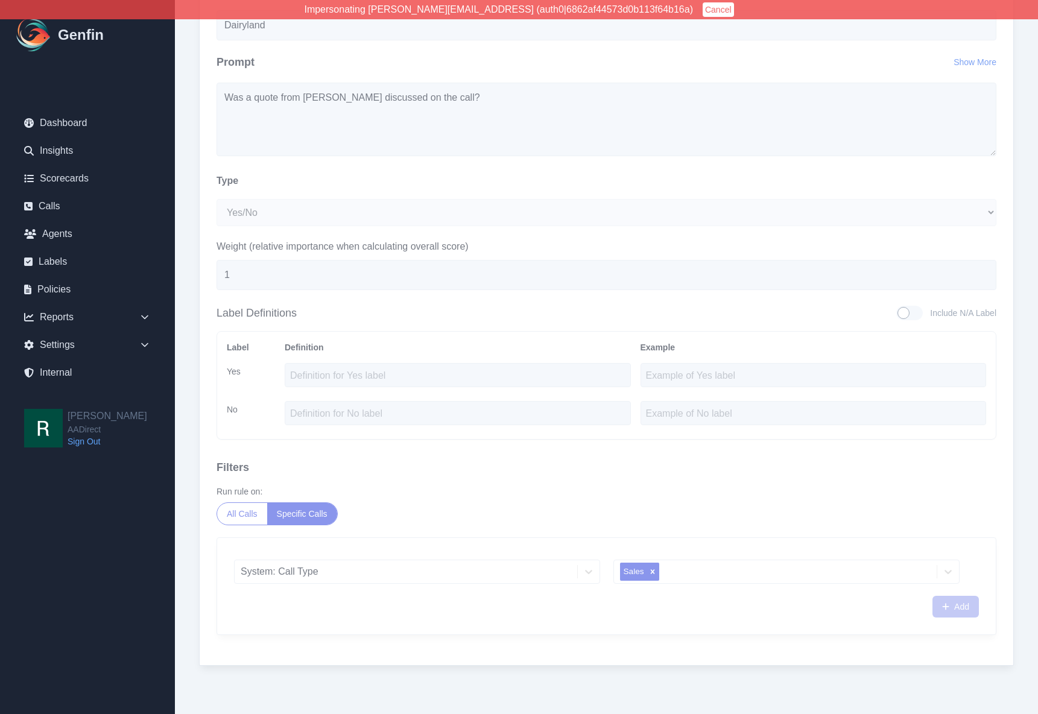
click at [446, 558] on div "System: Call Type" at bounding box center [417, 569] width 366 height 29
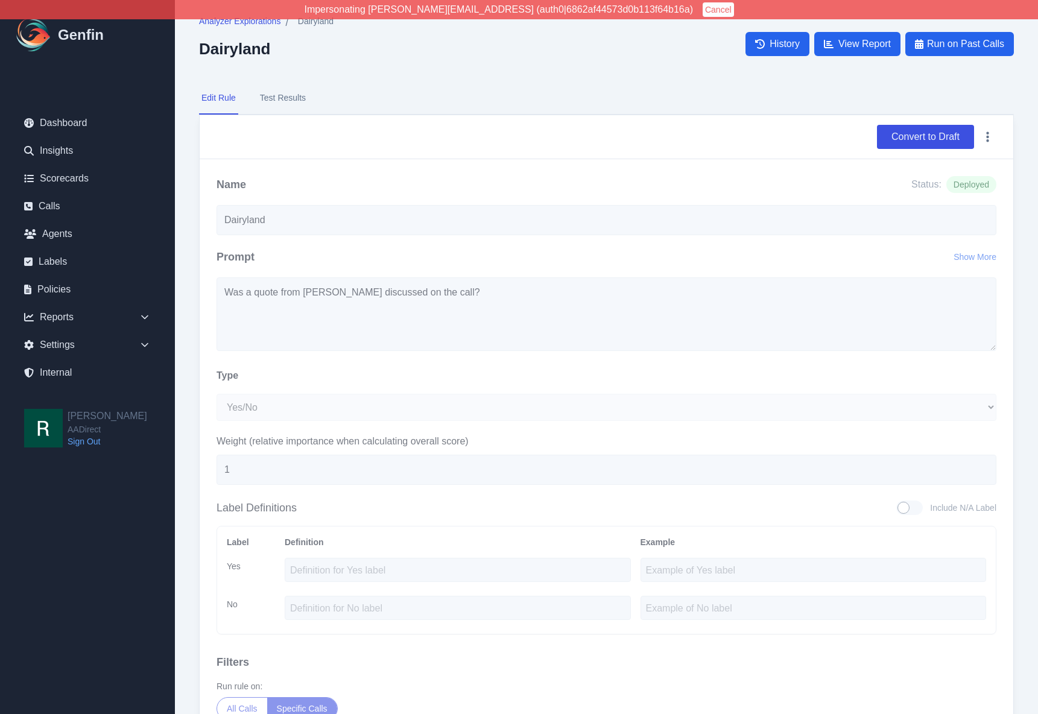
scroll to position [0, 0]
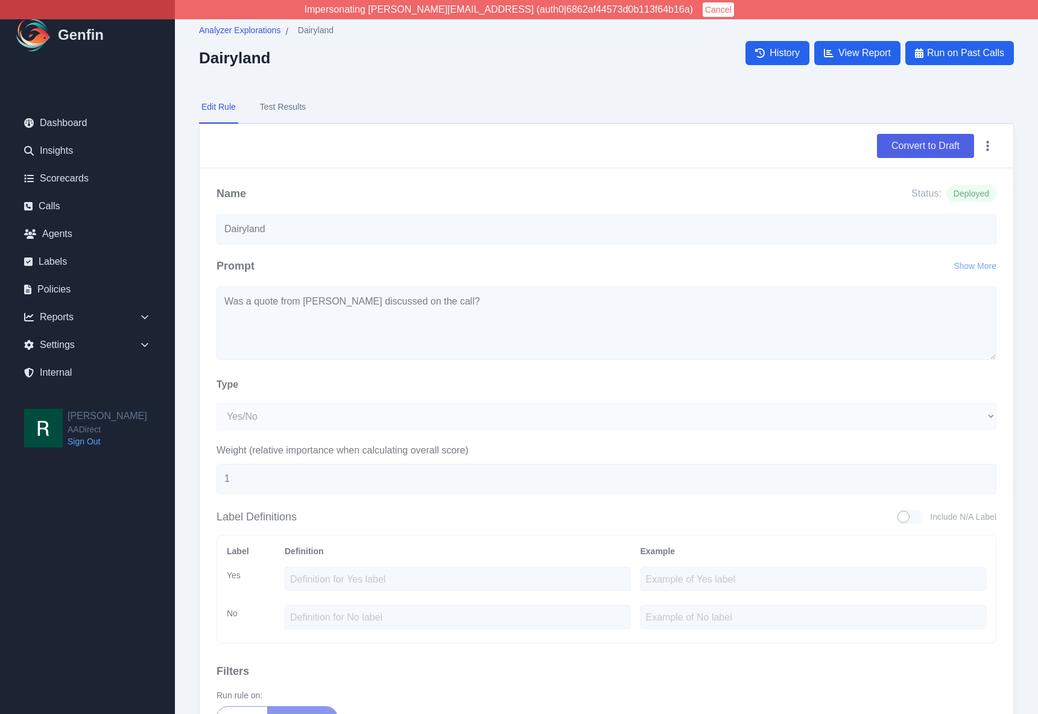
click at [920, 146] on button "Convert to Draft" at bounding box center [925, 146] width 97 height 24
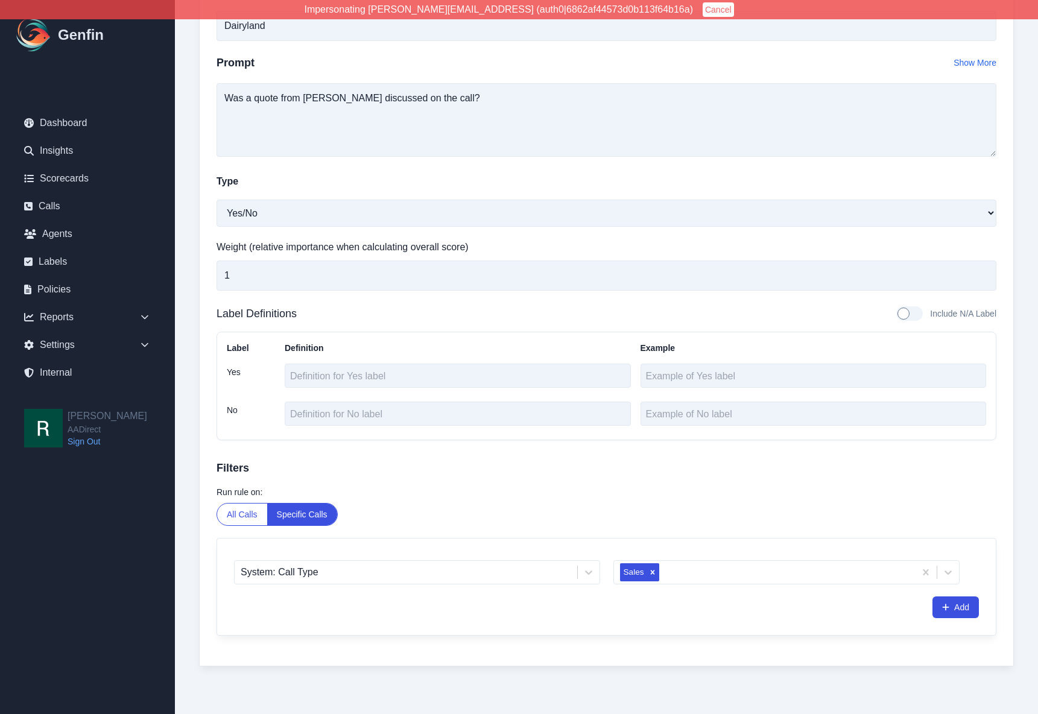
scroll to position [204, 0]
click at [957, 604] on button "Add" at bounding box center [955, 607] width 46 height 22
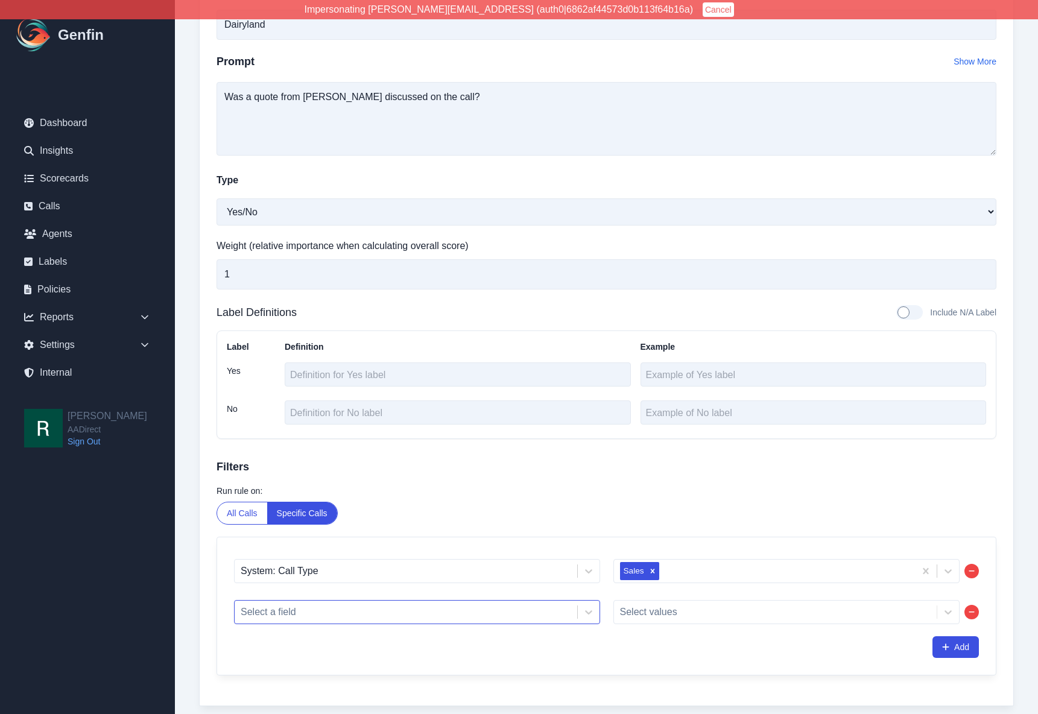
scroll to position [245, 0]
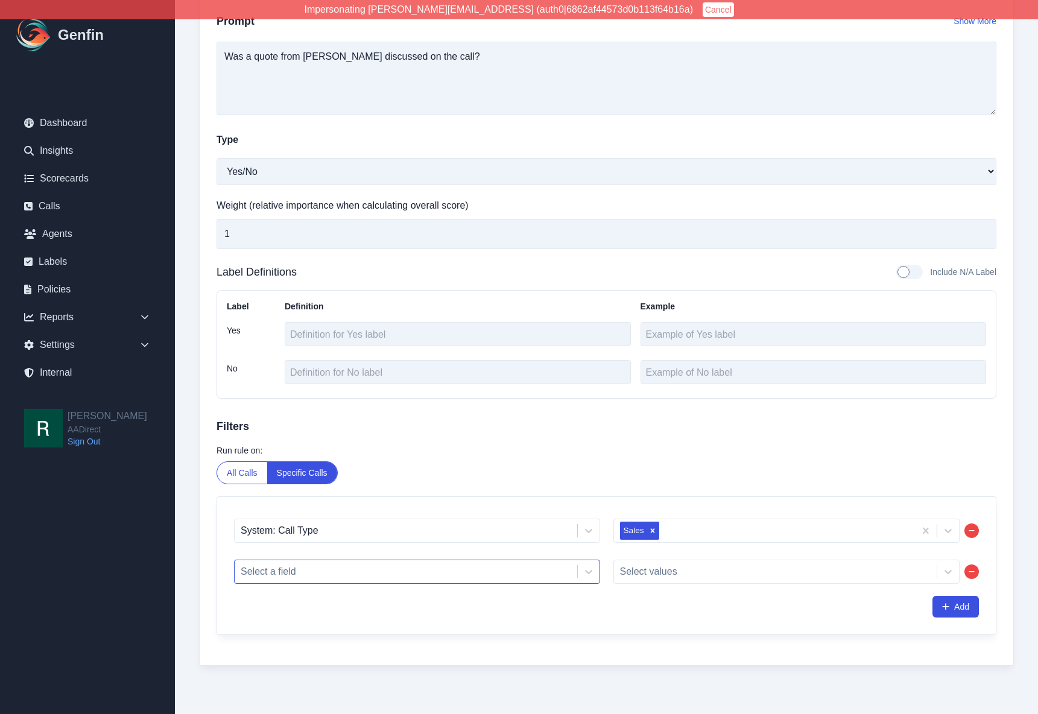
click at [502, 584] on div "Select a field" at bounding box center [417, 572] width 366 height 24
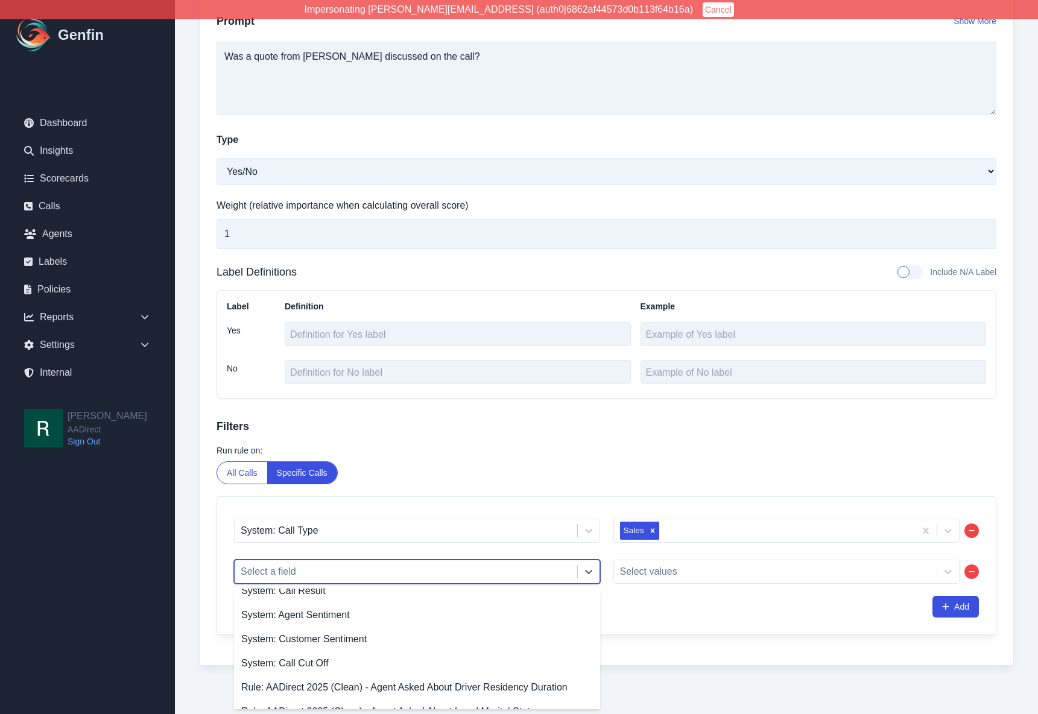
scroll to position [0, 0]
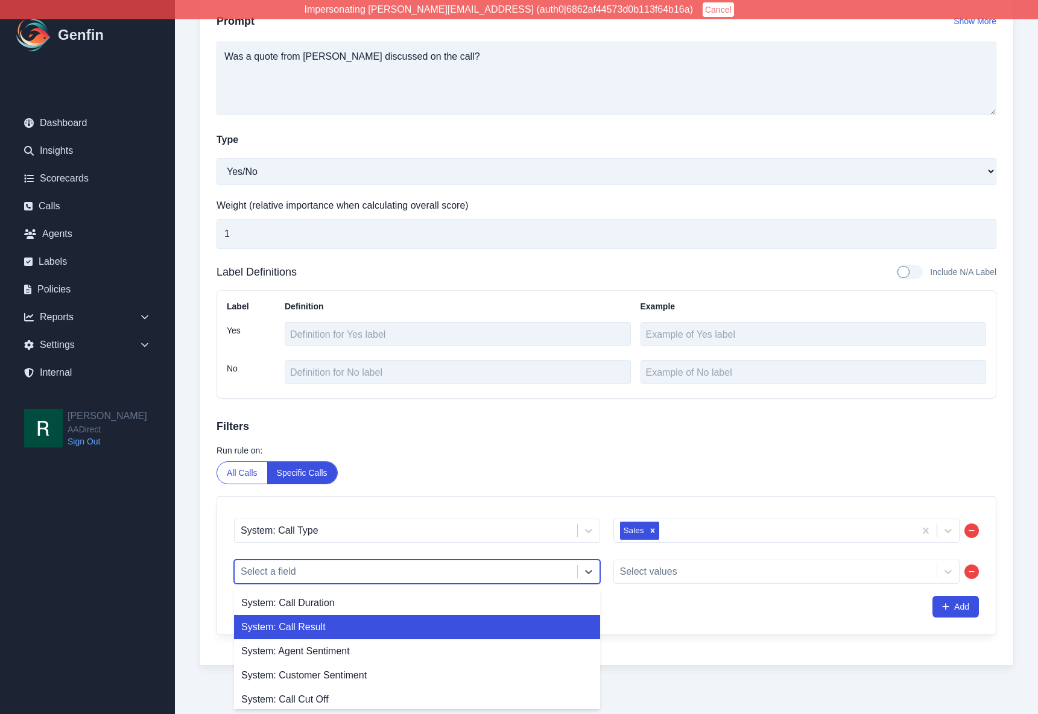
click at [777, 630] on div "System: Call Type Sales System: Call Result, 2 of 38. 38 results available. Use…" at bounding box center [606, 566] width 779 height 138
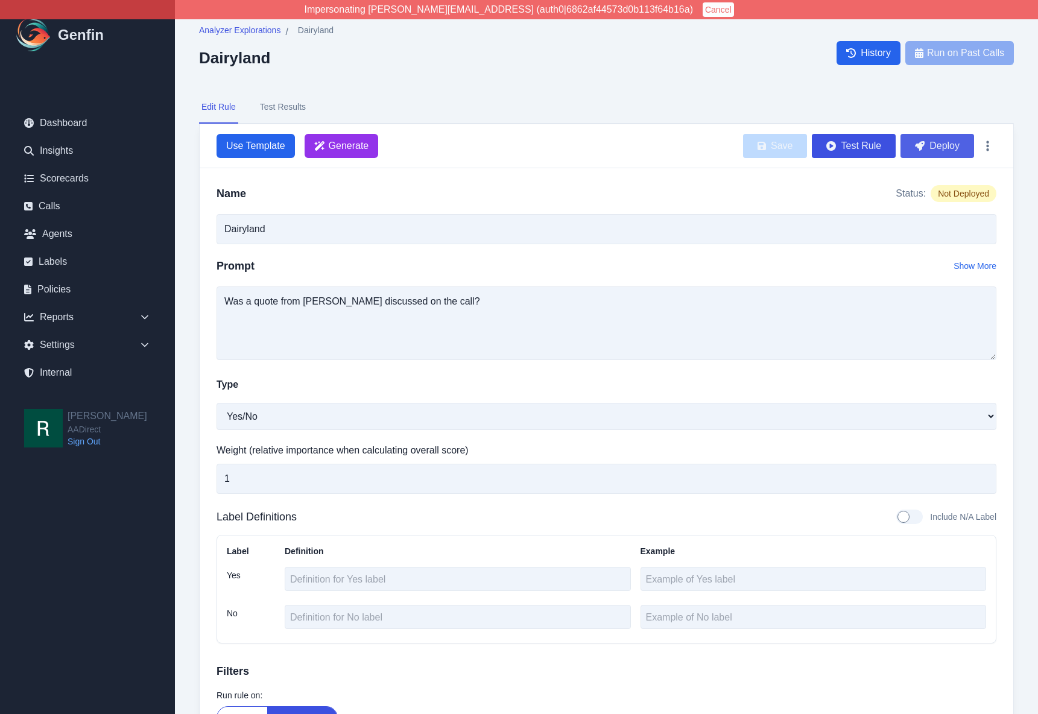
click at [944, 146] on button "Deploy" at bounding box center [937, 146] width 74 height 24
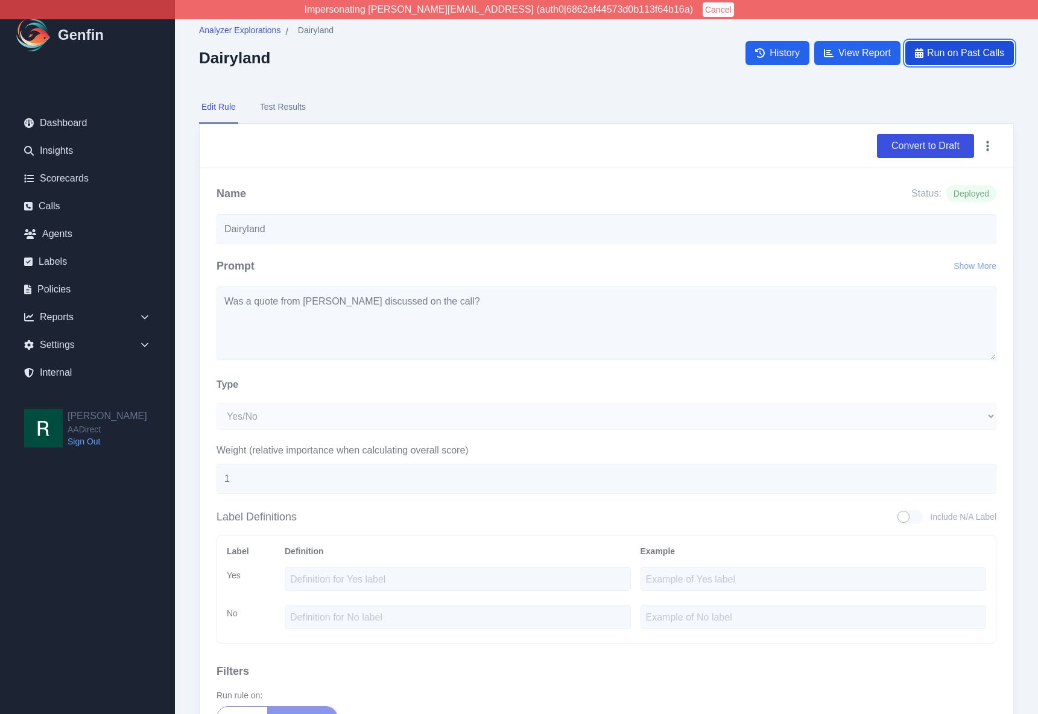
click at [968, 55] on span "Run on Past Calls" at bounding box center [965, 53] width 77 height 14
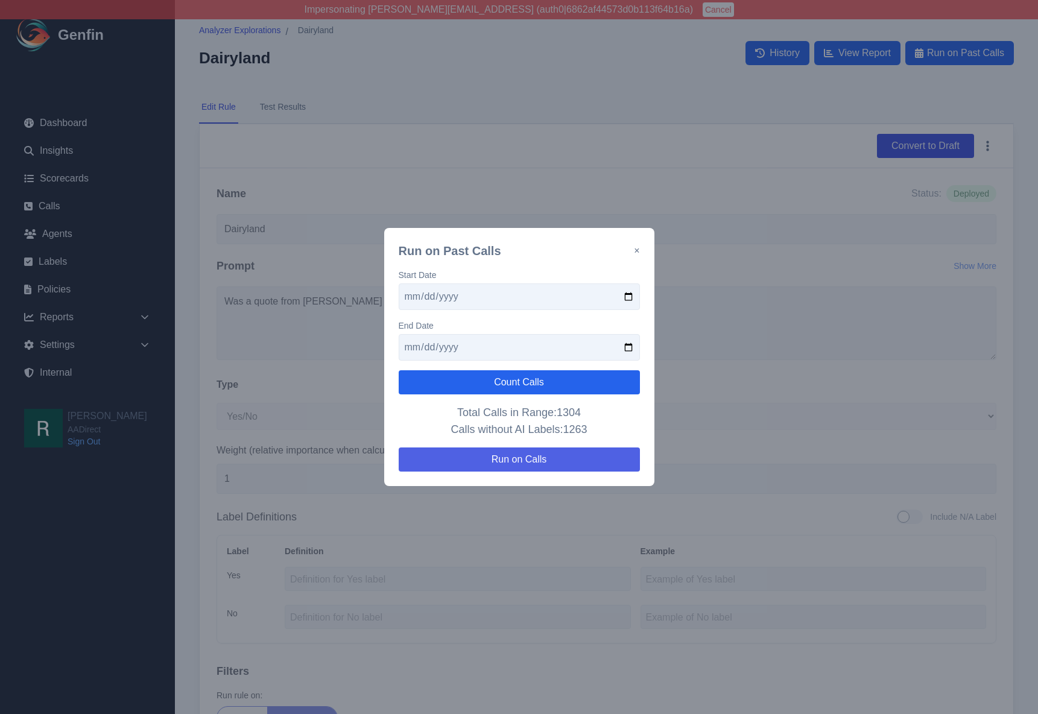
click at [546, 459] on button "Run on Calls" at bounding box center [519, 460] width 241 height 24
click at [636, 250] on button "×" at bounding box center [636, 251] width 5 height 14
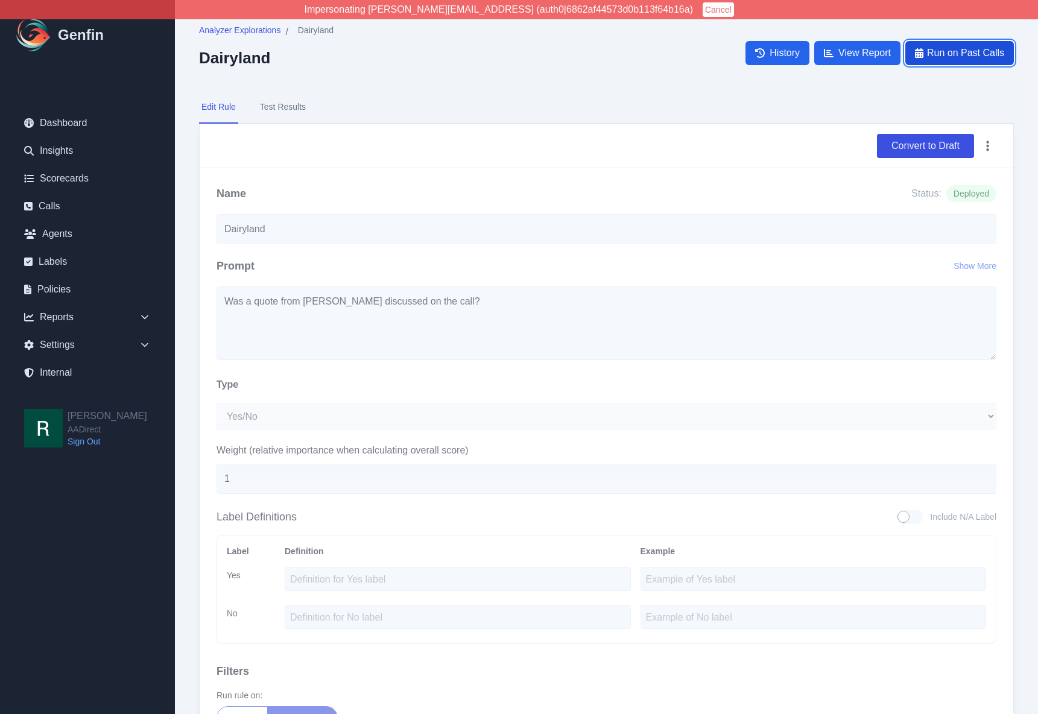
click at [957, 47] on span "Run on Past Calls" at bounding box center [965, 53] width 77 height 14
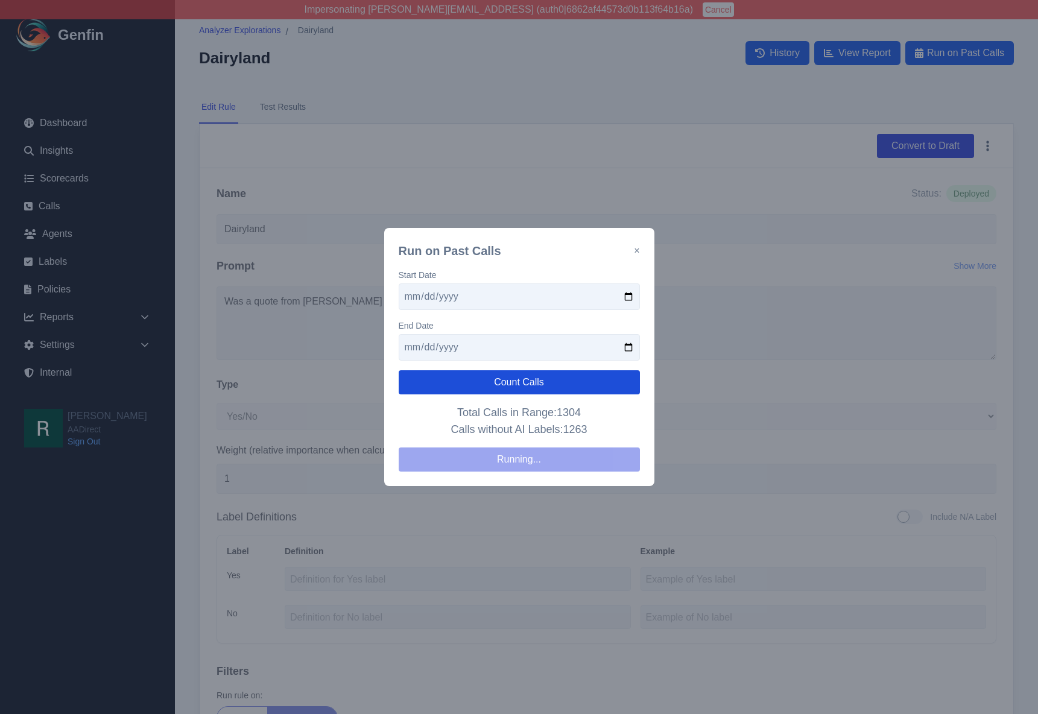
click at [524, 384] on button "Count Calls" at bounding box center [519, 382] width 241 height 24
click at [533, 382] on button "Count Calls" at bounding box center [519, 382] width 241 height 24
click at [515, 382] on button "Count Calls" at bounding box center [519, 382] width 241 height 24
click at [511, 381] on button "Count Calls" at bounding box center [519, 382] width 241 height 24
click at [481, 384] on button "Count Calls" at bounding box center [519, 382] width 241 height 24
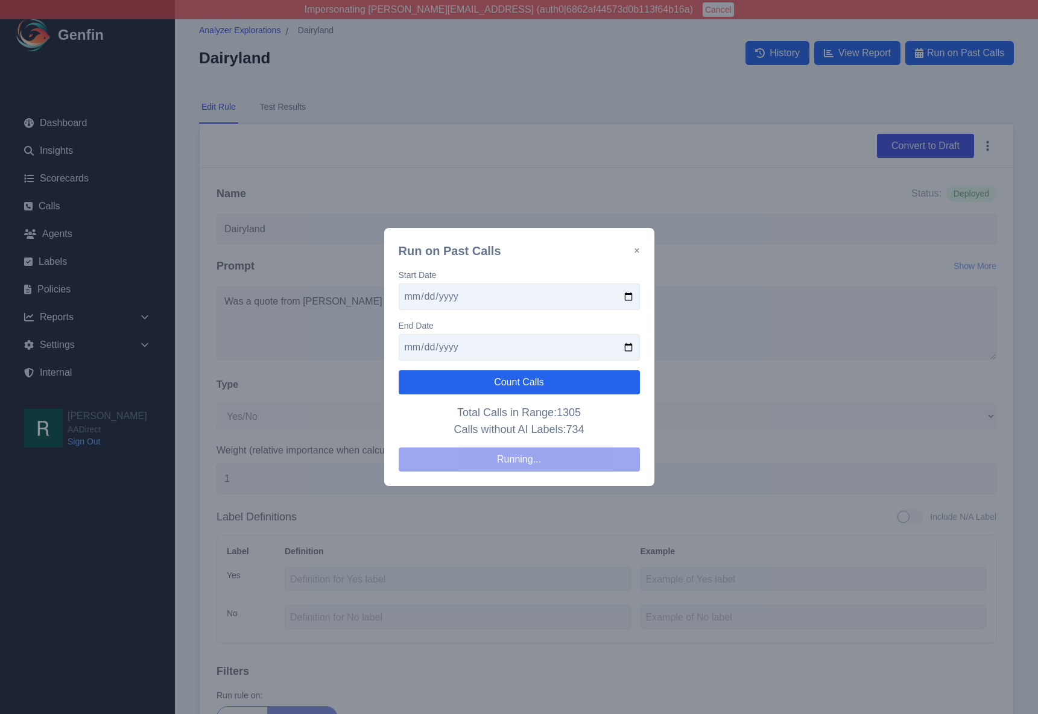
click at [479, 417] on p "Total Calls in Range: 1305 Calls without AI Labels: 734" at bounding box center [519, 421] width 241 height 34
click at [505, 381] on button "Count Calls" at bounding box center [519, 382] width 241 height 24
click at [484, 415] on p "Total Calls in Range: 1305 Calls without AI Labels: 704" at bounding box center [519, 421] width 241 height 34
click at [496, 381] on button "Count Calls" at bounding box center [519, 382] width 241 height 24
click at [511, 381] on button "Count Calls" at bounding box center [519, 382] width 241 height 24
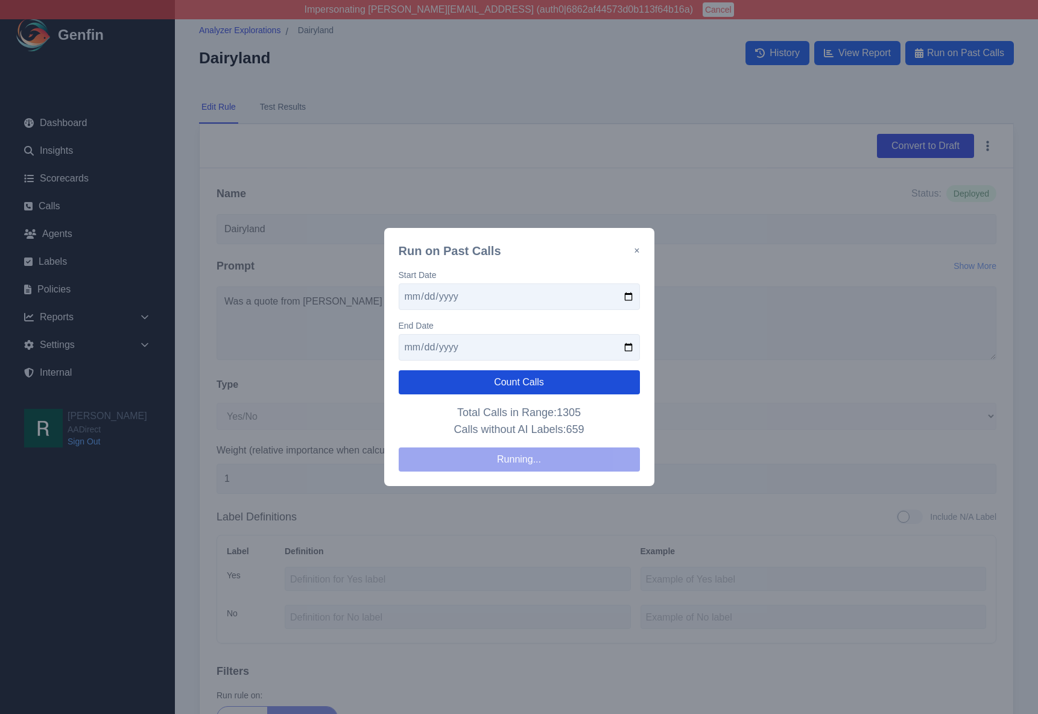
click at [505, 382] on button "Count Calls" at bounding box center [519, 382] width 241 height 24
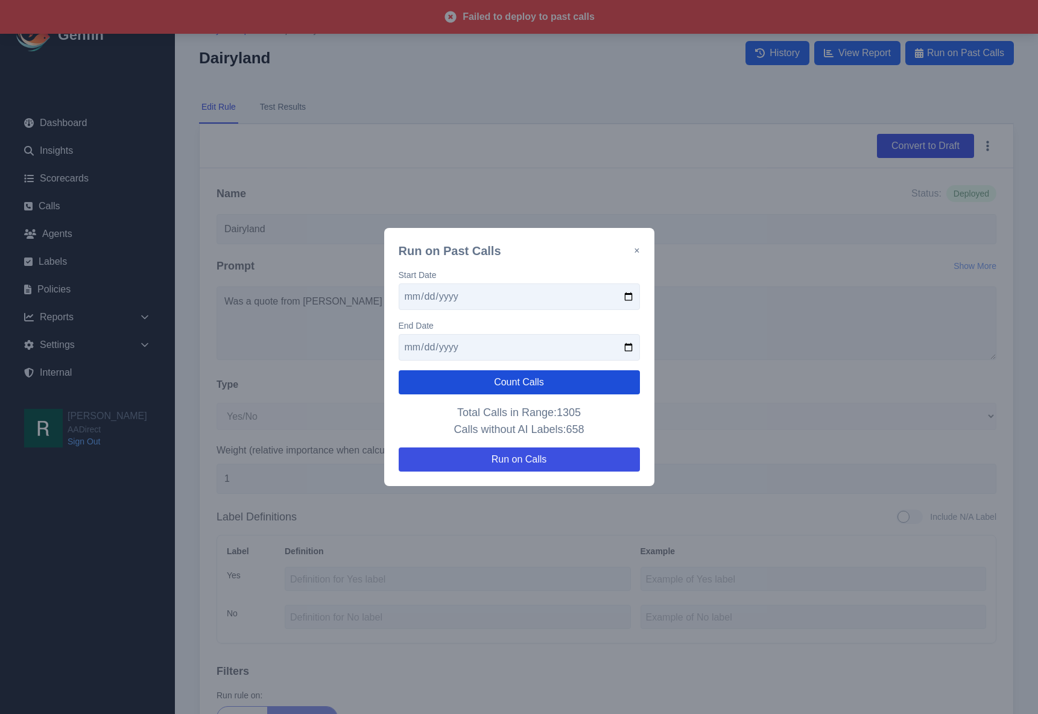
click at [519, 379] on button "Count Calls" at bounding box center [519, 382] width 241 height 24
click at [636, 250] on button "×" at bounding box center [636, 251] width 5 height 14
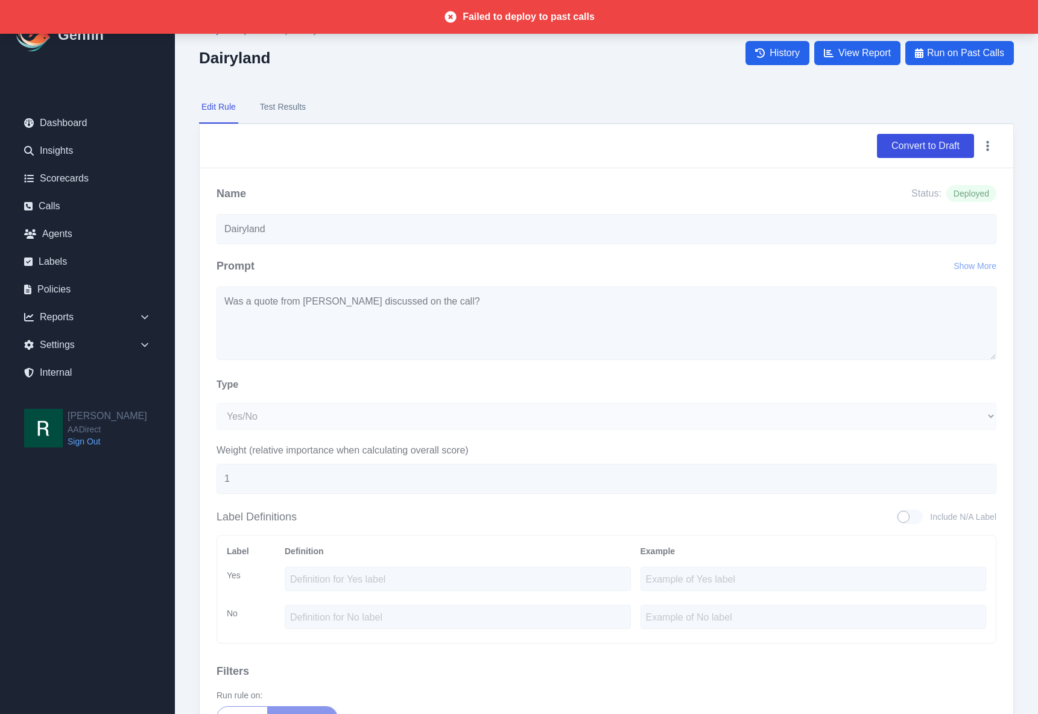
click at [636, 124] on div "Convert to Draft" at bounding box center [607, 146] width 814 height 44
click at [454, 89] on div "Analyzer Explorations / Dairyland Dairyland History View Report Run on Past Cal…" at bounding box center [606, 459] width 863 height 918
click at [953, 52] on span "Run on Past Calls" at bounding box center [965, 53] width 77 height 14
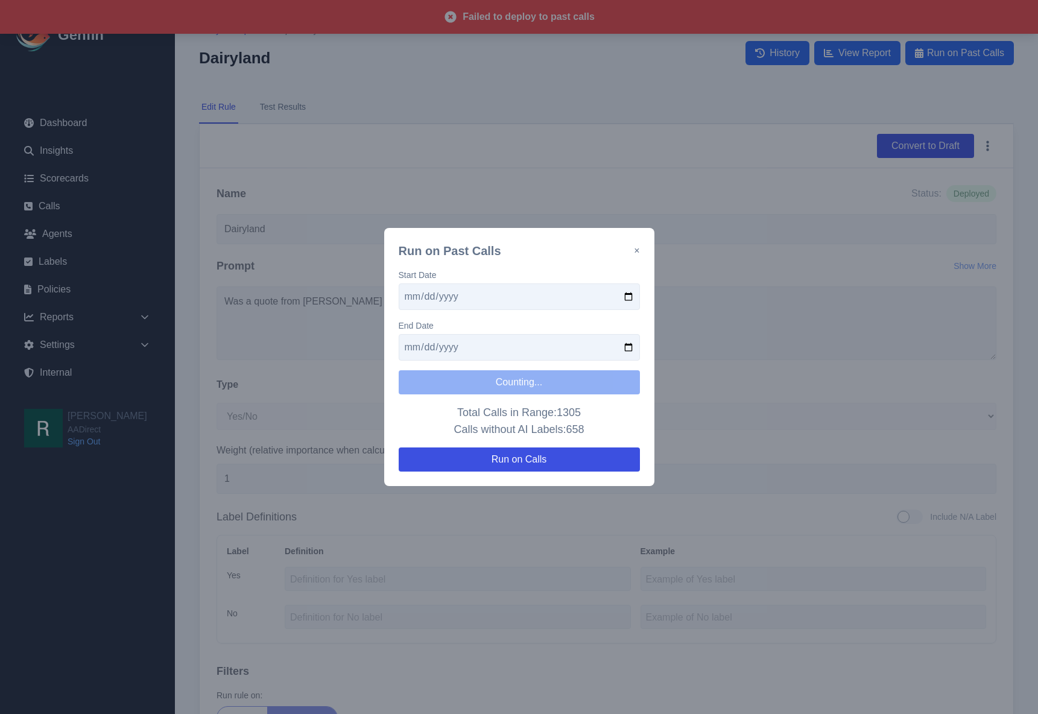
click at [636, 250] on button "×" at bounding box center [636, 251] width 5 height 14
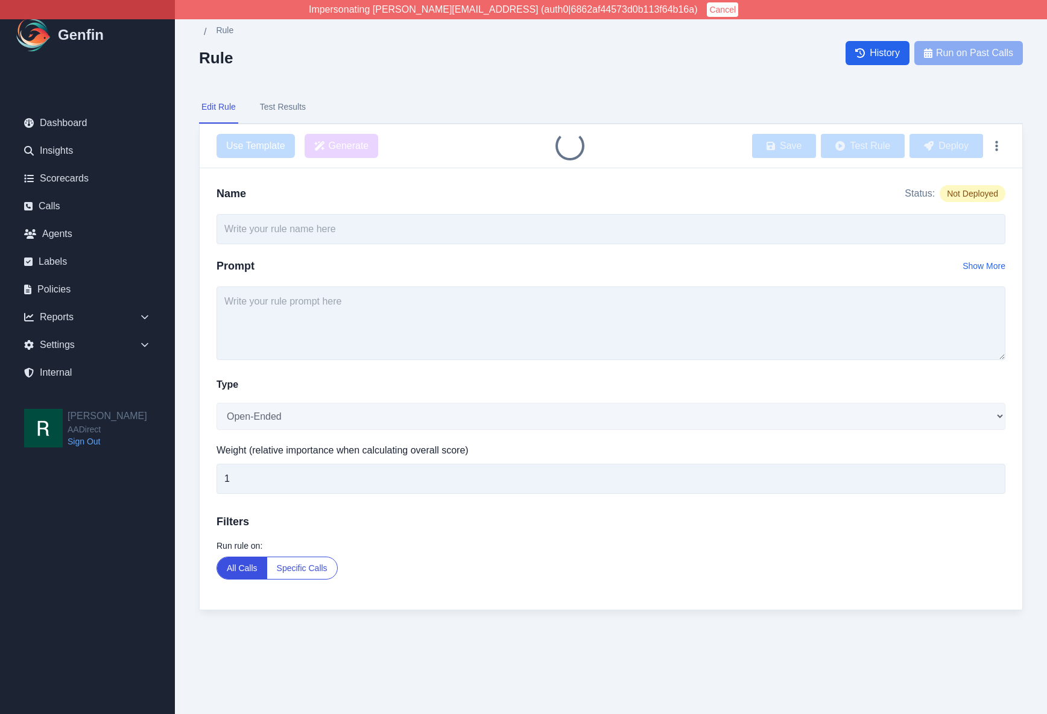
type input "Dairyland"
select select "Yes/No"
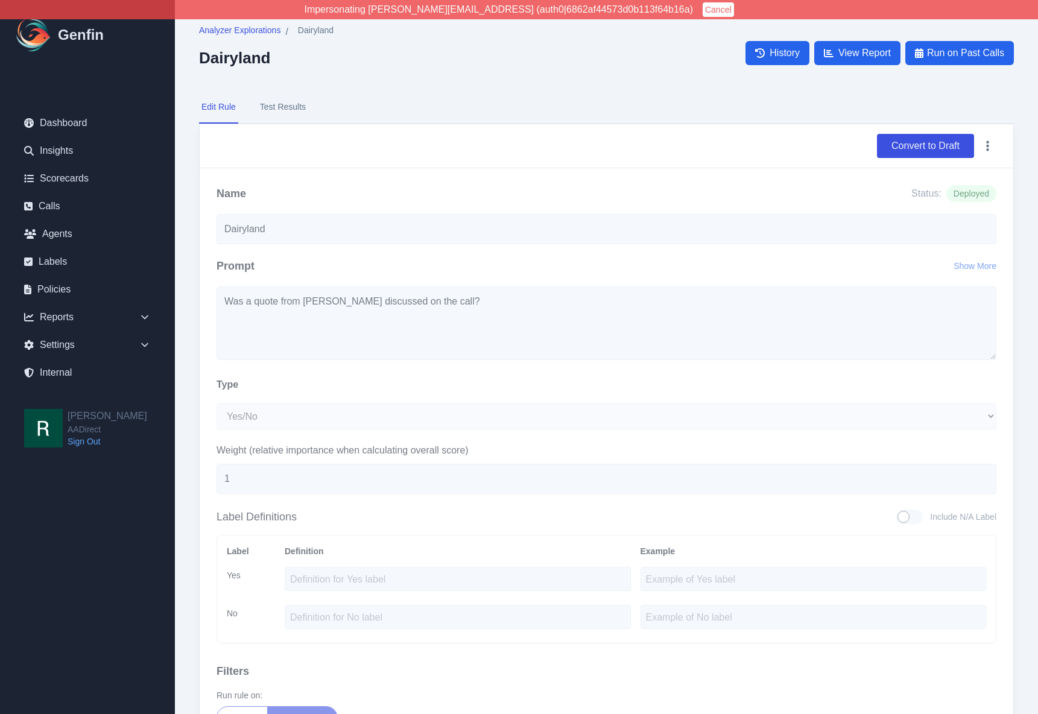
click at [575, 94] on nav "Edit Rule Test Results" at bounding box center [606, 107] width 815 height 33
click at [957, 55] on span "Run on Past Calls" at bounding box center [965, 53] width 77 height 14
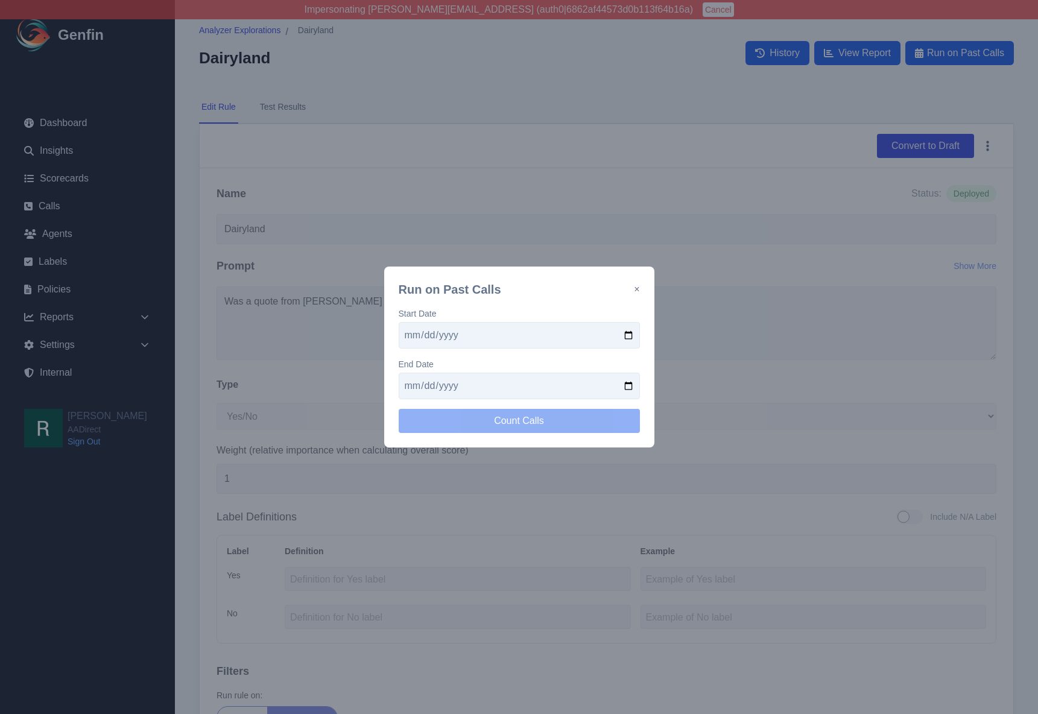
click at [632, 334] on input "date" at bounding box center [519, 335] width 241 height 27
type input "[DATE]"
click at [628, 387] on input "date" at bounding box center [519, 386] width 241 height 27
type input "[DATE]"
click at [537, 421] on button "Count Calls" at bounding box center [519, 421] width 241 height 24
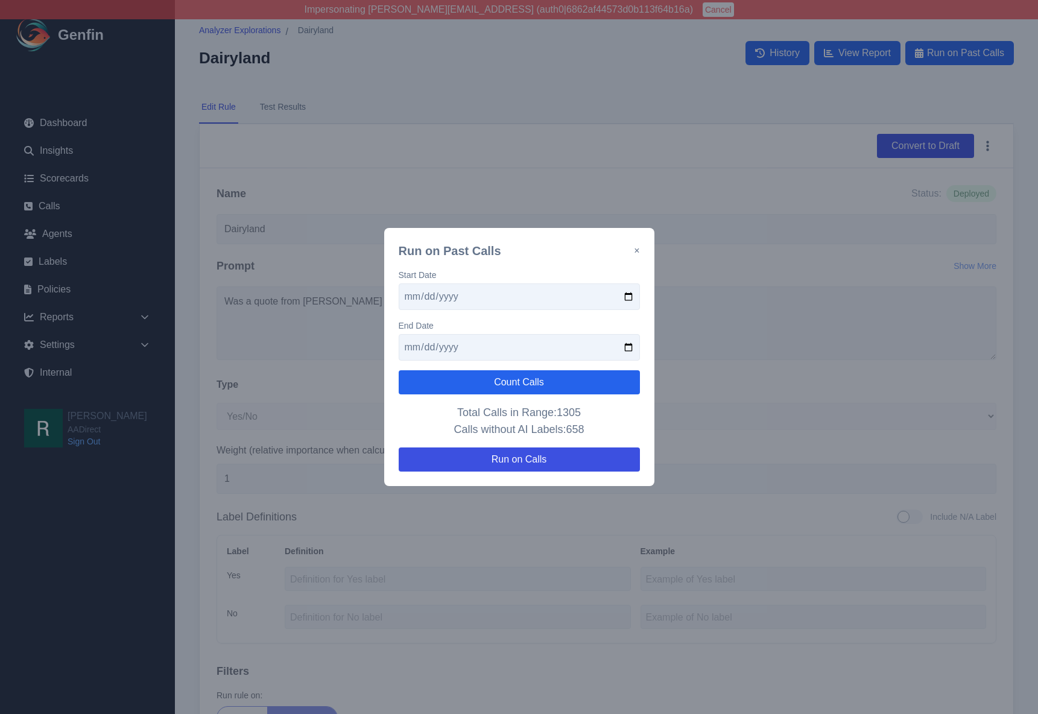
click at [519, 420] on p "Total Calls in Range: 1305 Calls without AI Labels: 658" at bounding box center [519, 421] width 241 height 34
click at [536, 379] on button "Count Calls" at bounding box center [519, 382] width 241 height 24
click at [529, 417] on p "Total Calls in Range: 1305 Calls without AI Labels: 658" at bounding box center [519, 421] width 241 height 34
click at [526, 460] on button "Run on Calls" at bounding box center [519, 460] width 241 height 24
click at [636, 250] on button "×" at bounding box center [636, 251] width 5 height 14
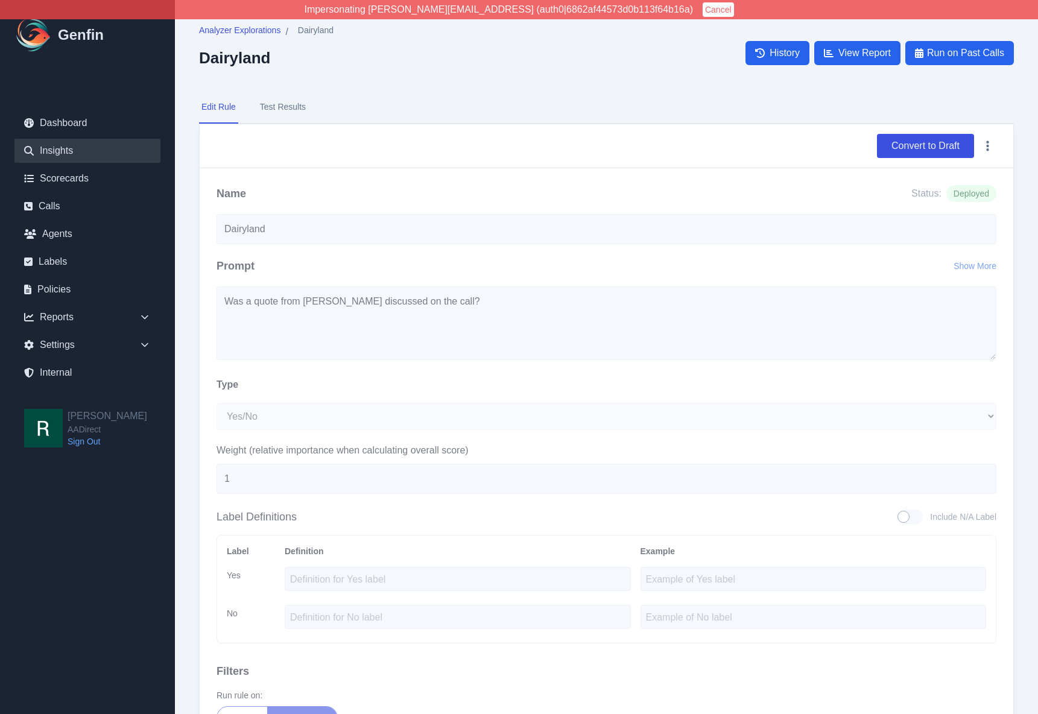
click at [72, 147] on link "Insights" at bounding box center [87, 151] width 146 height 24
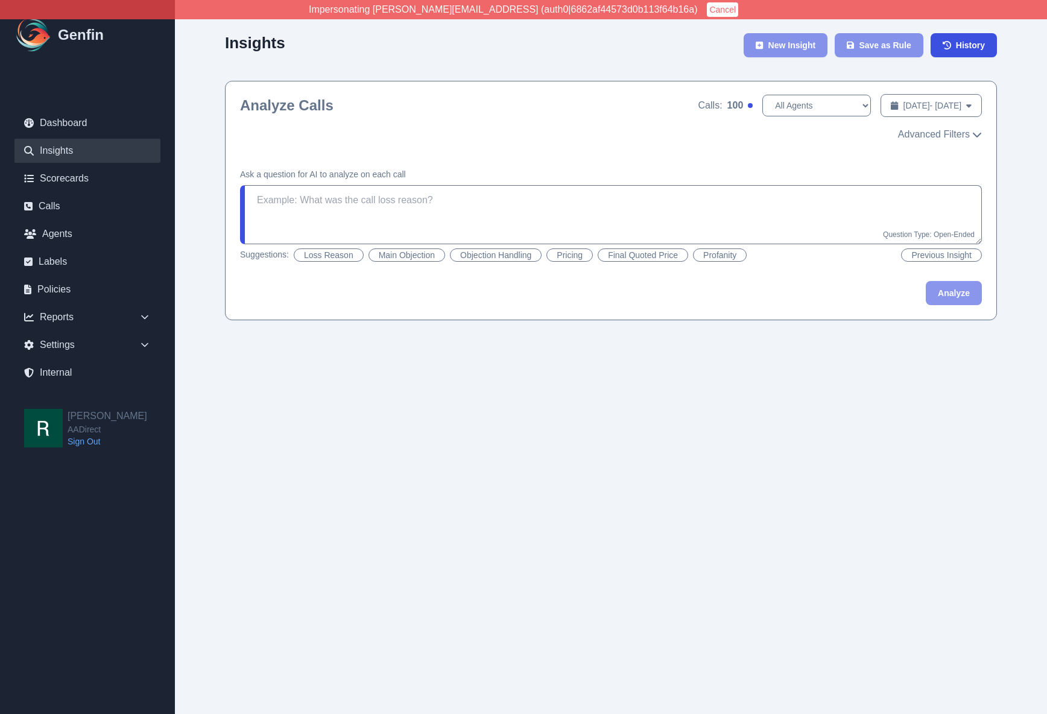
drag, startPoint x: 214, startPoint y: 186, endPoint x: 308, endPoint y: 179, distance: 93.7
click at [219, 186] on div "Insights New Insight Save as Rule History Analyze Calls Calls: 100 All Agents […" at bounding box center [611, 172] width 872 height 344
click at [939, 129] on span "Advanced Filters" at bounding box center [934, 134] width 72 height 14
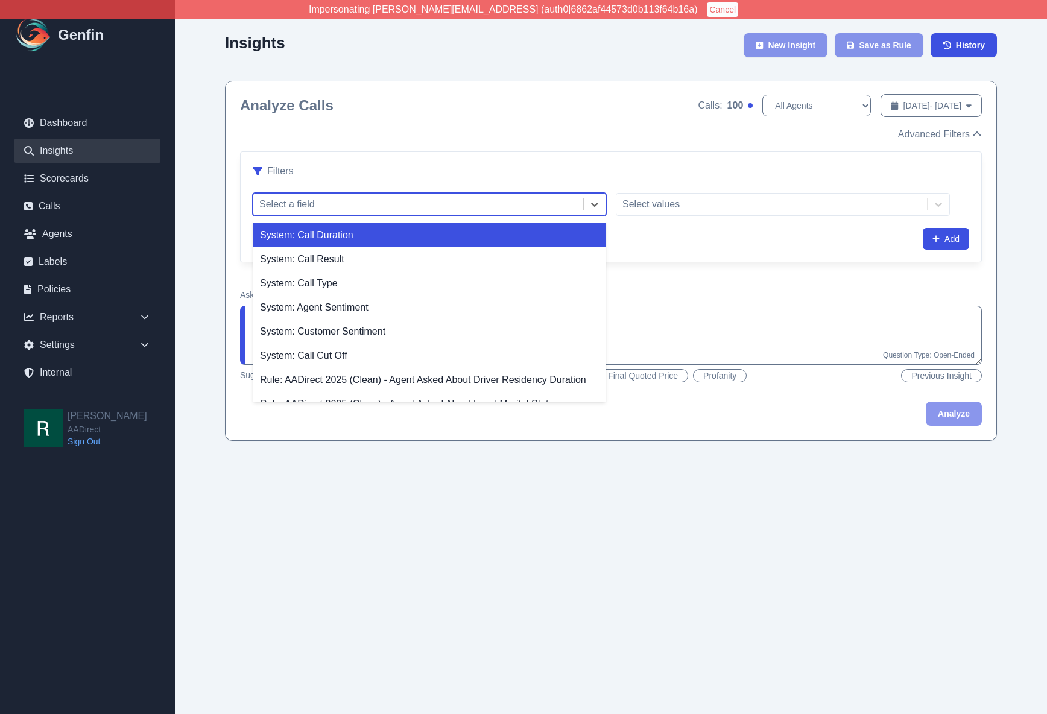
click at [319, 209] on div at bounding box center [418, 204] width 318 height 17
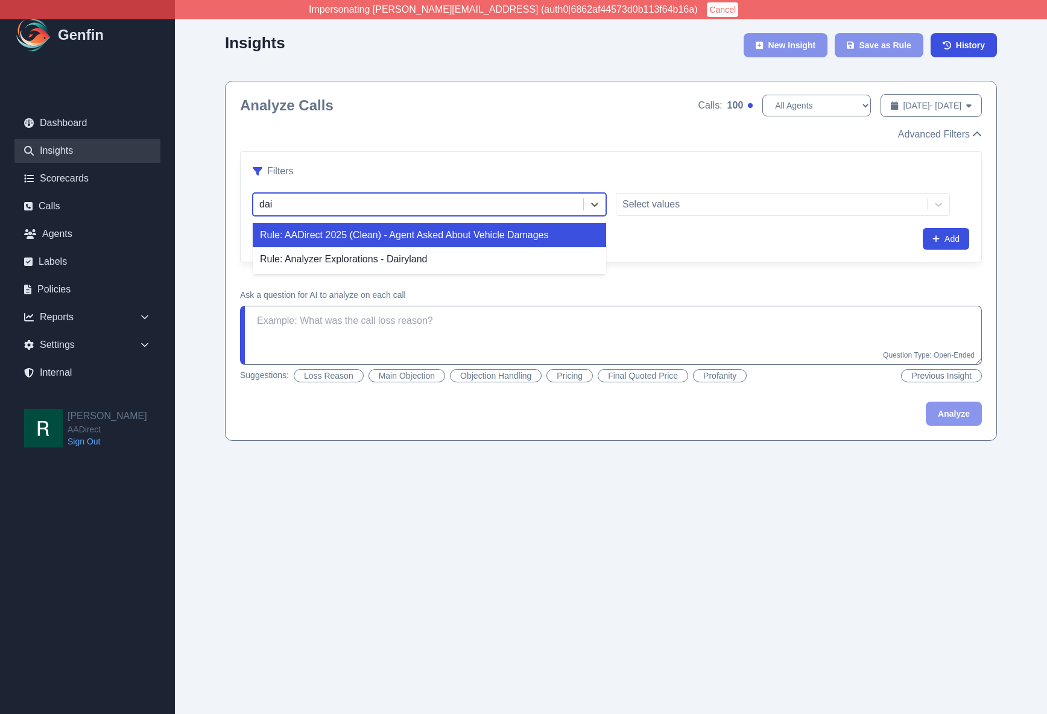
type input "dair"
click at [377, 237] on div "Rule: Analyzer Explorations - Dairyland" at bounding box center [429, 235] width 353 height 24
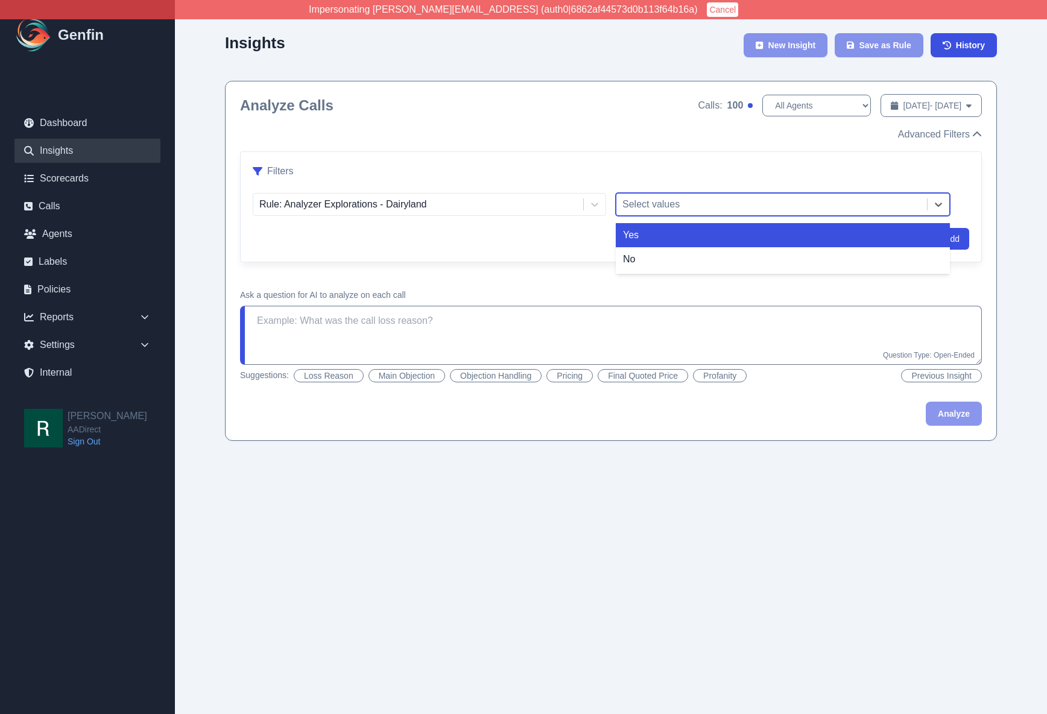
click at [674, 209] on div at bounding box center [771, 204] width 299 height 17
click at [648, 236] on div "Yes" at bounding box center [783, 235] width 334 height 24
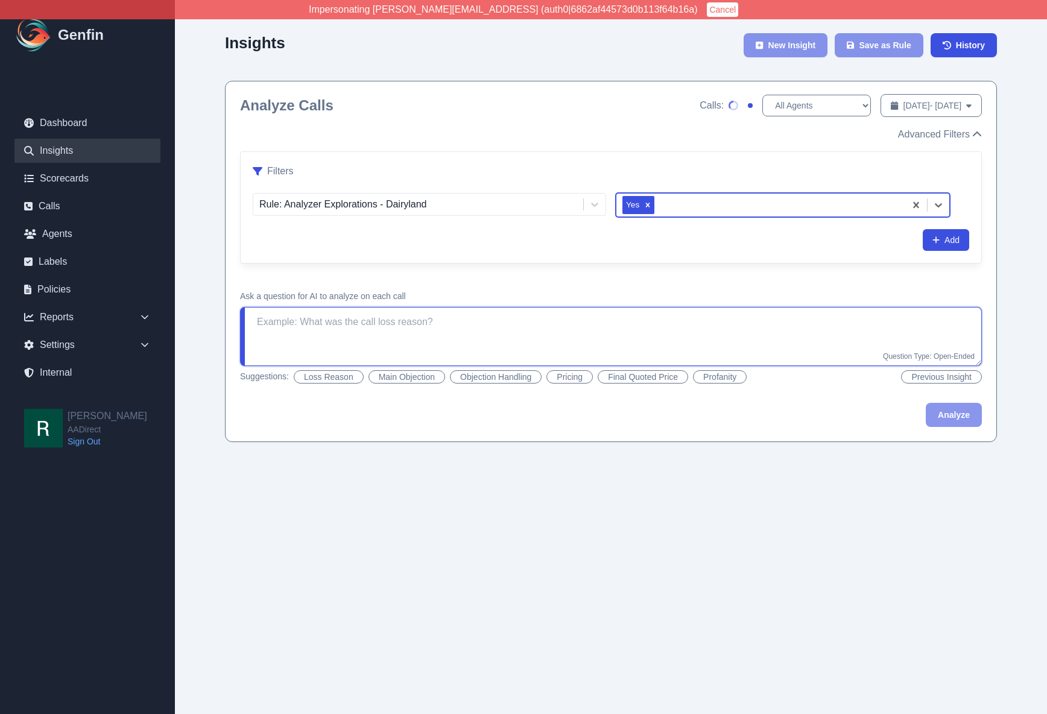
click at [349, 332] on textarea at bounding box center [611, 336] width 742 height 59
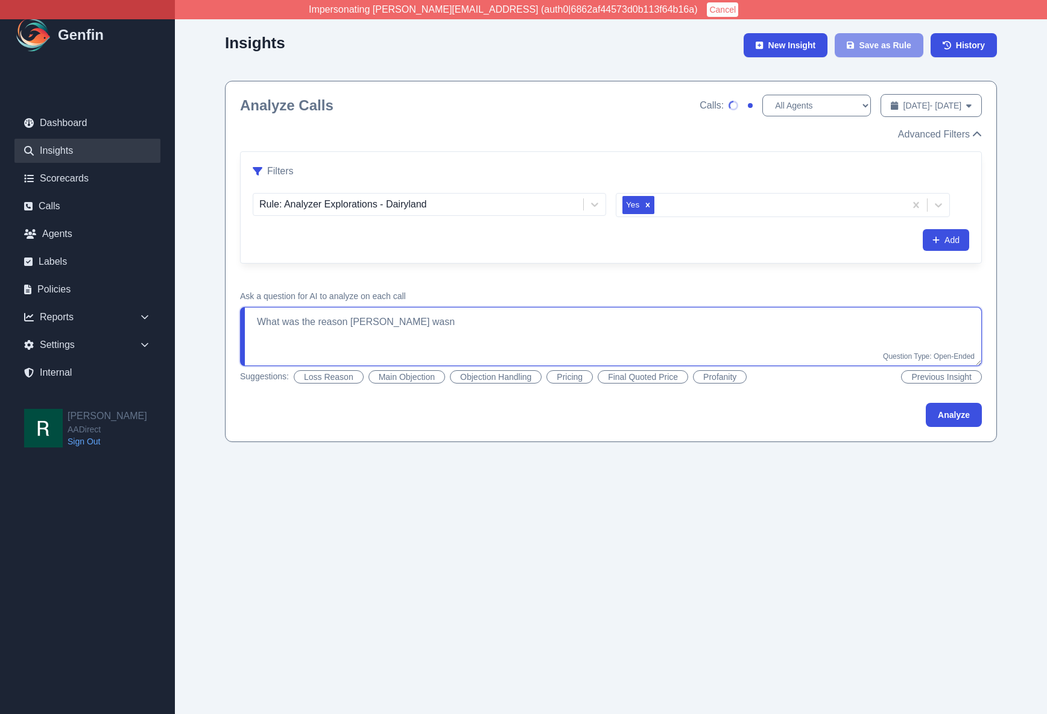
type textarea "What was the reason [PERSON_NAME] wasn'"
type textarea "t cho"
type textarea "What was the reason why [PERSON_NAME] wasn't chosen?"
drag, startPoint x: 955, startPoint y: 415, endPoint x: 726, endPoint y: 502, distance: 244.7
click at [729, 466] on html "Impersonating [PERSON_NAME][EMAIL_ADDRESS] (auth0|6862af44573d0b113f64b16a) Can…" at bounding box center [523, 233] width 1047 height 466
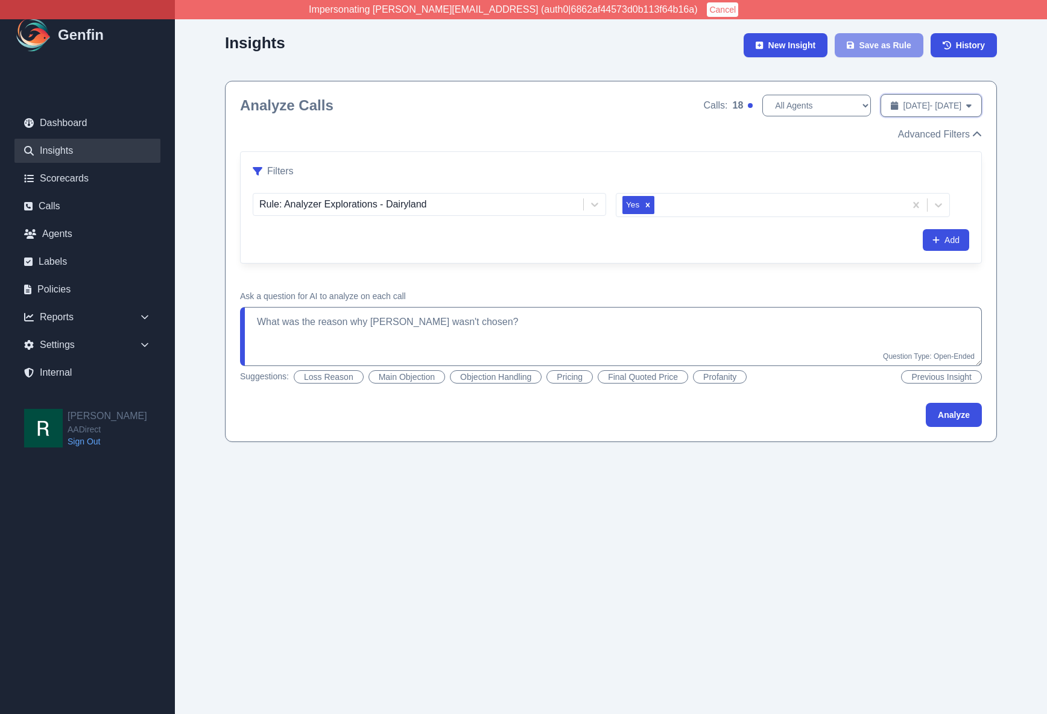
click at [936, 101] on span "[DATE] - [DATE]" at bounding box center [932, 106] width 59 height 12
select select "8"
click at [914, 104] on span "[DATE] - [DATE]" at bounding box center [932, 106] width 59 height 12
select select "8"
click at [903, 106] on span "Sep 30, 2025 - Sep 30, 2025" at bounding box center [932, 106] width 59 height 12
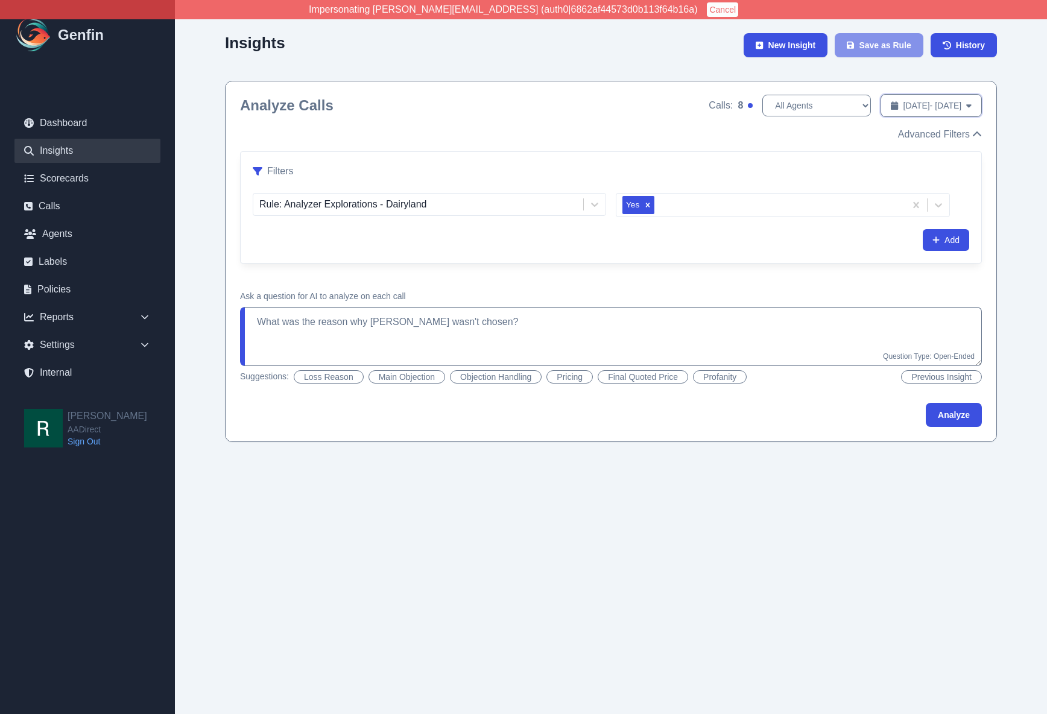
select select "8"
click at [919, 104] on span "Sep 15, 2025 - Sep 15, 2025" at bounding box center [932, 106] width 59 height 12
select select "8"
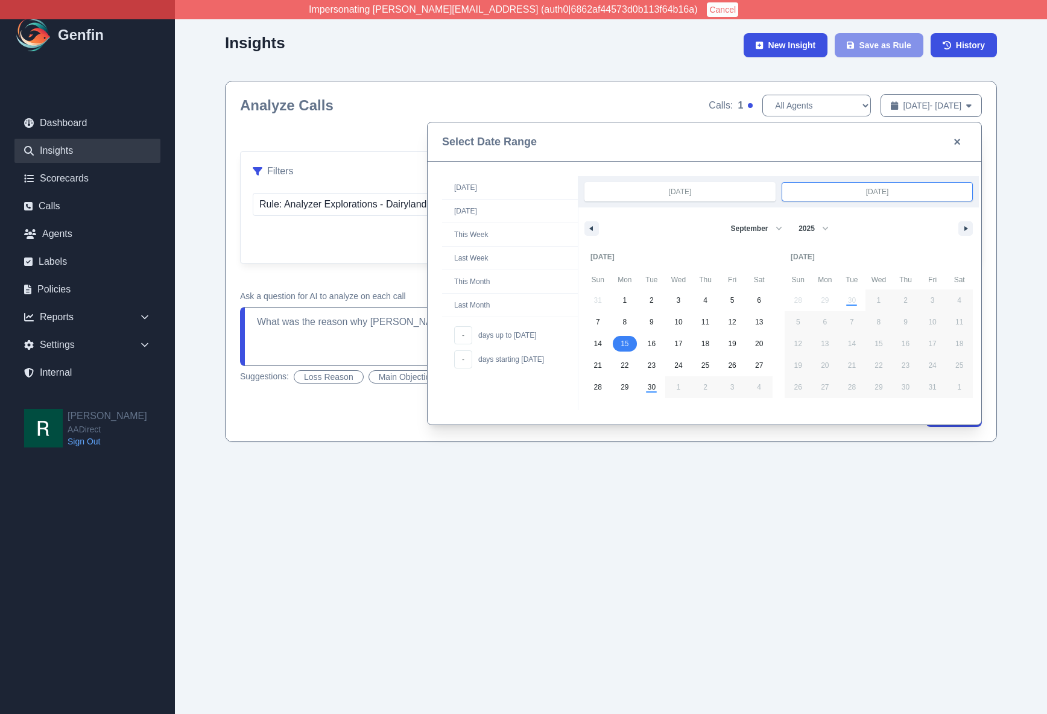
click at [876, 187] on input "Sep 15, 2025" at bounding box center [877, 192] width 190 height 18
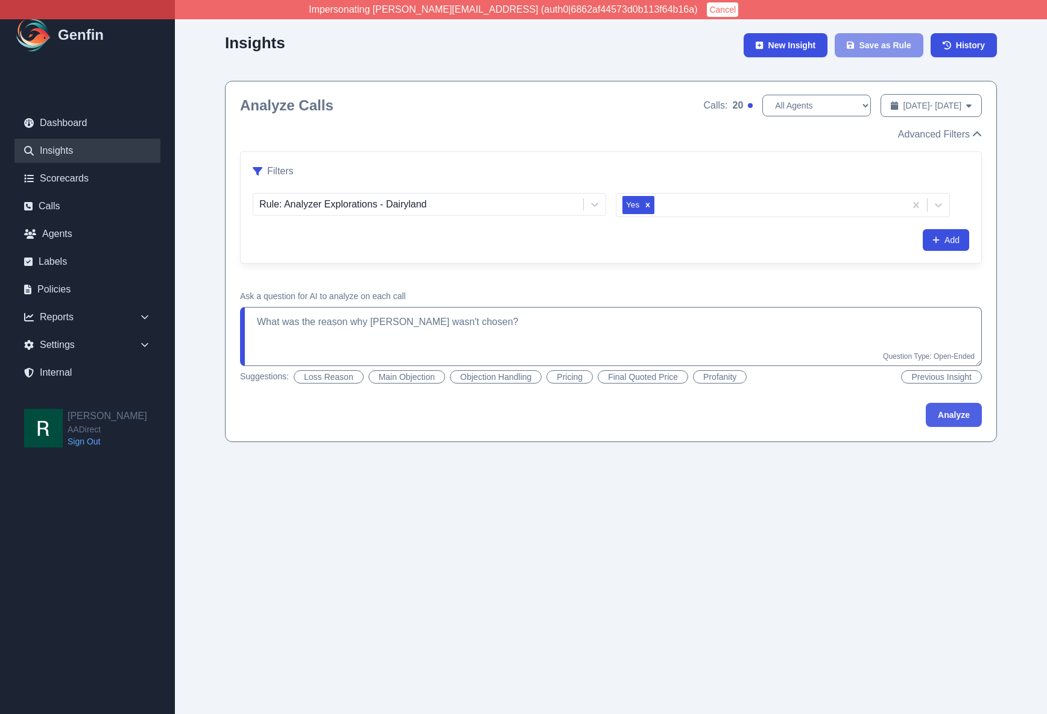
click at [957, 416] on button "Analyze" at bounding box center [954, 415] width 56 height 24
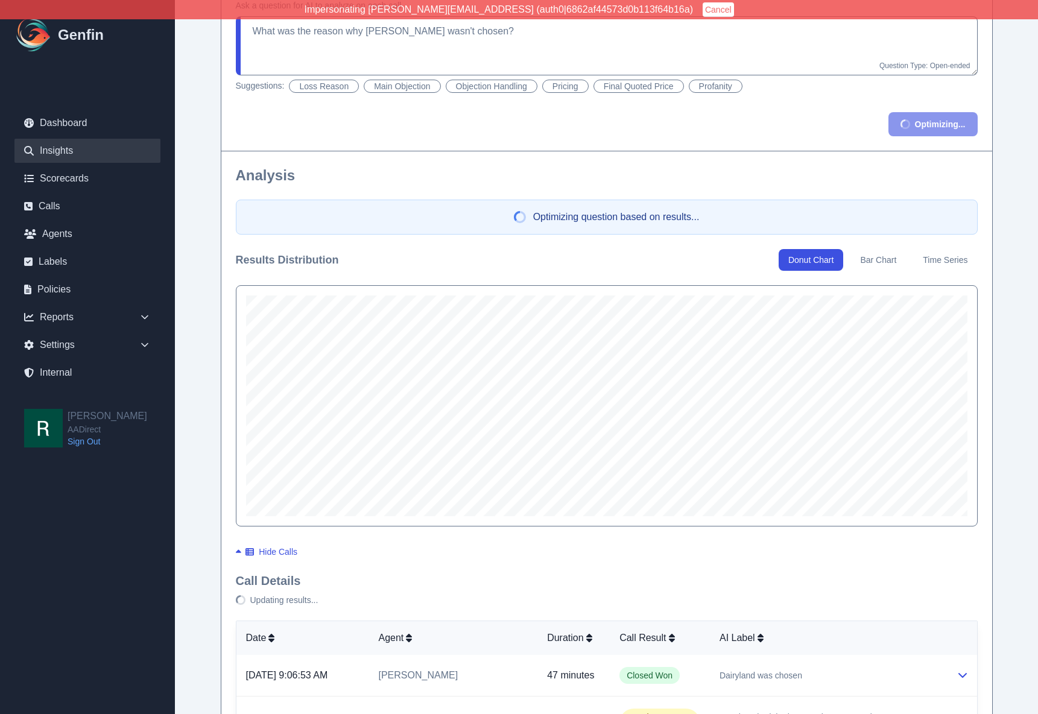
scroll to position [293, 0]
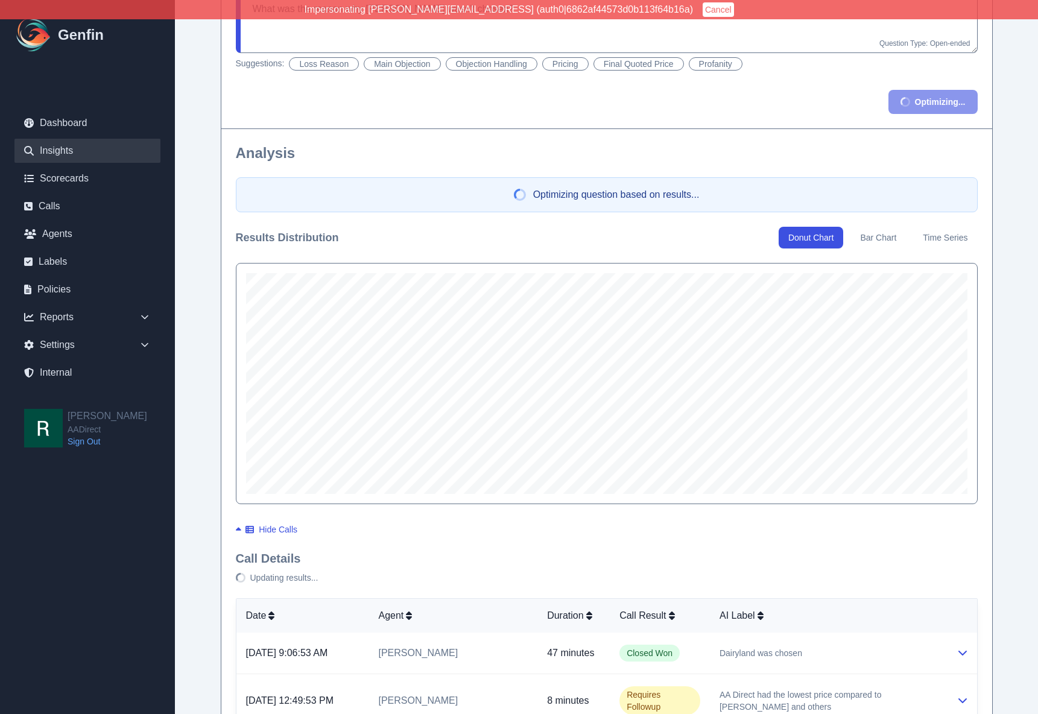
type textarea "What was the reason why Dairyland wasn't chosen? * Use the following label for …"
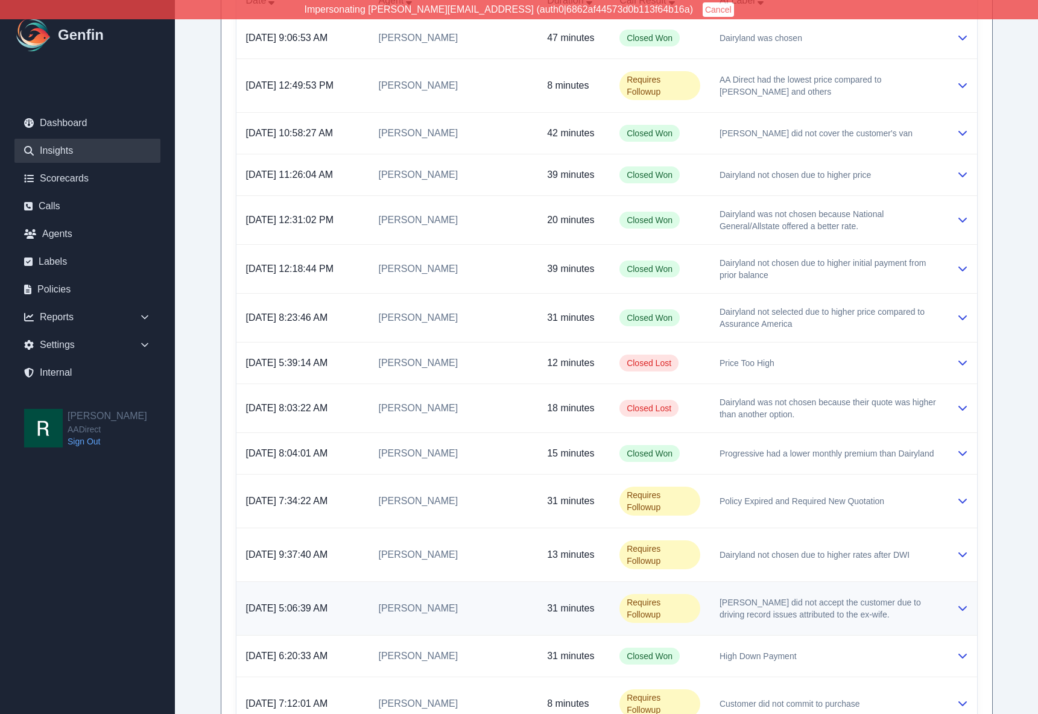
scroll to position [0, 0]
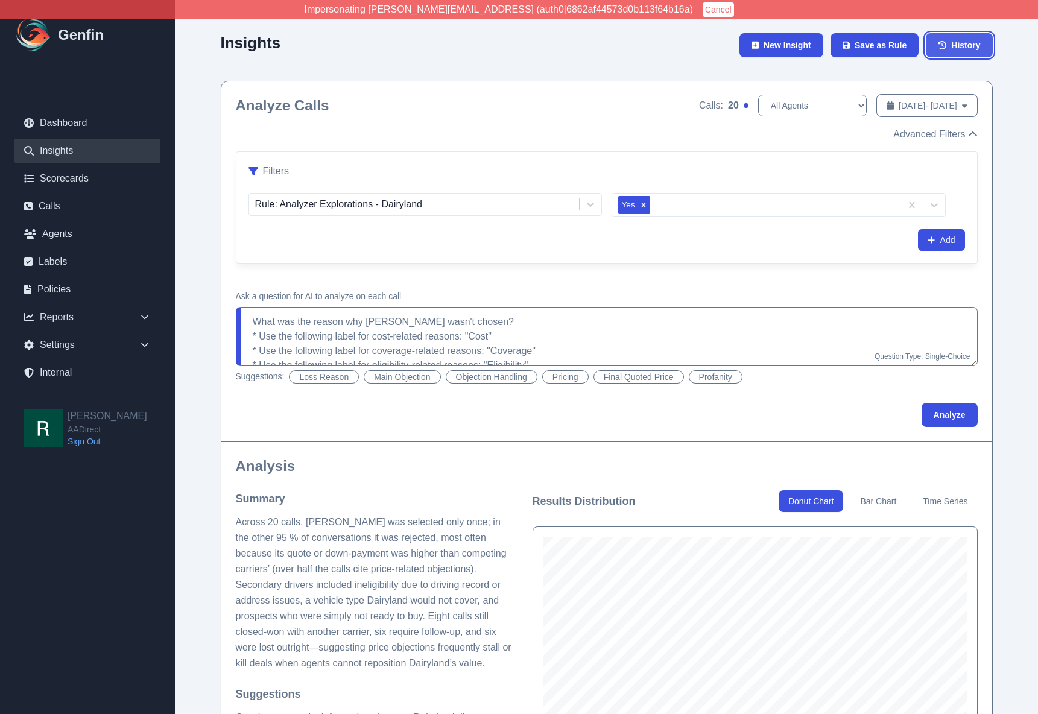
click at [967, 40] on span "History" at bounding box center [965, 45] width 29 height 12
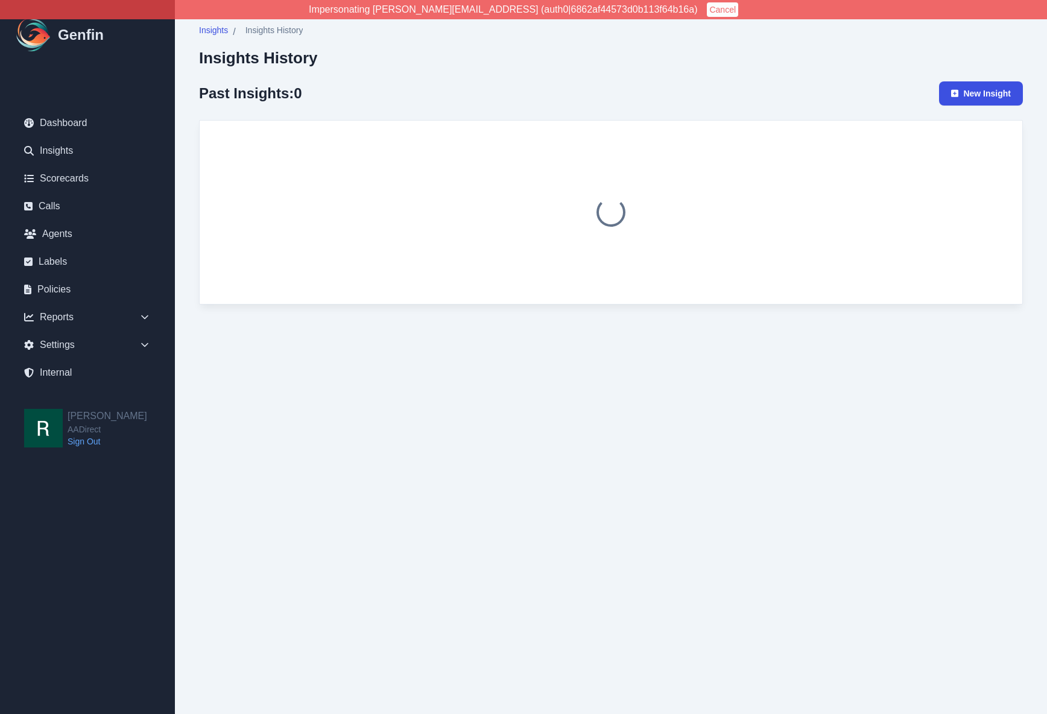
click at [463, 79] on div "Insights / Insights History Insights History Past Insights: 0 New Insight" at bounding box center [611, 164] width 824 height 280
click at [302, 92] on h1 "Past Insights: 0" at bounding box center [250, 93] width 103 height 19
click at [511, 89] on div "Past Insights: 0 New Insight" at bounding box center [611, 93] width 824 height 24
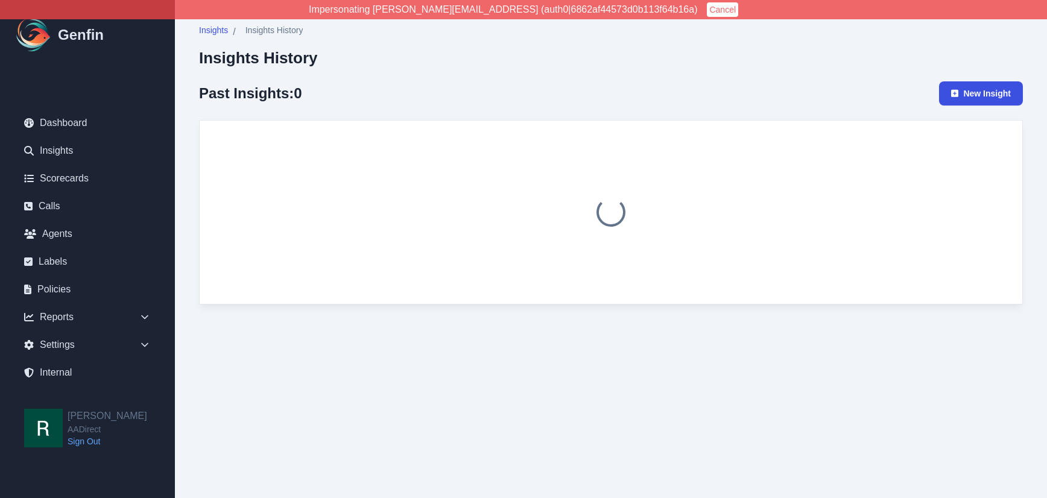
click at [373, 329] on html "Impersonating shane+aadirect@genfin.ai (auth0|6862af44573d0b113f64b16a) Cancel …" at bounding box center [523, 164] width 1047 height 329
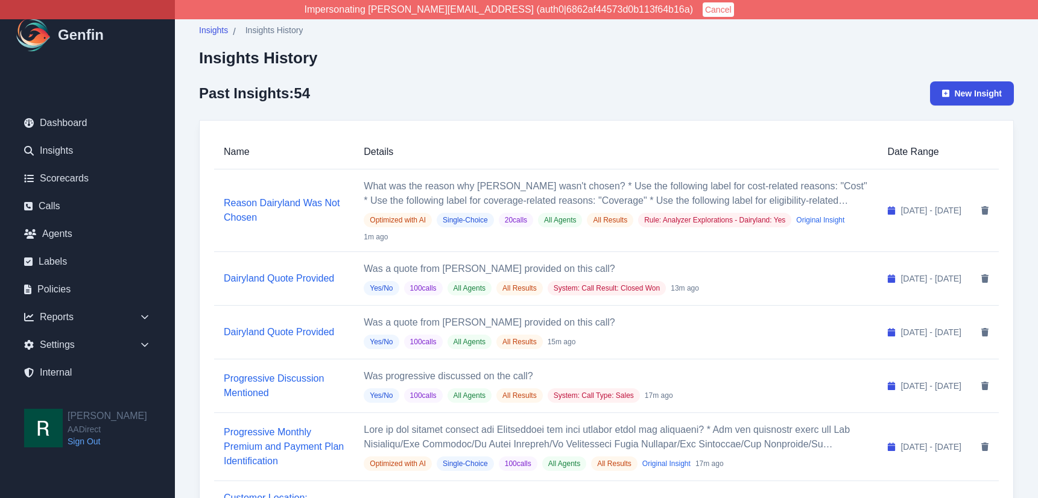
drag, startPoint x: 565, startPoint y: 118, endPoint x: 562, endPoint y: 124, distance: 6.5
click at [262, 199] on link "Reason Dairyland Was Not Chosen" at bounding box center [282, 210] width 116 height 25
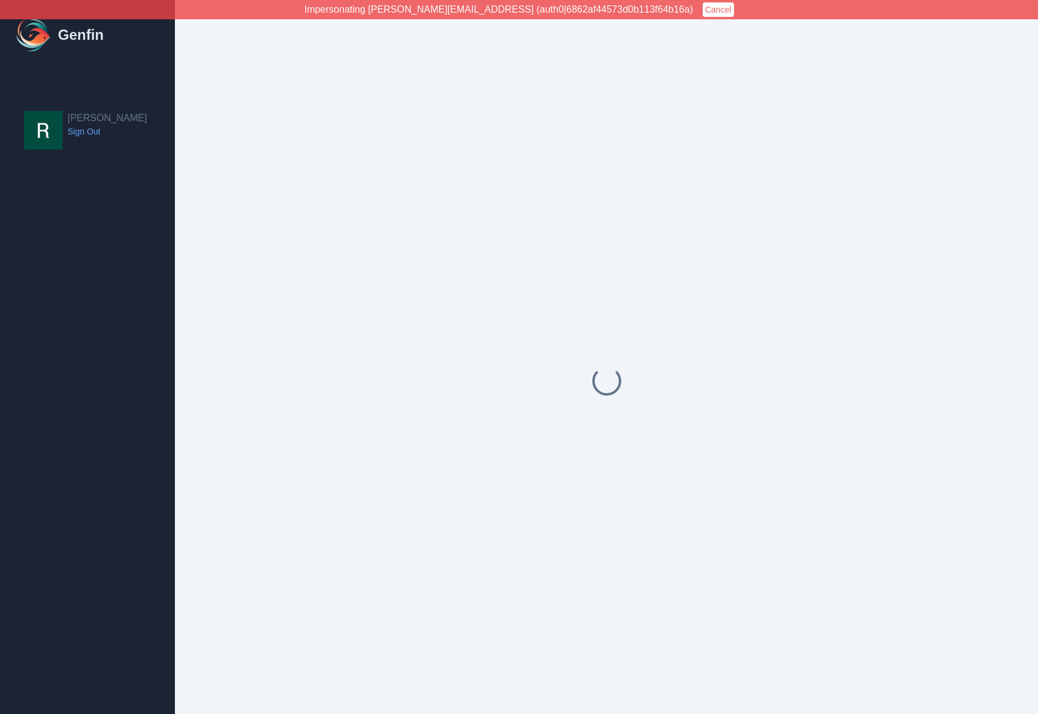
click at [188, 258] on div at bounding box center [606, 381] width 863 height 762
